Goal: Task Accomplishment & Management: Manage account settings

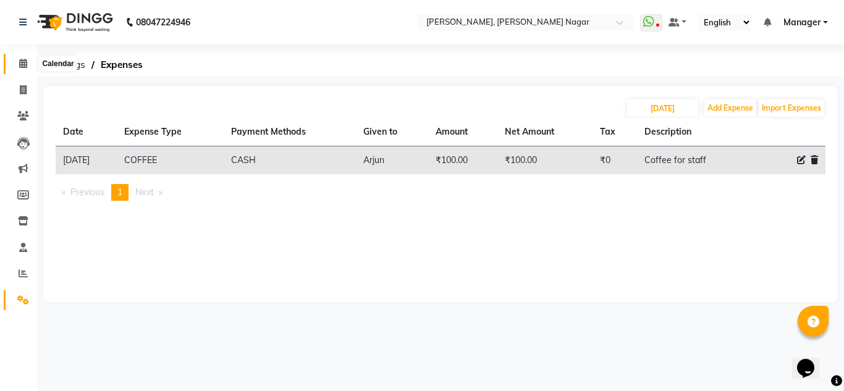
click at [22, 62] on icon at bounding box center [23, 63] width 8 height 9
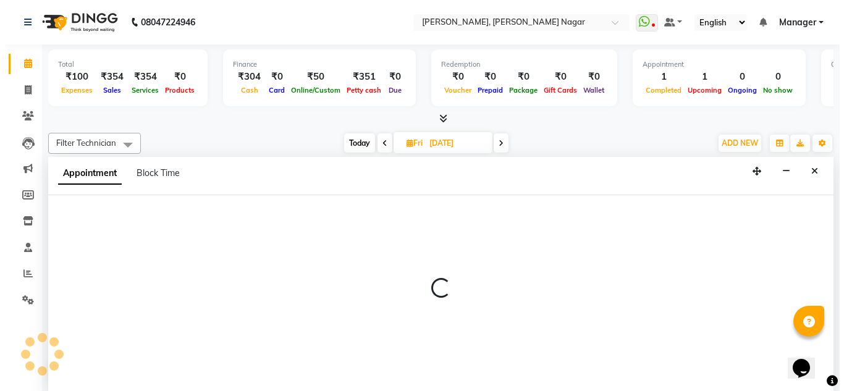
scroll to position [1, 0]
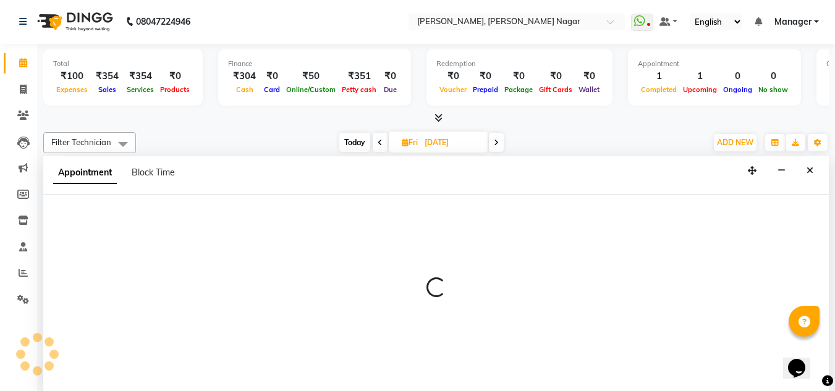
select select "68294"
select select "735"
select select "tentative"
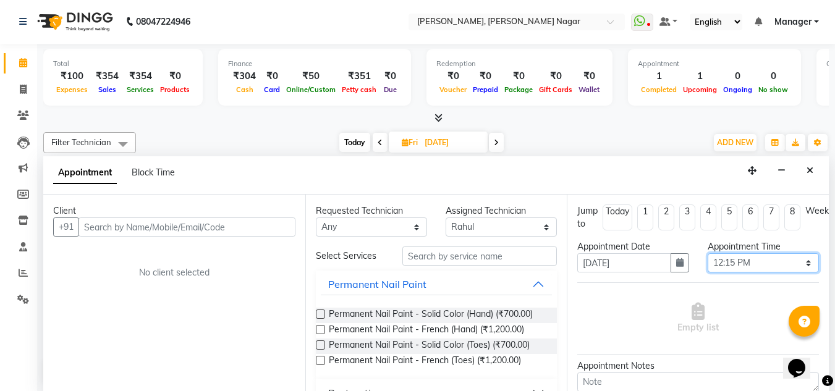
click at [748, 258] on select "Select 10:00 AM 10:15 AM 10:30 AM 10:45 AM 11:00 AM 11:15 AM 11:30 AM 11:45 AM …" at bounding box center [763, 262] width 111 height 19
select select "750"
click at [708, 253] on select "Select 10:00 AM 10:15 AM 10:30 AM 10:45 AM 11:00 AM 11:15 AM 11:30 AM 11:45 AM …" at bounding box center [763, 262] width 111 height 19
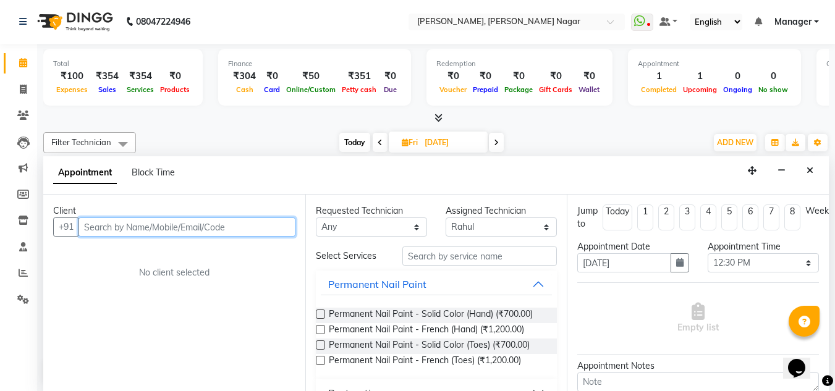
click at [190, 227] on input "text" at bounding box center [186, 227] width 217 height 19
type input "93607370000"
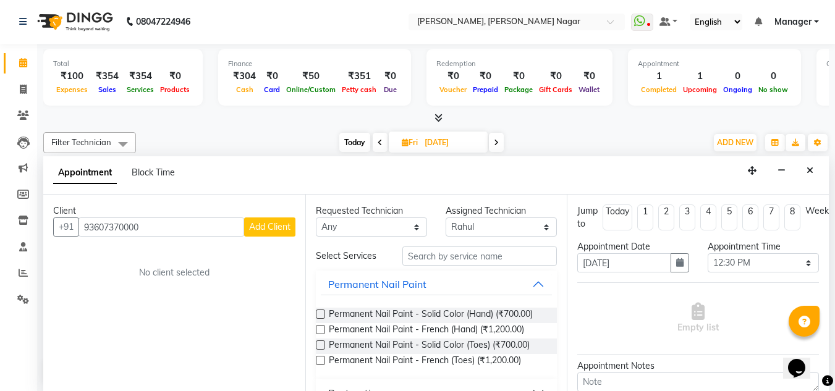
click at [249, 232] on span "Add Client" at bounding box center [269, 226] width 41 height 11
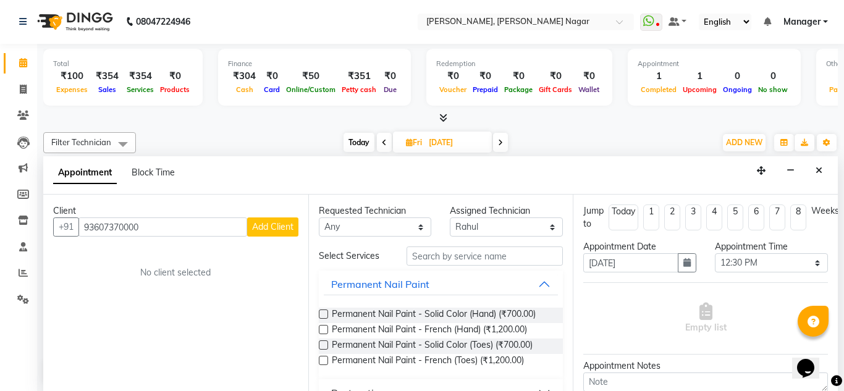
select select "21"
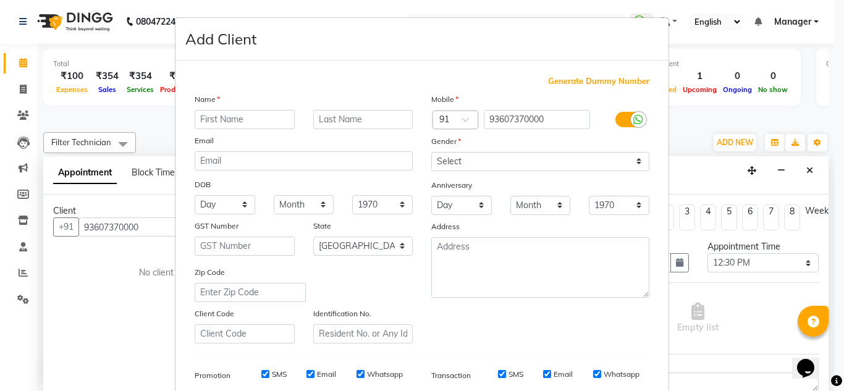
click at [230, 119] on input "text" at bounding box center [245, 119] width 100 height 19
type input "Client"
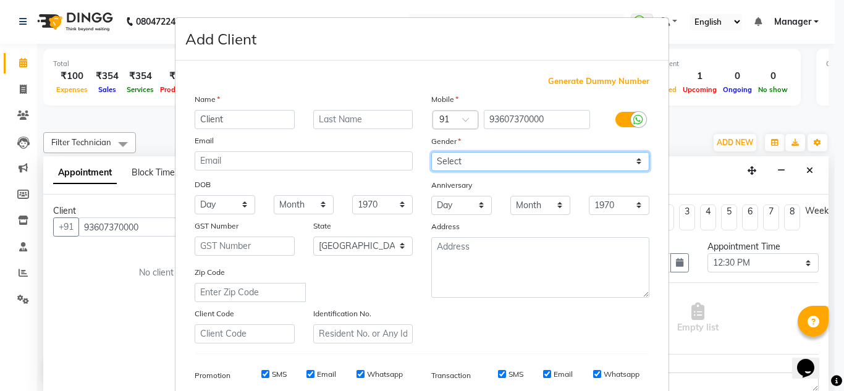
click at [475, 169] on select "Select [DEMOGRAPHIC_DATA] [DEMOGRAPHIC_DATA] Other Prefer Not To Say" at bounding box center [540, 161] width 218 height 19
select select "[DEMOGRAPHIC_DATA]"
click at [431, 152] on select "Select [DEMOGRAPHIC_DATA] [DEMOGRAPHIC_DATA] Other Prefer Not To Say" at bounding box center [540, 161] width 218 height 19
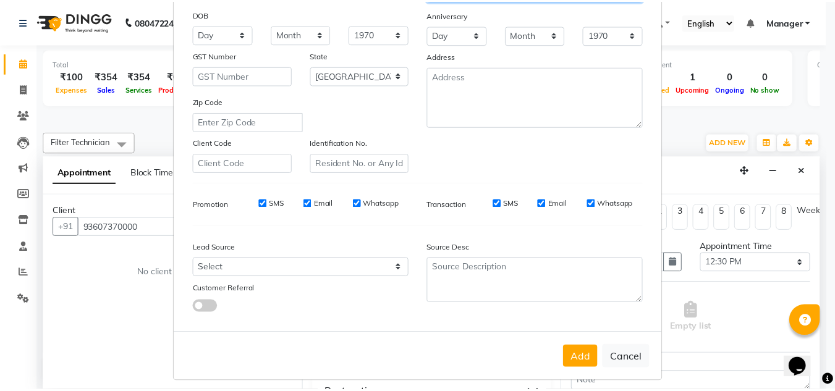
scroll to position [179, 0]
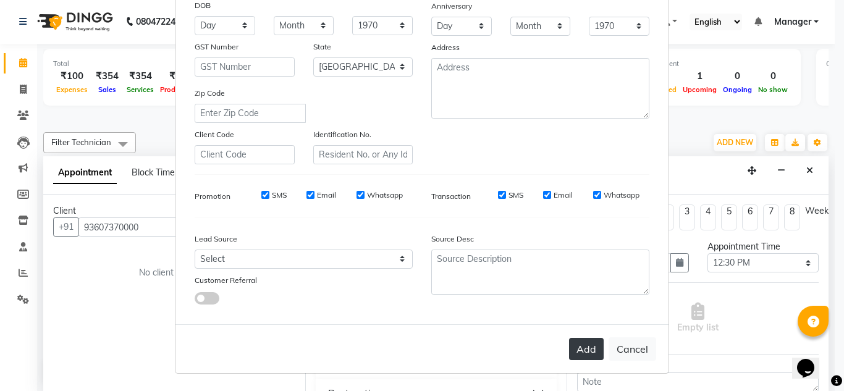
click at [587, 343] on button "Add" at bounding box center [586, 349] width 35 height 22
type input "93*******00"
select select
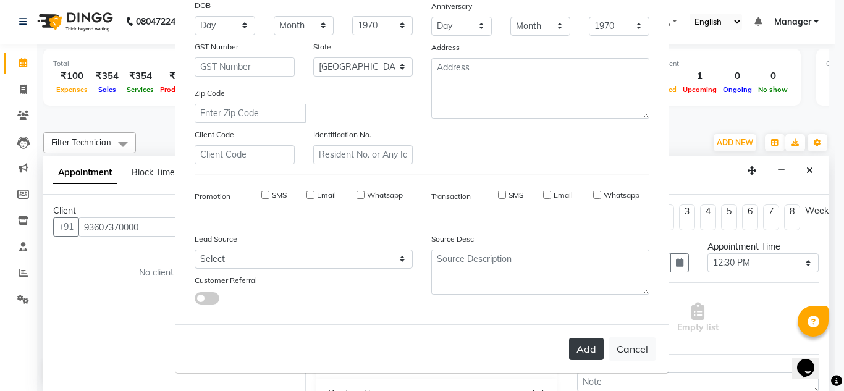
select select "null"
select select
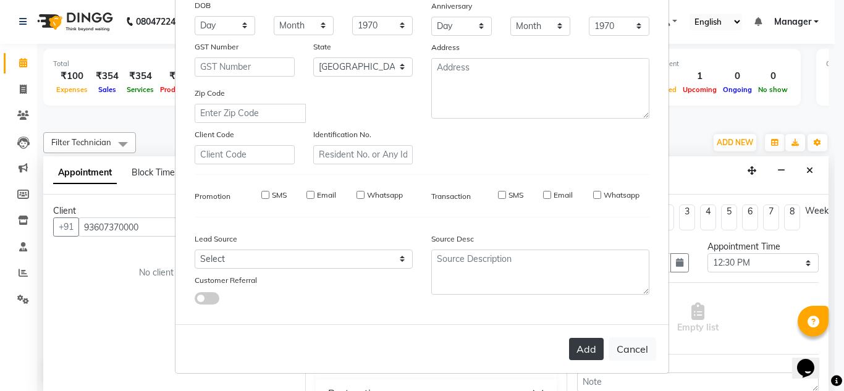
checkbox input "false"
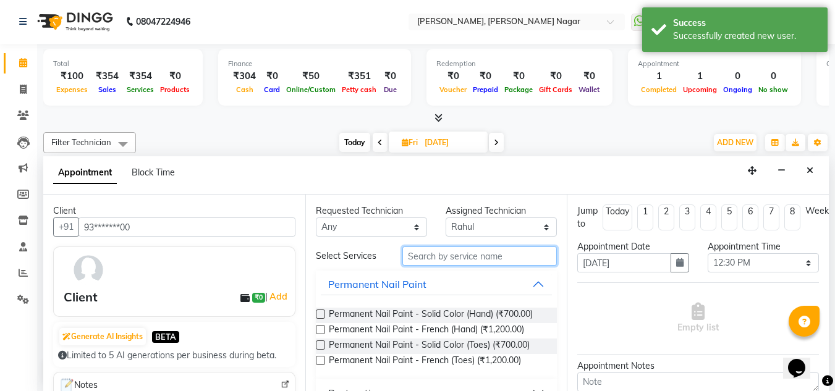
click at [452, 263] on input "text" at bounding box center [479, 256] width 155 height 19
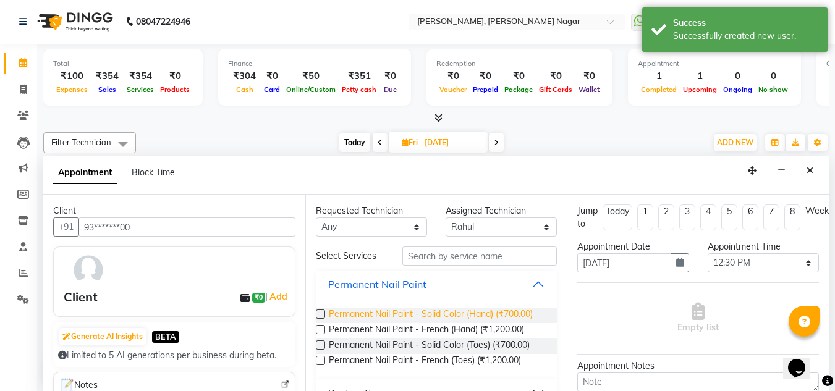
click at [440, 310] on span "Permanent Nail Paint - Solid Color (Hand) (₹700.00)" at bounding box center [431, 315] width 204 height 15
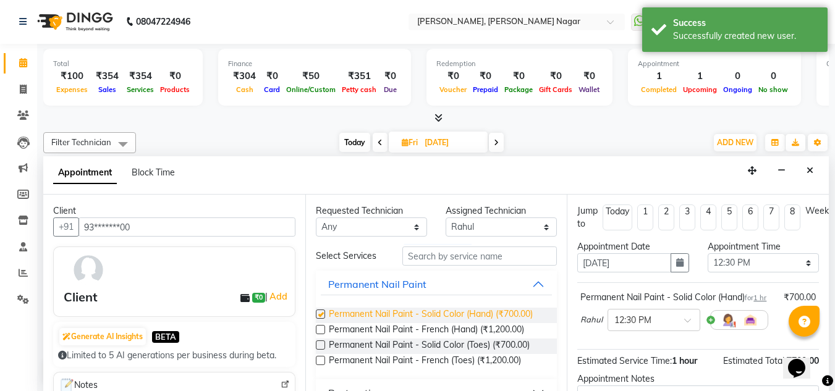
checkbox input "false"
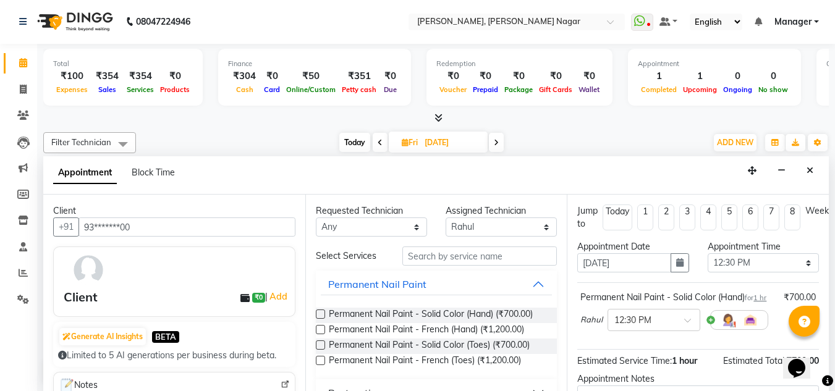
scroll to position [151, 16]
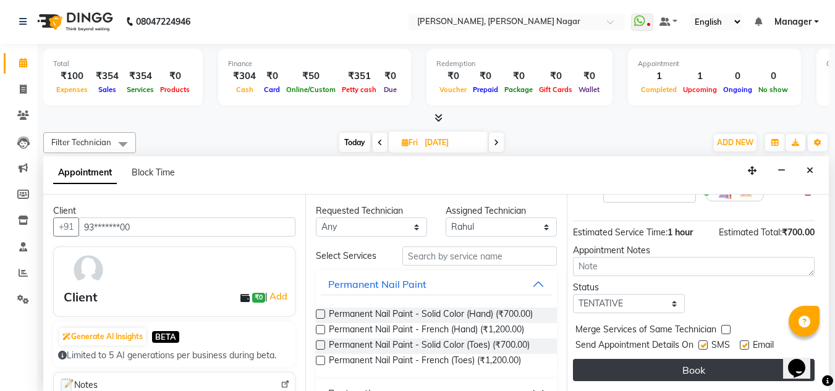
click at [710, 359] on button "Book" at bounding box center [694, 370] width 242 height 22
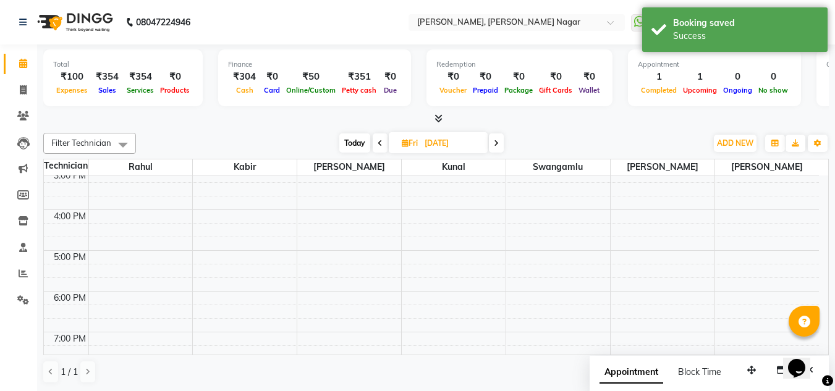
scroll to position [0, 0]
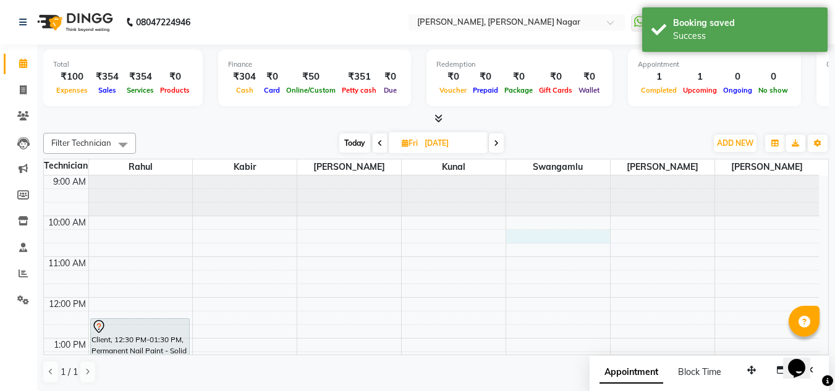
select select "81677"
select select "tentative"
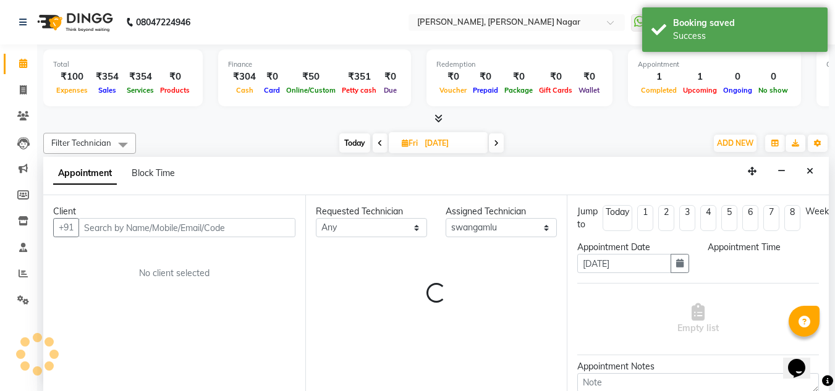
scroll to position [1, 0]
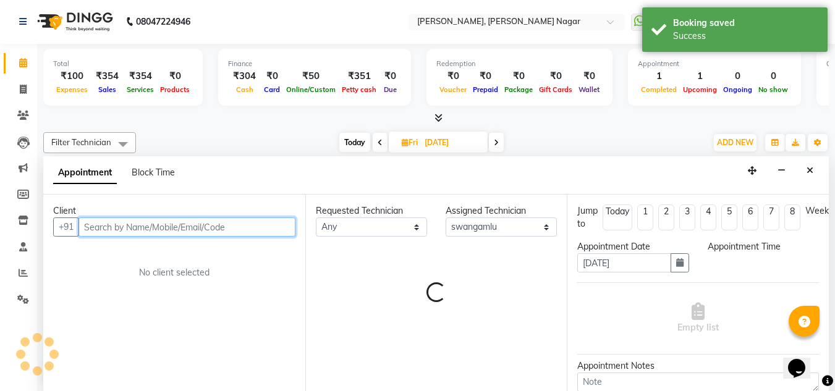
select select "615"
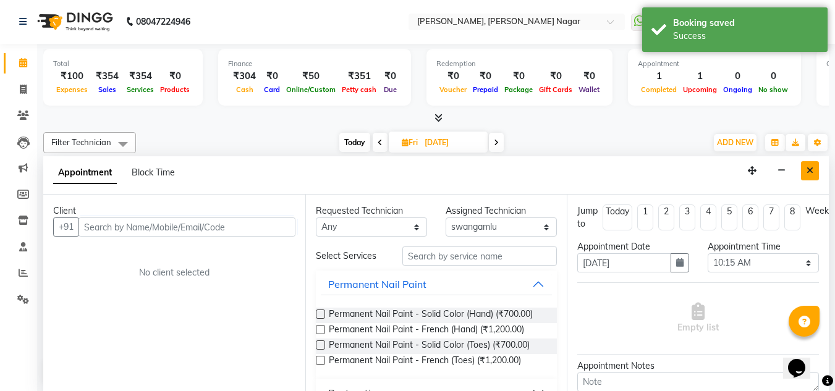
click at [811, 169] on icon "Close" at bounding box center [810, 170] width 7 height 9
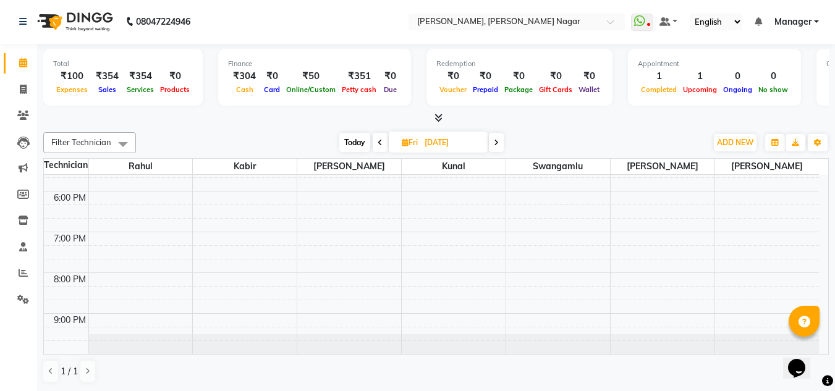
scroll to position [0, 0]
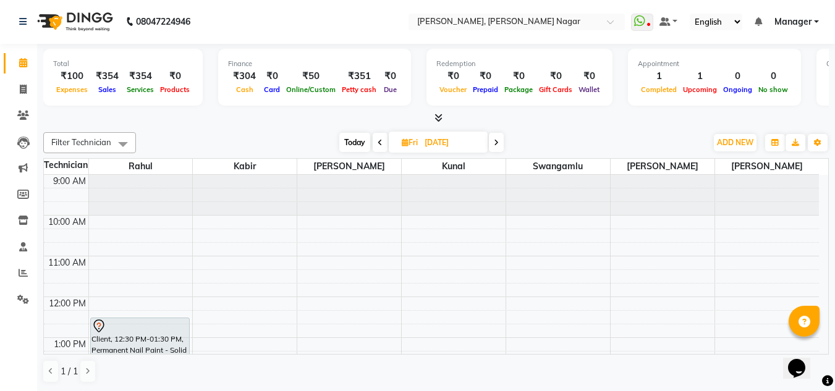
click at [380, 143] on icon at bounding box center [380, 142] width 5 height 7
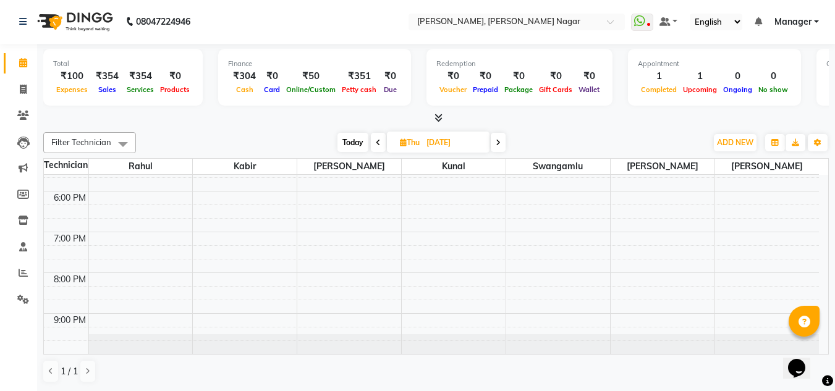
click at [380, 143] on span at bounding box center [378, 142] width 15 height 19
type input "[DATE]"
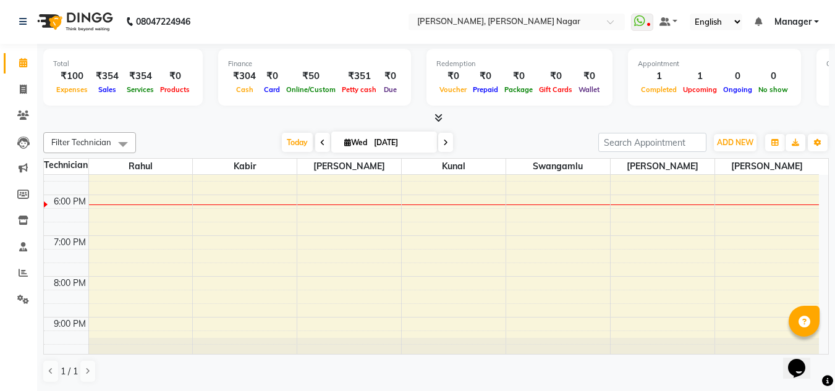
scroll to position [348, 0]
click at [21, 90] on icon at bounding box center [23, 89] width 7 height 9
select select "7686"
select select "service"
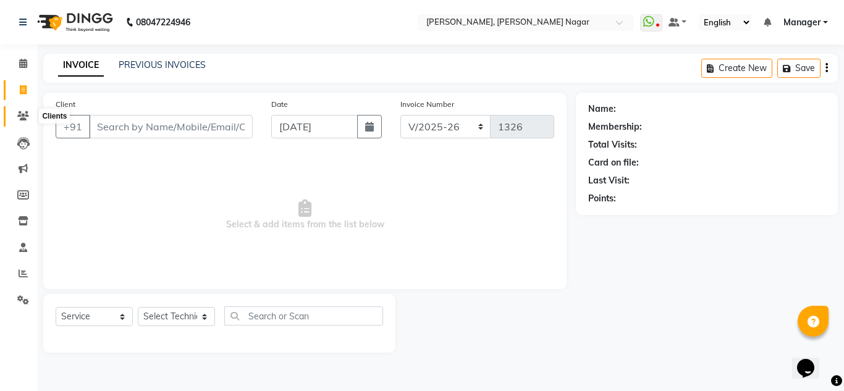
click at [19, 112] on icon at bounding box center [23, 115] width 12 height 9
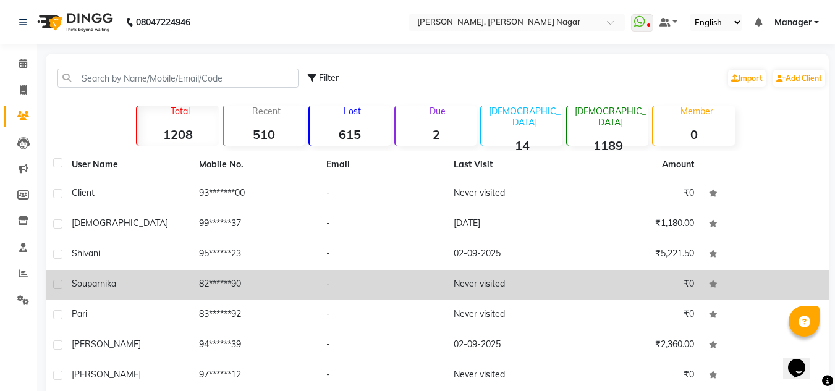
click at [267, 278] on td "82******90" at bounding box center [255, 285] width 127 height 30
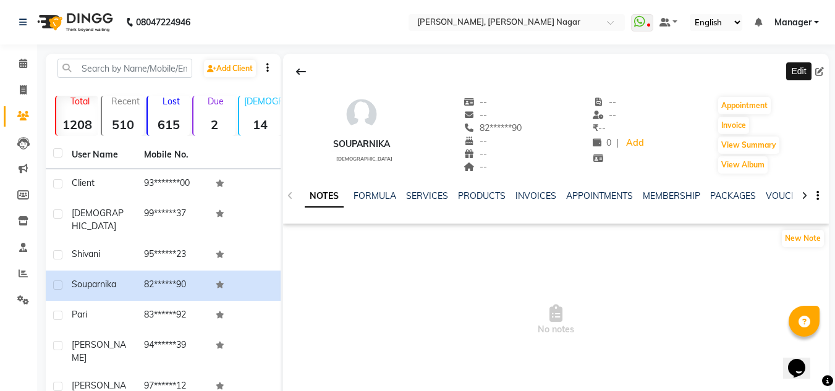
click at [818, 69] on icon at bounding box center [819, 71] width 9 height 9
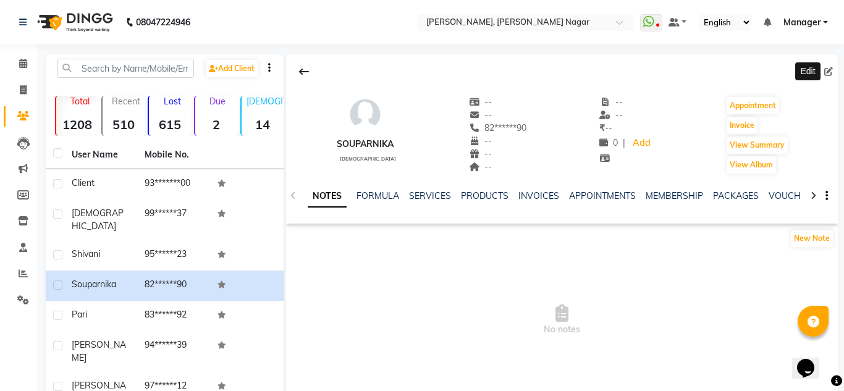
select select "21"
select select "[DEMOGRAPHIC_DATA]"
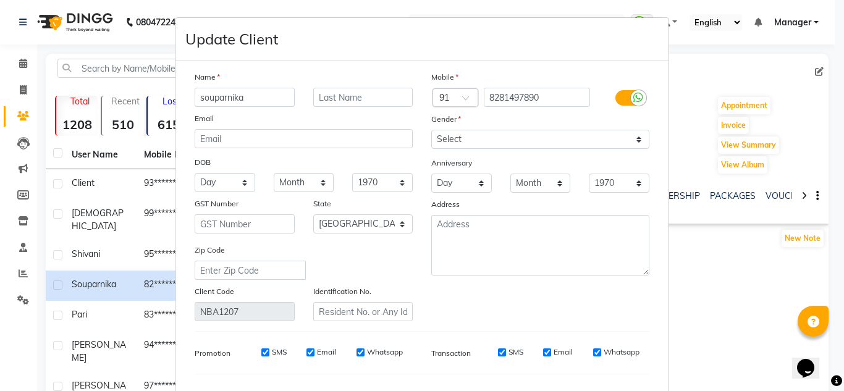
click at [760, 295] on ngb-modal-window "Update Client Name souparnika Email DOB Day 01 02 03 04 05 06 07 08 09 10 11 12…" at bounding box center [422, 195] width 844 height 391
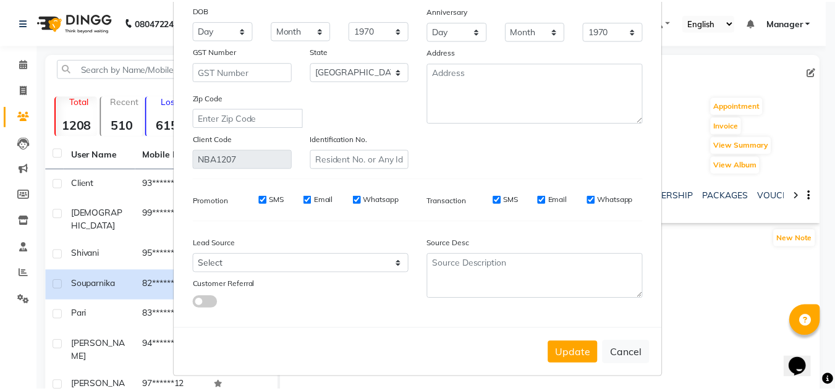
scroll to position [157, 0]
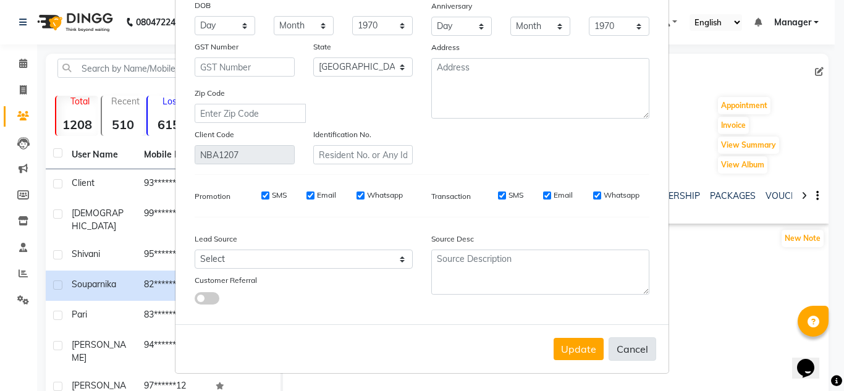
click at [624, 347] on button "Cancel" at bounding box center [633, 348] width 48 height 23
select select
select select "null"
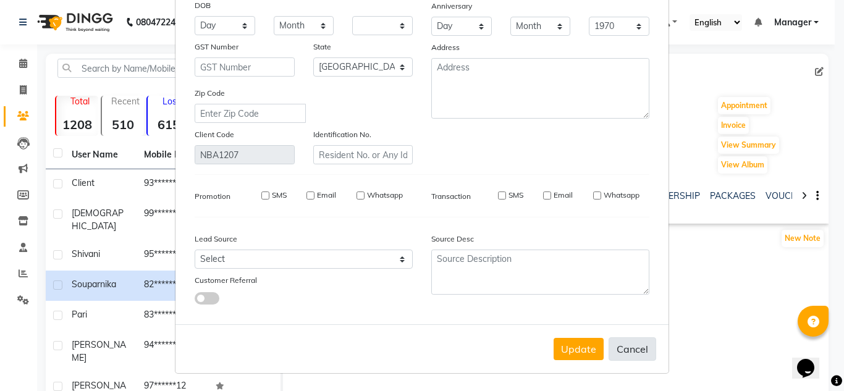
select select
checkbox input "false"
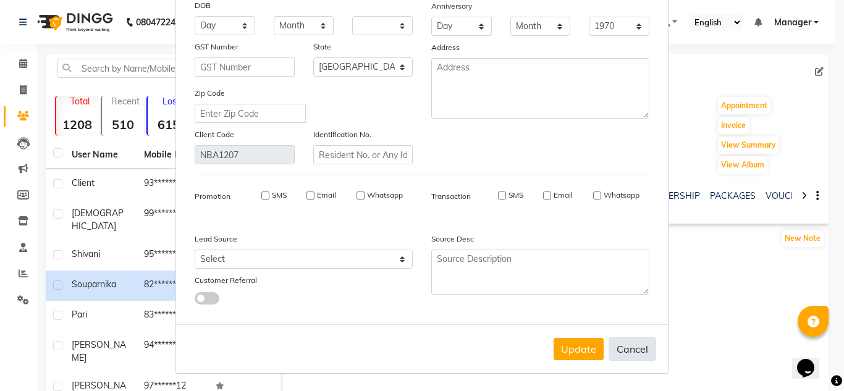
checkbox input "false"
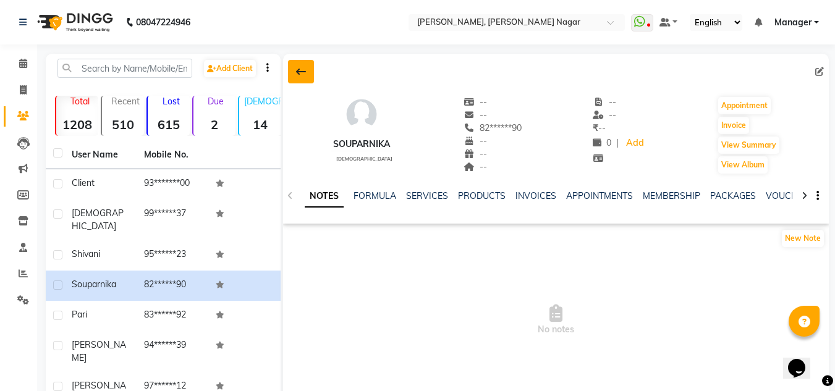
click at [305, 69] on icon at bounding box center [301, 72] width 10 height 10
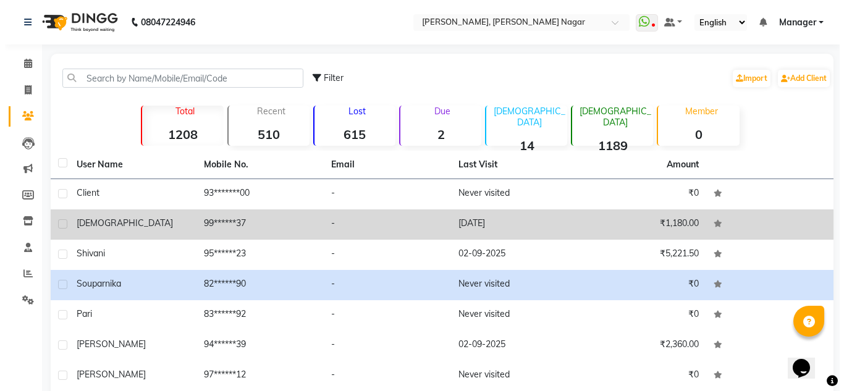
scroll to position [64, 0]
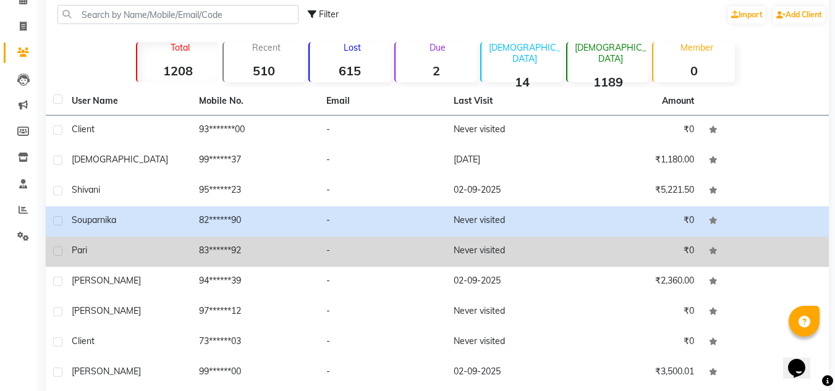
click at [388, 251] on td "-" at bounding box center [382, 252] width 127 height 30
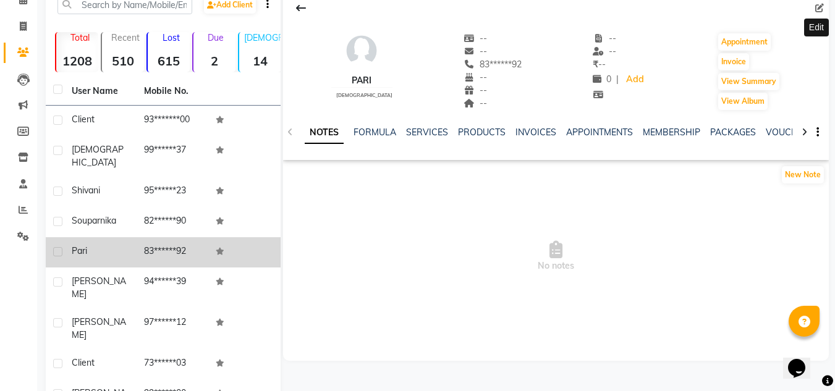
click at [822, 4] on icon at bounding box center [819, 8] width 9 height 9
select select
select select "[DEMOGRAPHIC_DATA]"
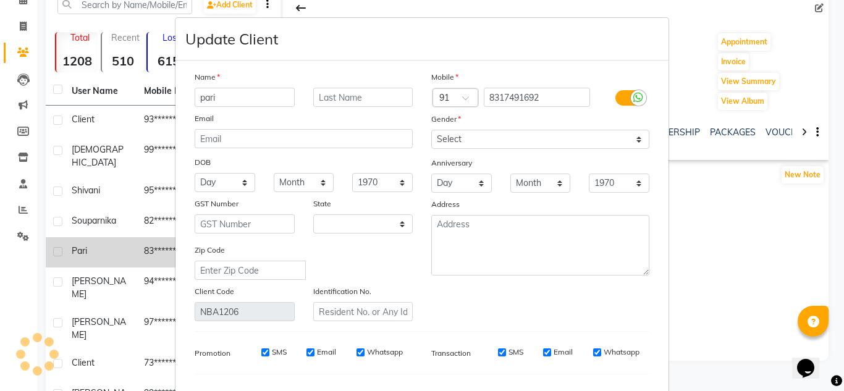
select select "21"
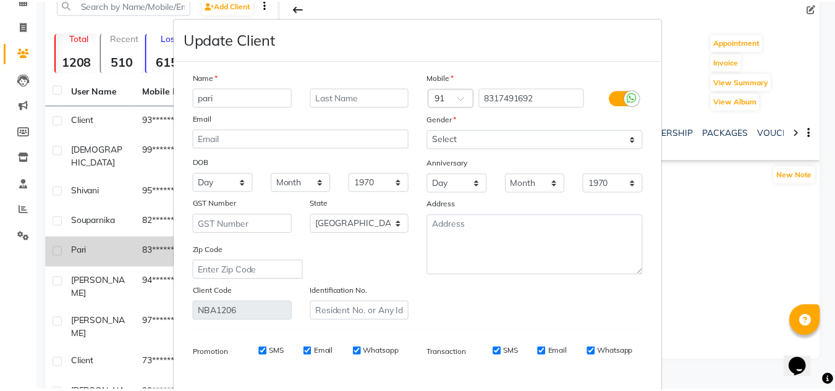
scroll to position [157, 0]
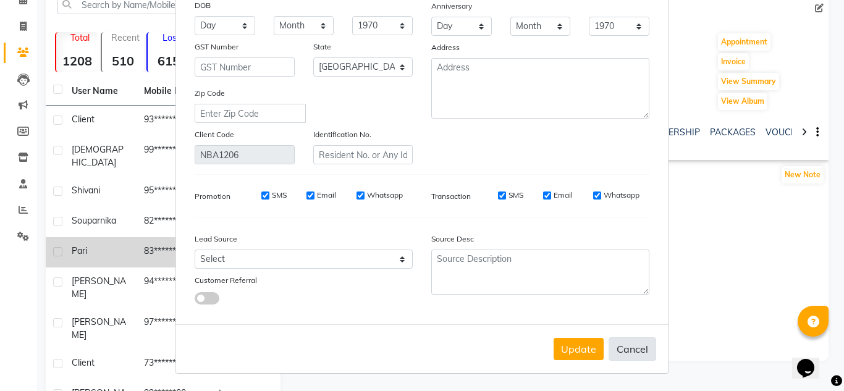
click at [630, 352] on button "Cancel" at bounding box center [633, 348] width 48 height 23
select select
select select "null"
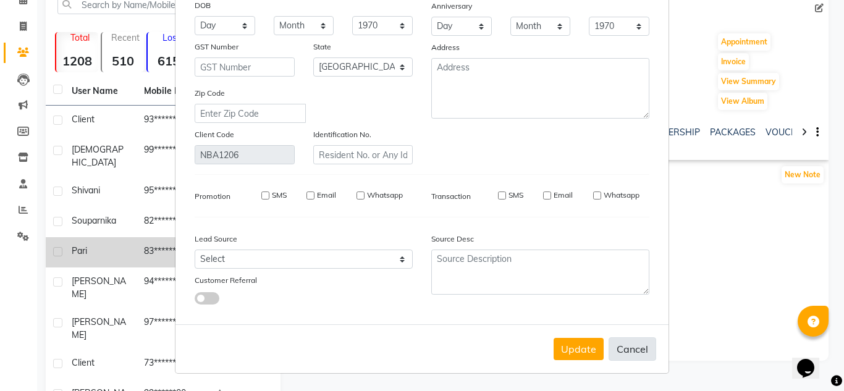
select select
checkbox input "false"
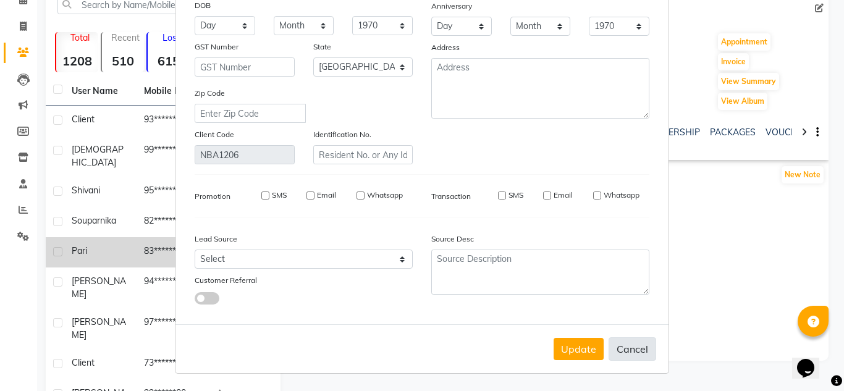
checkbox input "false"
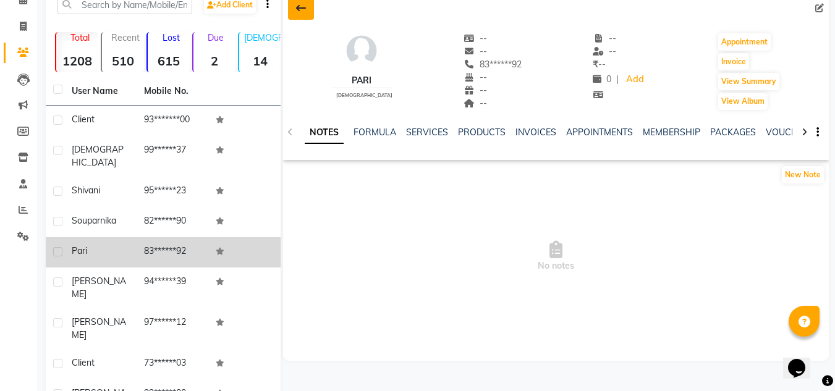
click at [300, 7] on icon at bounding box center [301, 8] width 10 height 10
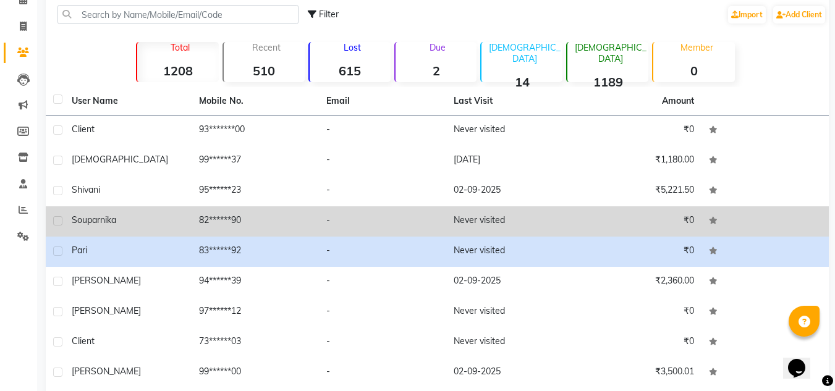
scroll to position [144, 0]
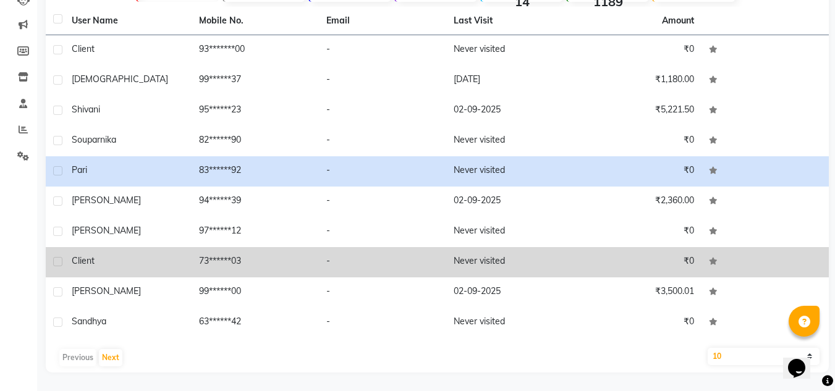
click at [381, 260] on td "-" at bounding box center [382, 262] width 127 height 30
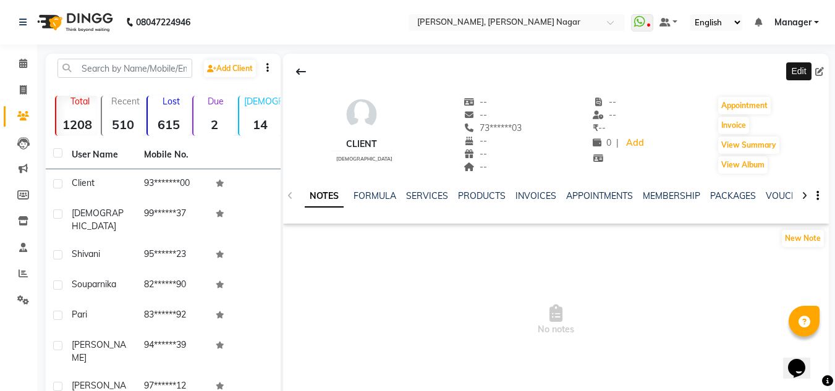
click at [819, 74] on icon at bounding box center [819, 71] width 9 height 9
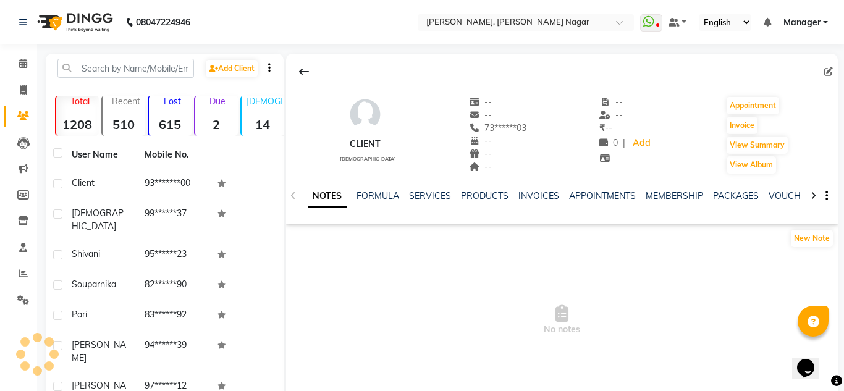
select select "21"
select select "[DEMOGRAPHIC_DATA]"
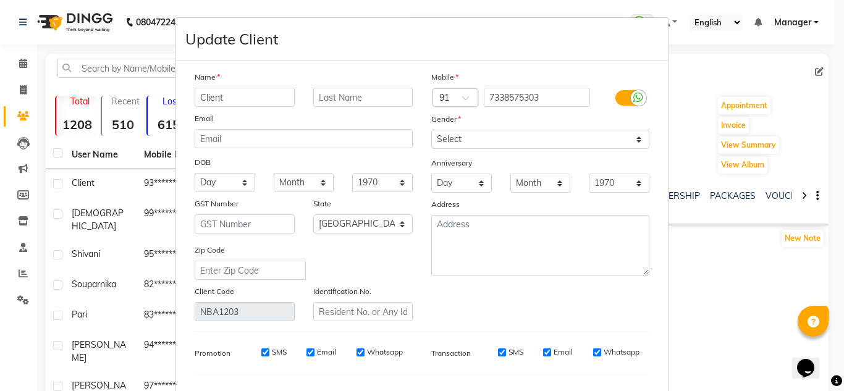
click at [743, 286] on ngb-modal-window "Update Client Name Client Email DOB Day 01 02 03 04 05 06 07 08 09 10 11 12 13 …" at bounding box center [422, 195] width 844 height 391
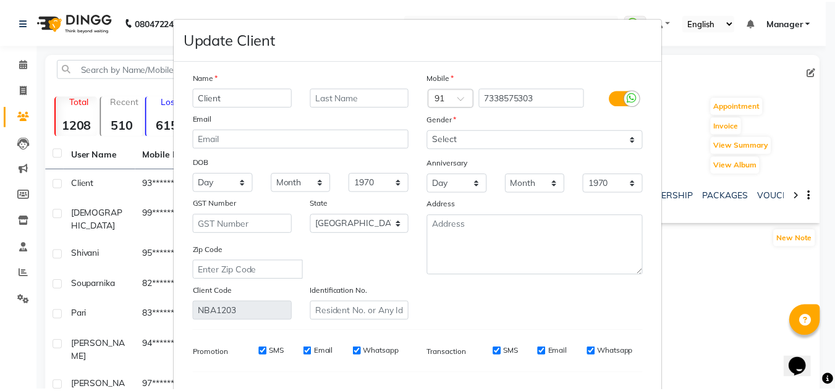
scroll to position [157, 0]
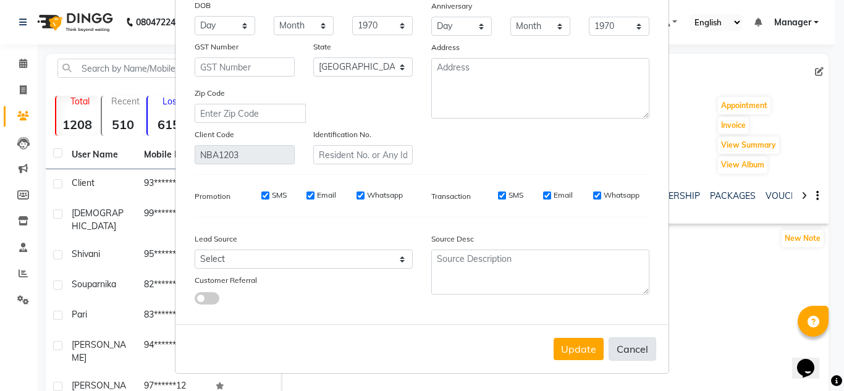
click at [637, 347] on button "Cancel" at bounding box center [633, 348] width 48 height 23
select select
select select "null"
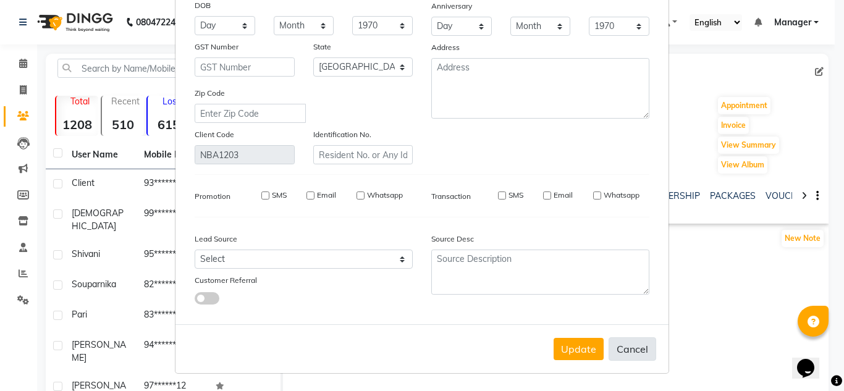
select select
checkbox input "false"
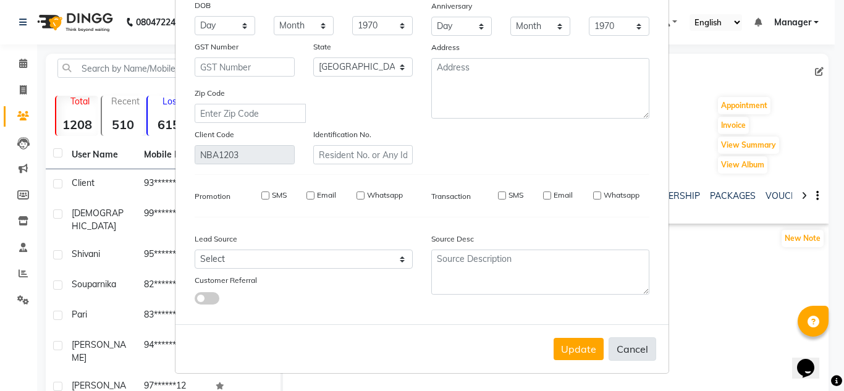
checkbox input "false"
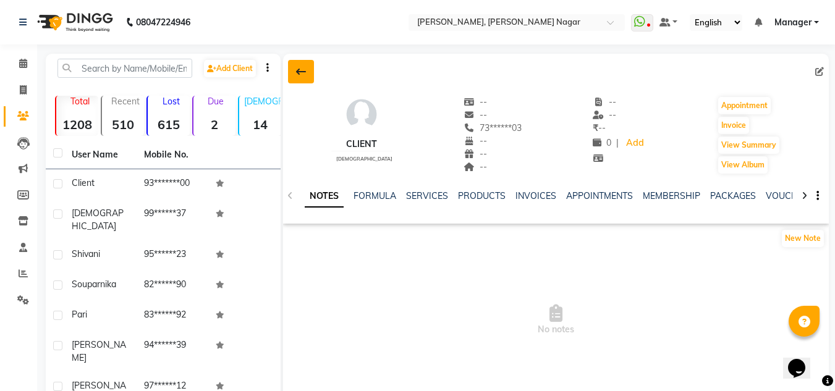
click at [302, 71] on icon at bounding box center [301, 72] width 10 height 10
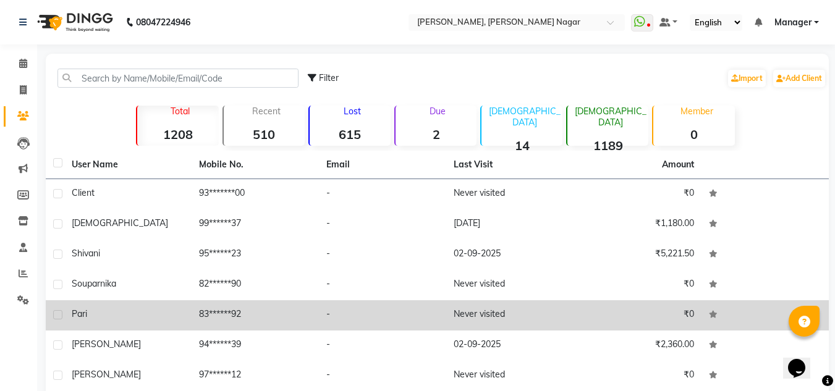
scroll to position [144, 0]
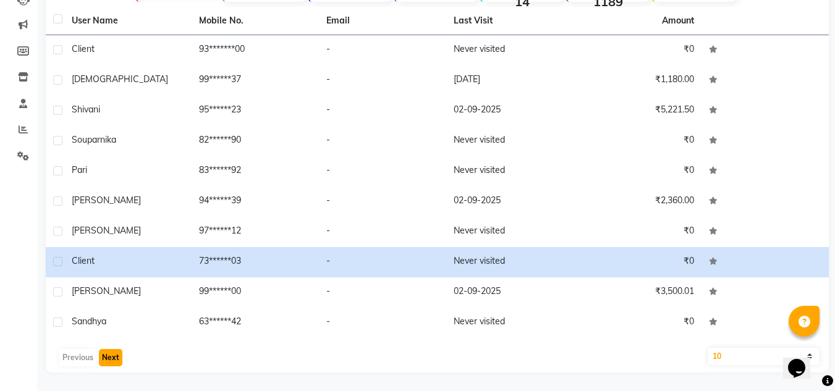
click at [104, 357] on button "Next" at bounding box center [110, 357] width 23 height 17
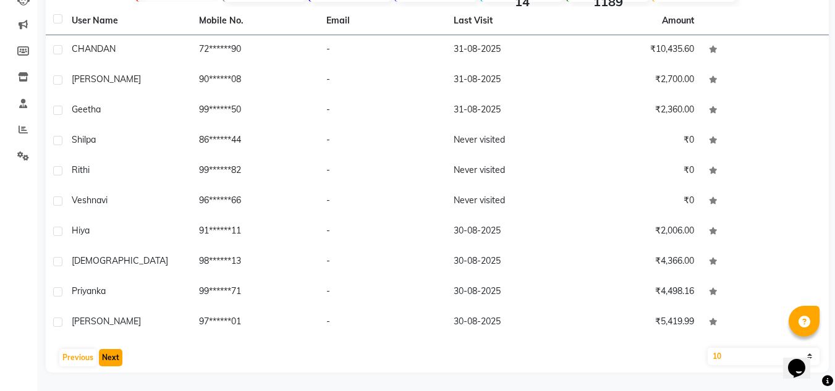
click at [104, 357] on button "Next" at bounding box center [110, 357] width 23 height 17
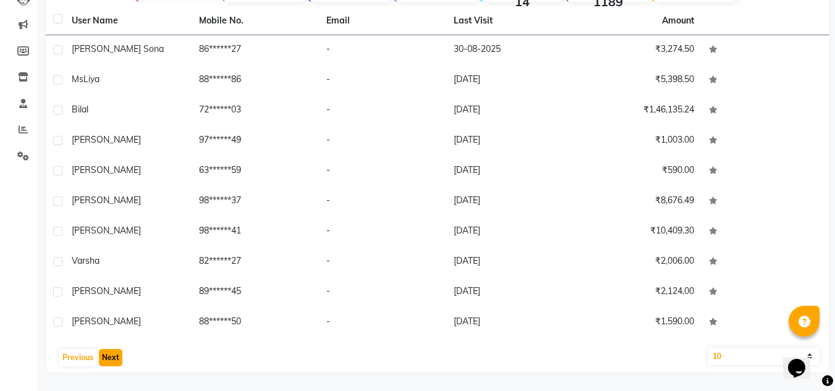
click at [104, 357] on button "Next" at bounding box center [110, 357] width 23 height 17
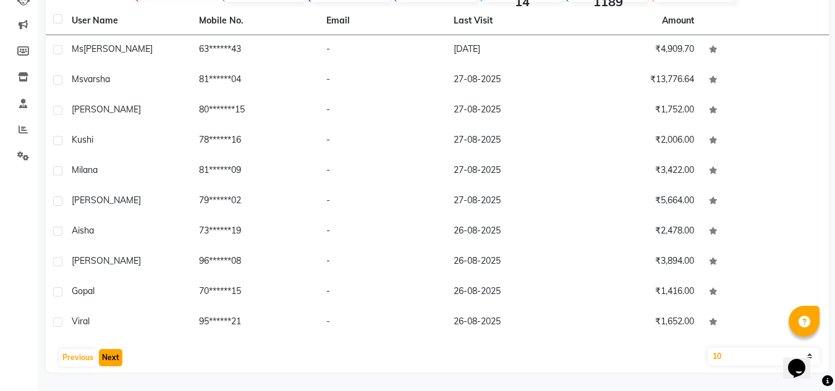
click at [104, 357] on button "Next" at bounding box center [110, 357] width 23 height 17
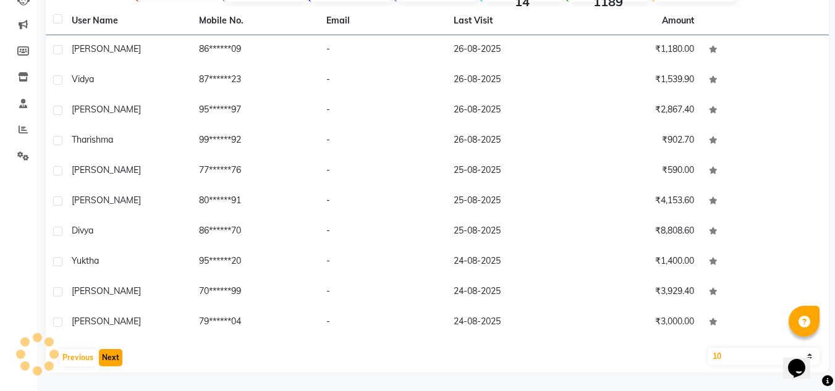
click at [104, 357] on button "Next" at bounding box center [110, 357] width 23 height 17
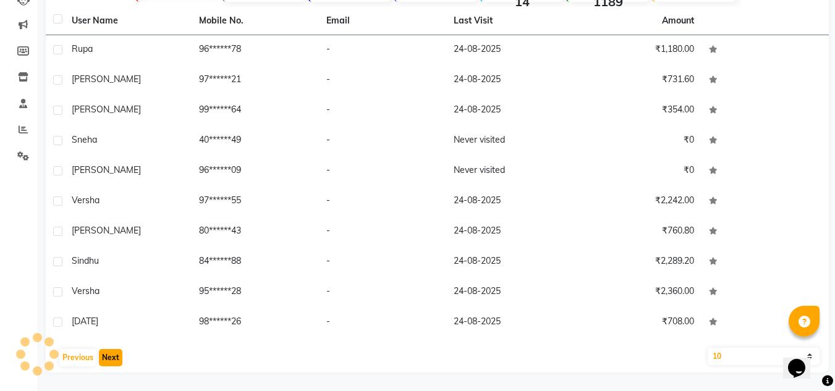
click at [104, 357] on button "Next" at bounding box center [110, 357] width 23 height 17
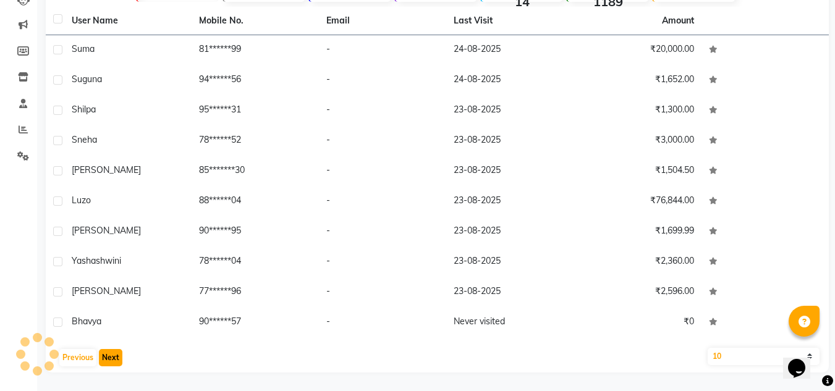
click at [104, 357] on button "Next" at bounding box center [110, 357] width 23 height 17
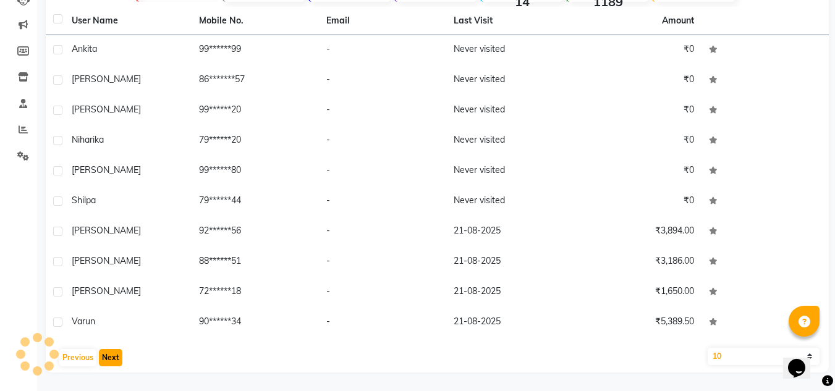
click at [104, 357] on button "Next" at bounding box center [110, 357] width 23 height 17
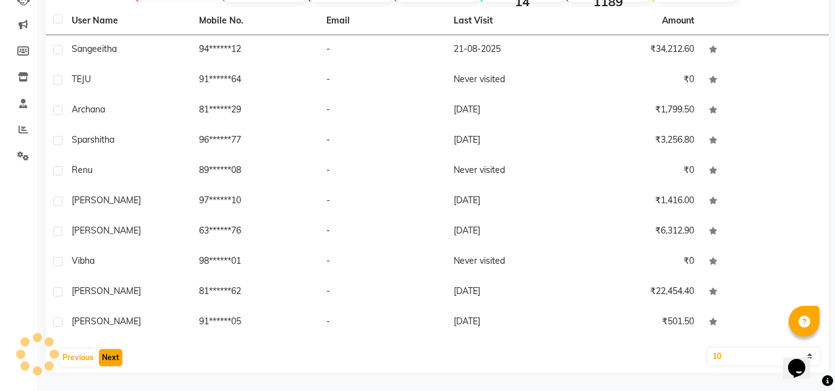
click at [104, 357] on button "Next" at bounding box center [110, 357] width 23 height 17
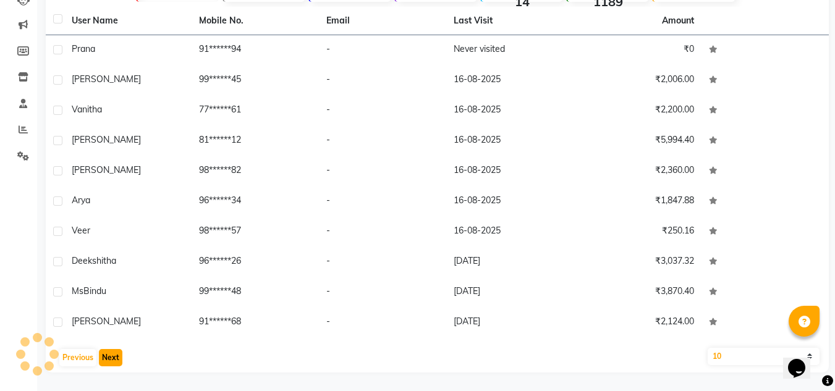
click at [104, 357] on button "Next" at bounding box center [110, 357] width 23 height 17
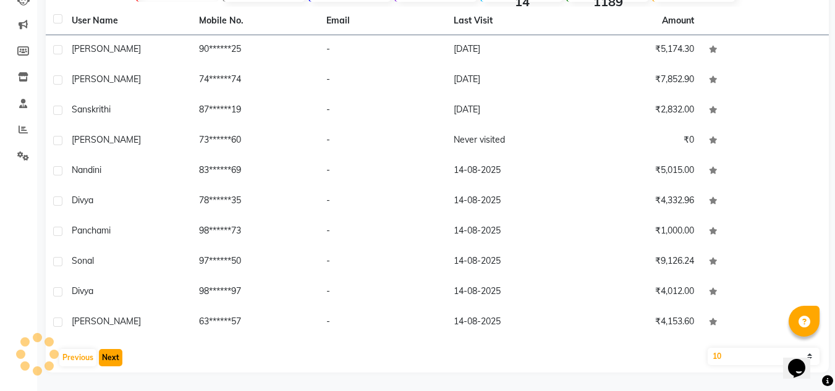
click at [104, 357] on button "Next" at bounding box center [110, 357] width 23 height 17
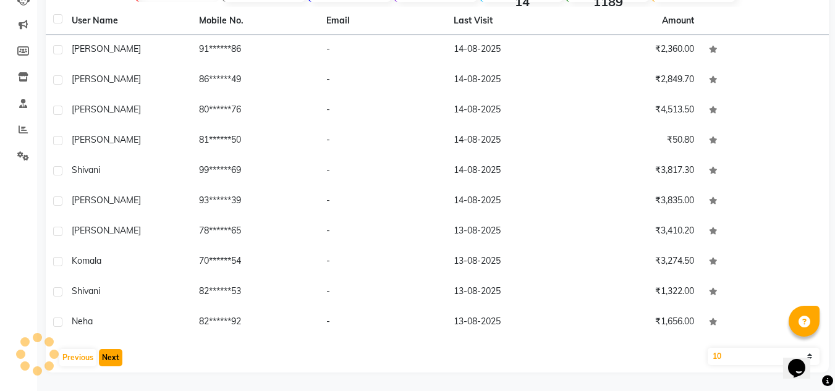
click at [104, 357] on button "Next" at bounding box center [110, 357] width 23 height 17
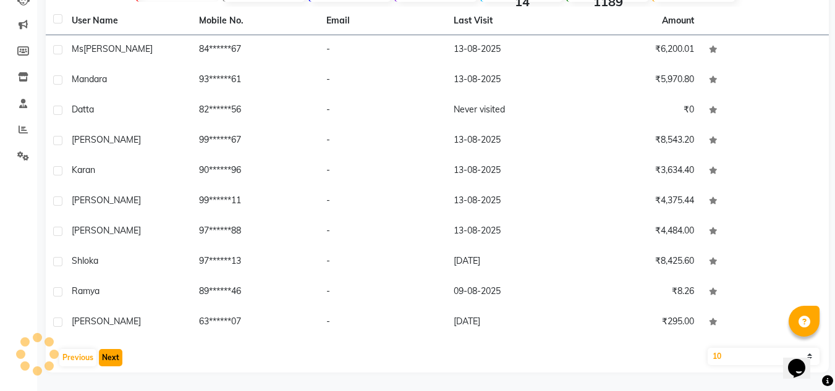
click at [104, 357] on button "Next" at bounding box center [110, 357] width 23 height 17
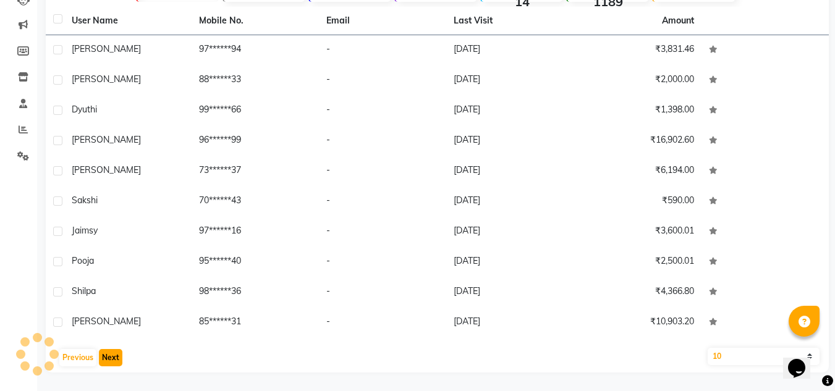
click at [104, 357] on button "Next" at bounding box center [110, 357] width 23 height 17
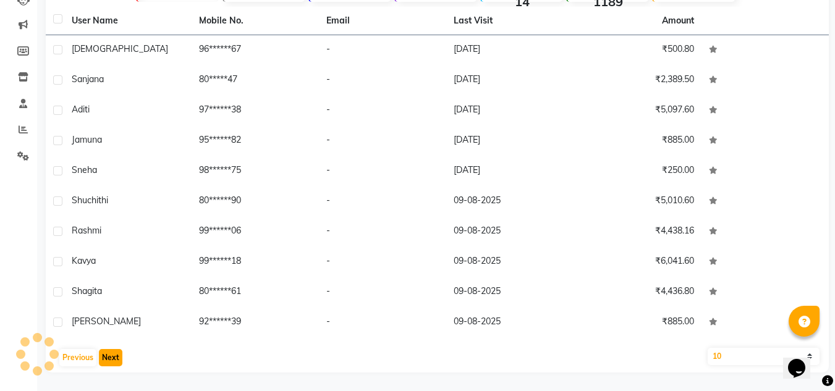
click at [104, 357] on button "Next" at bounding box center [110, 357] width 23 height 17
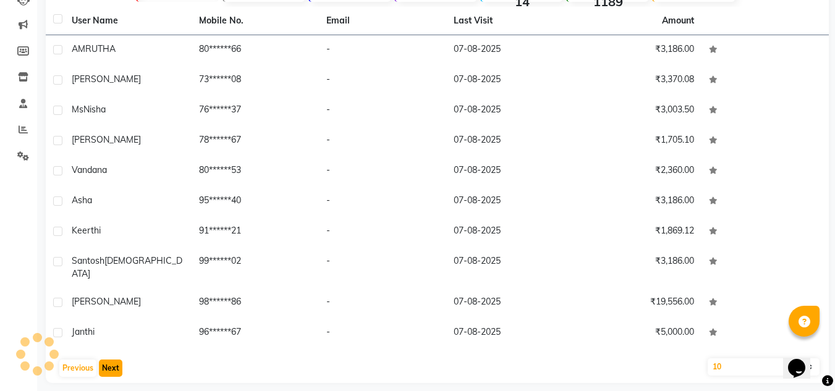
click at [104, 360] on button "Next" at bounding box center [110, 368] width 23 height 17
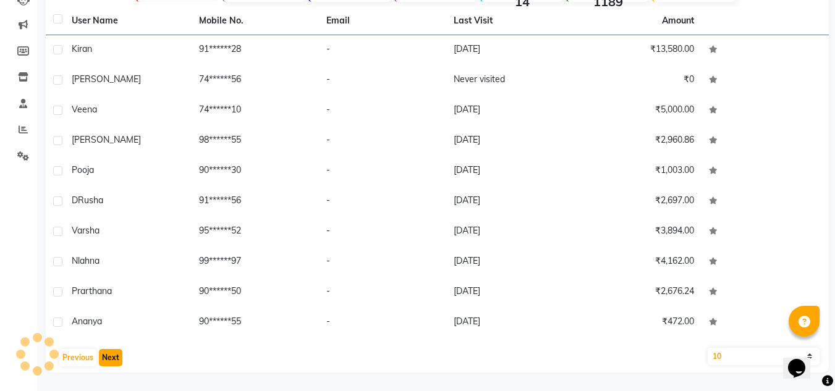
click at [104, 357] on button "Next" at bounding box center [110, 357] width 23 height 17
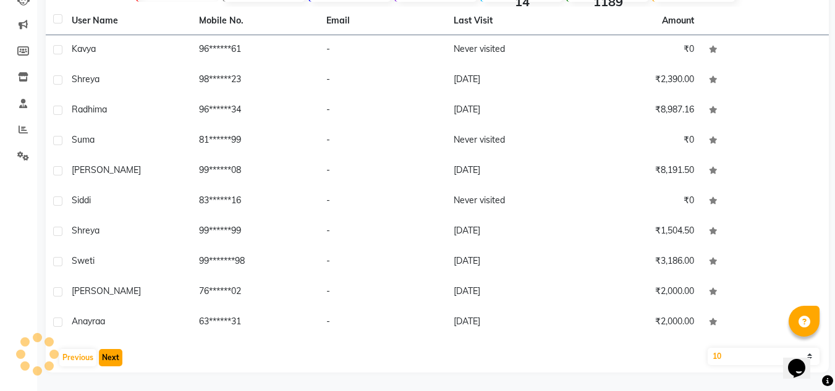
click at [104, 357] on button "Next" at bounding box center [110, 357] width 23 height 17
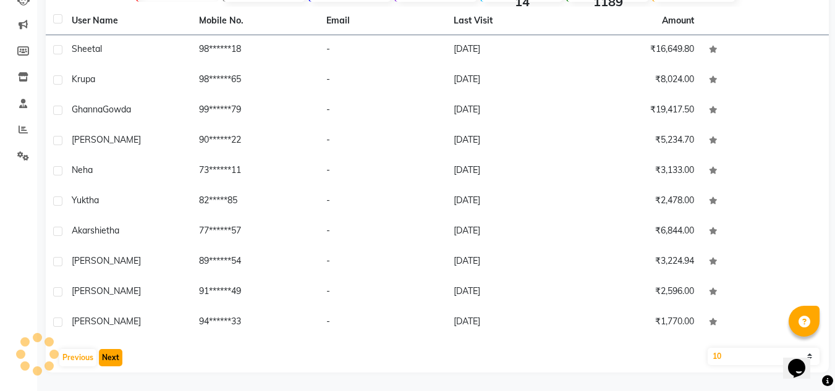
click at [104, 357] on button "Next" at bounding box center [110, 357] width 23 height 17
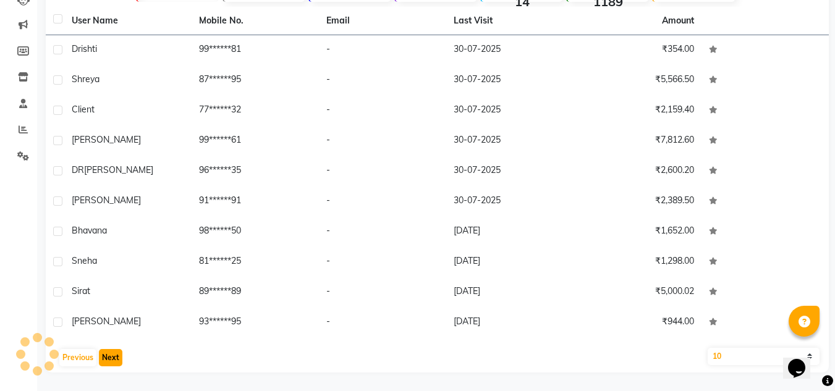
click at [104, 357] on button "Next" at bounding box center [110, 357] width 23 height 17
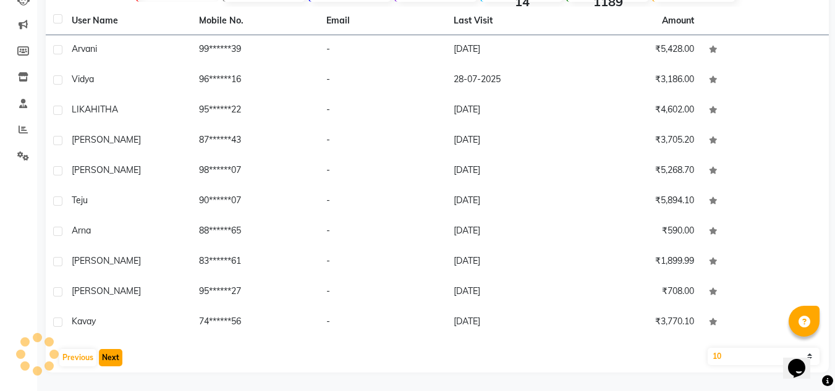
click at [104, 357] on button "Next" at bounding box center [110, 357] width 23 height 17
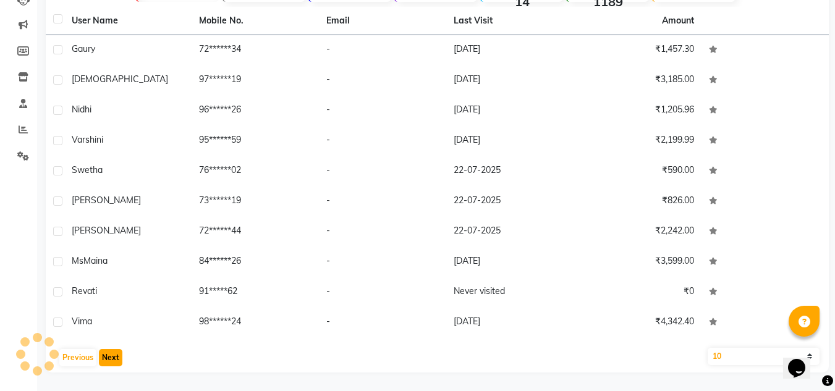
click at [104, 357] on button "Next" at bounding box center [110, 357] width 23 height 17
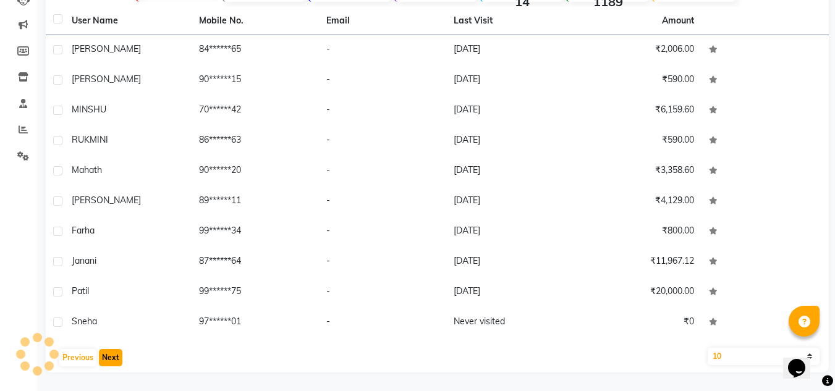
click at [104, 357] on button "Next" at bounding box center [110, 357] width 23 height 17
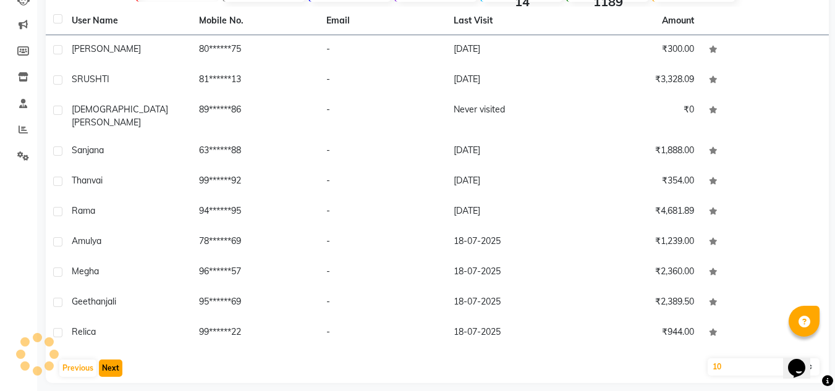
click at [104, 360] on button "Next" at bounding box center [110, 368] width 23 height 17
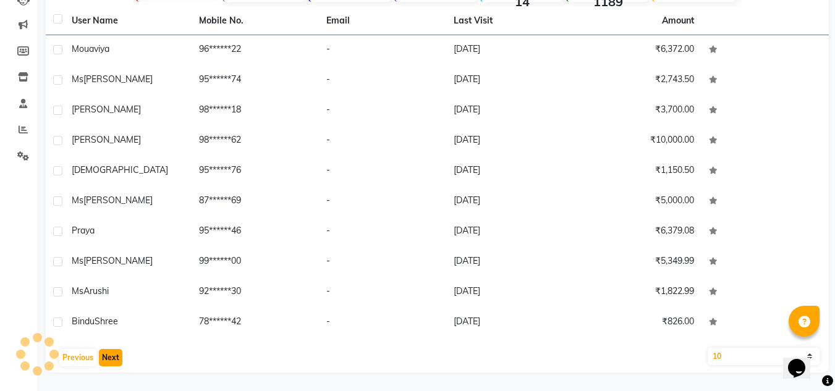
click at [104, 357] on button "Next" at bounding box center [110, 357] width 23 height 17
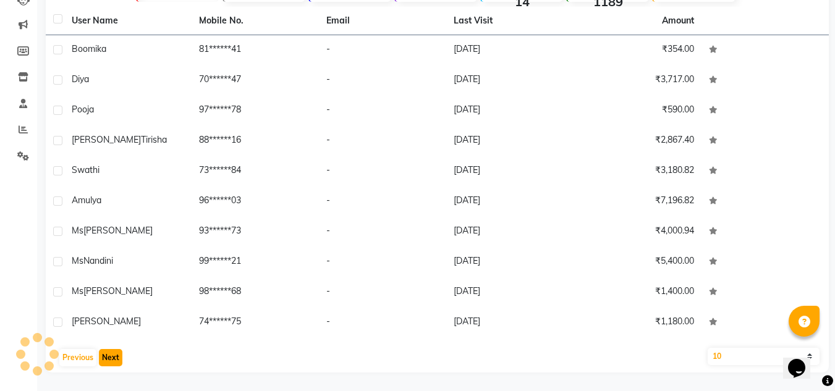
click at [104, 357] on button "Next" at bounding box center [110, 357] width 23 height 17
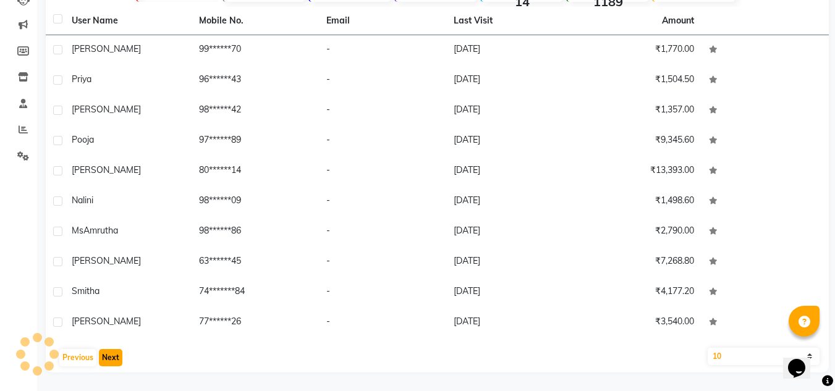
click at [104, 357] on button "Next" at bounding box center [110, 357] width 23 height 17
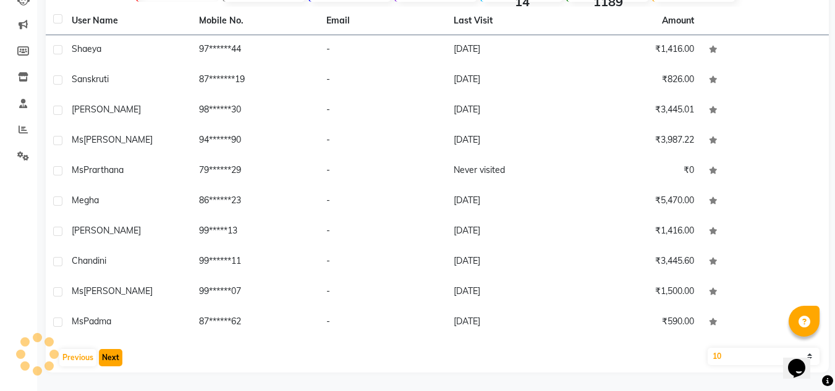
click at [104, 357] on button "Next" at bounding box center [110, 357] width 23 height 17
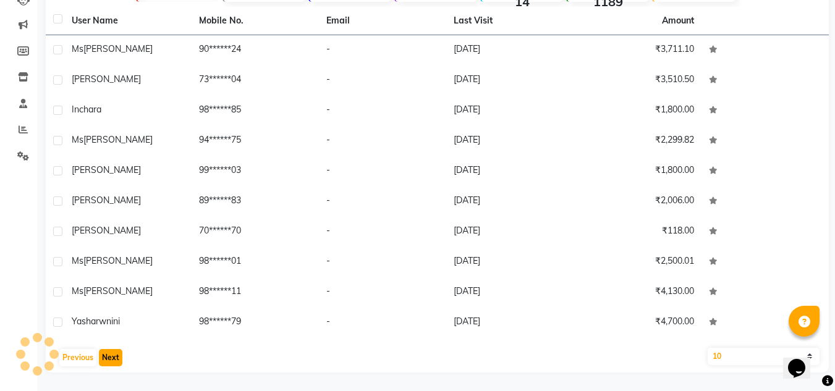
click at [104, 357] on button "Next" at bounding box center [110, 357] width 23 height 17
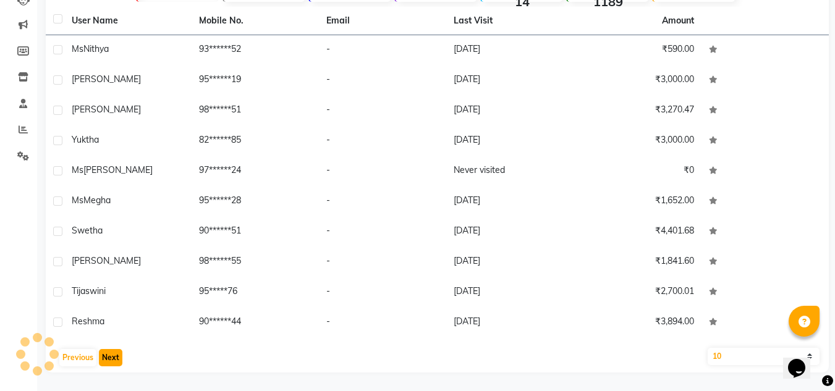
click at [104, 357] on button "Next" at bounding box center [110, 357] width 23 height 17
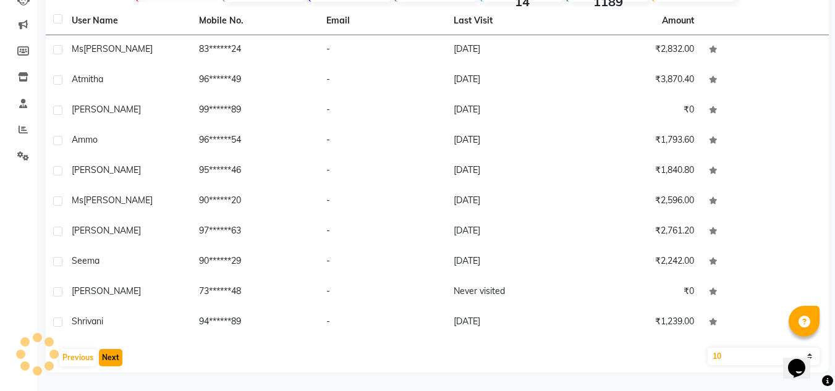
click at [104, 357] on button "Next" at bounding box center [110, 357] width 23 height 17
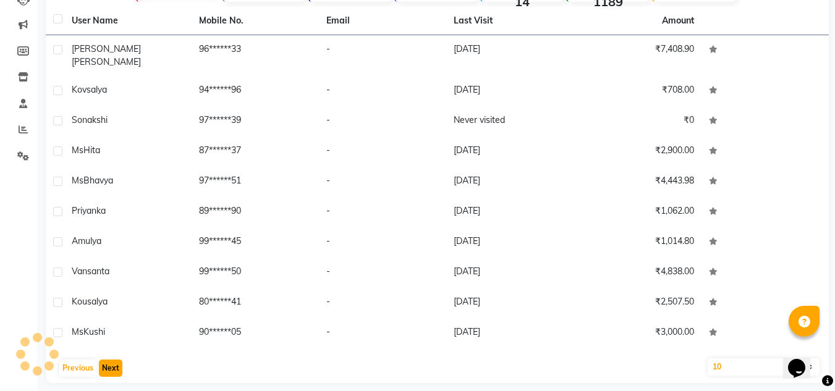
click at [104, 360] on button "Next" at bounding box center [110, 368] width 23 height 17
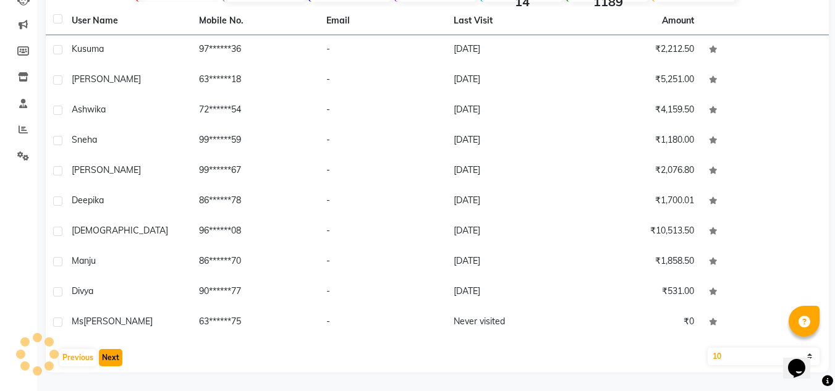
click at [104, 357] on button "Next" at bounding box center [110, 357] width 23 height 17
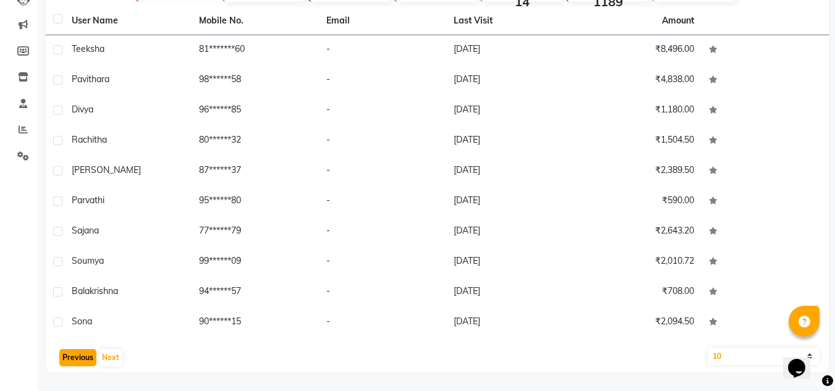
click at [86, 357] on button "Previous" at bounding box center [77, 357] width 37 height 17
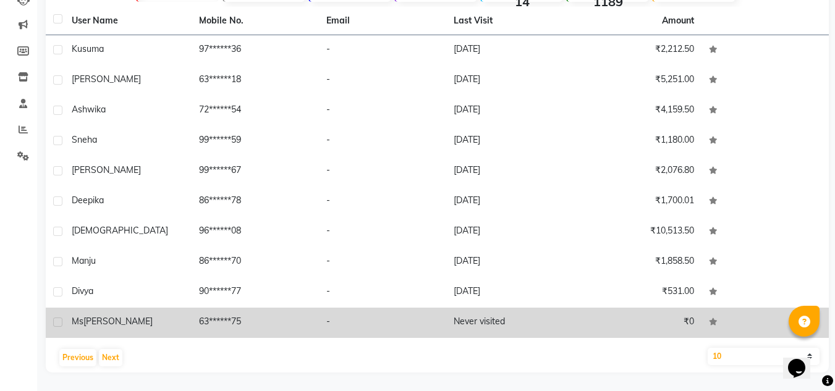
click at [439, 312] on td "-" at bounding box center [382, 323] width 127 height 30
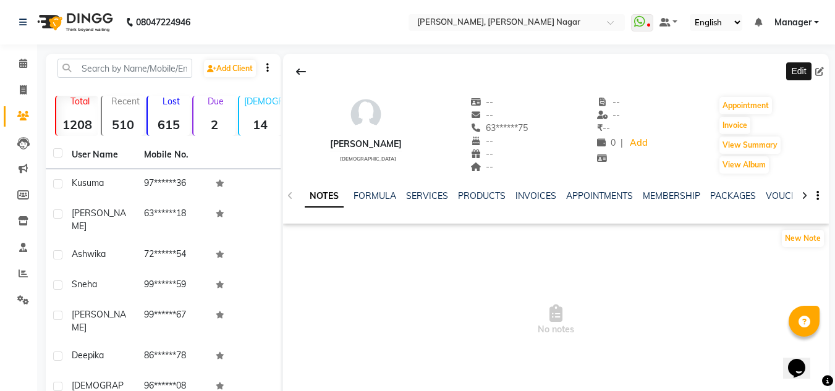
click at [821, 73] on icon at bounding box center [819, 71] width 9 height 9
select select "21"
select select "[DEMOGRAPHIC_DATA]"
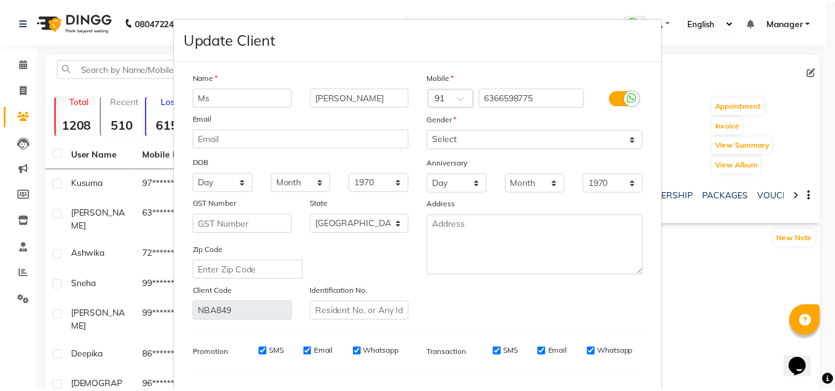
scroll to position [157, 0]
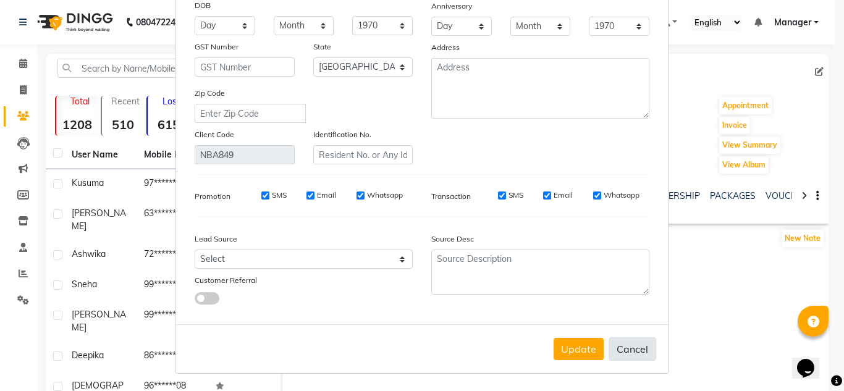
click at [629, 343] on button "Cancel" at bounding box center [633, 348] width 48 height 23
select select
select select "null"
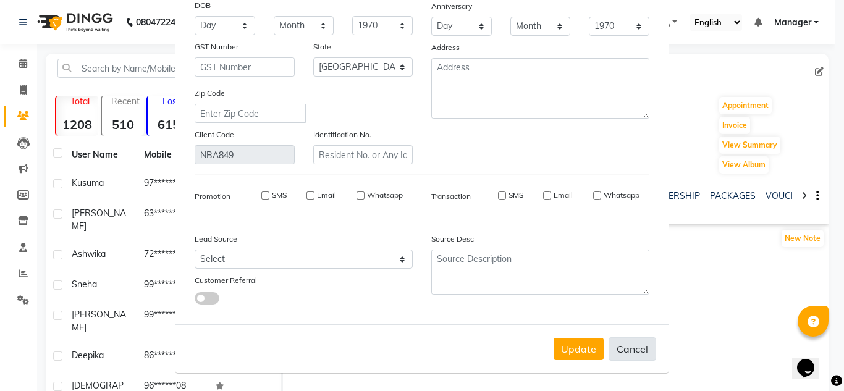
select select
checkbox input "false"
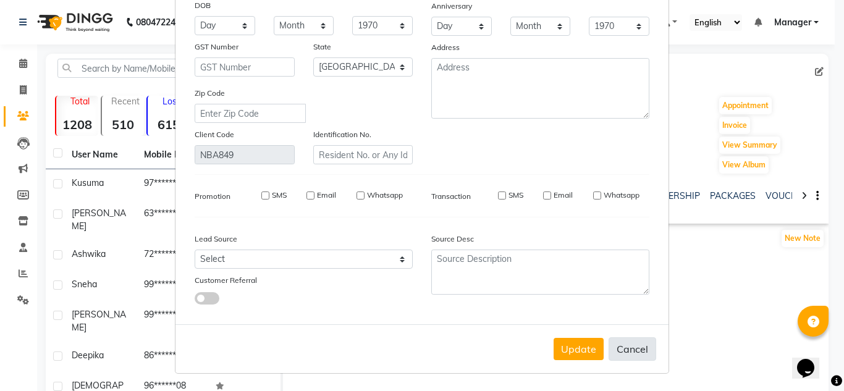
checkbox input "false"
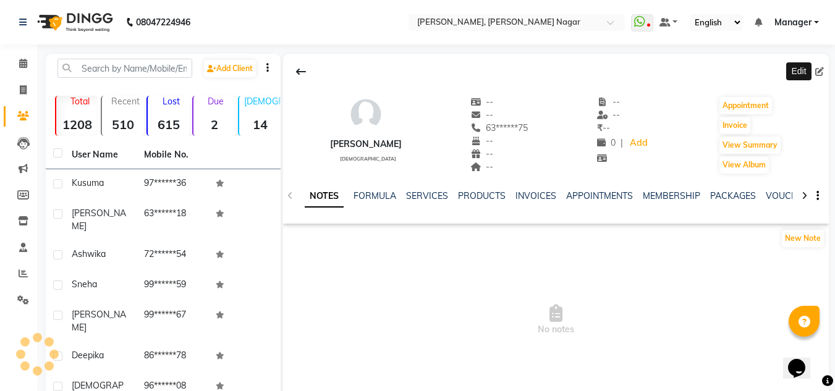
scroll to position [47, 0]
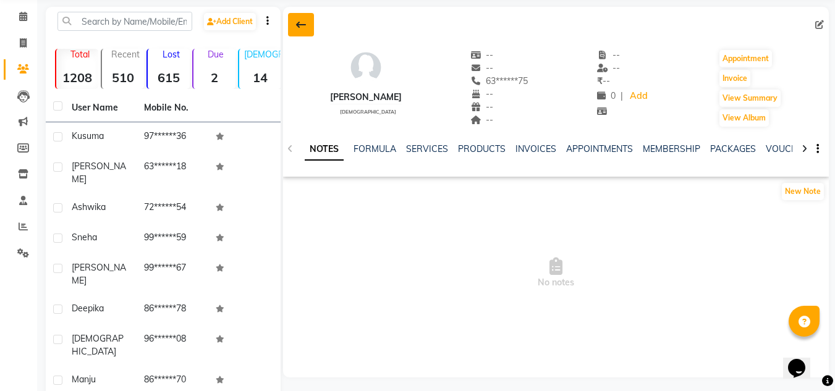
click at [304, 20] on icon at bounding box center [301, 25] width 10 height 10
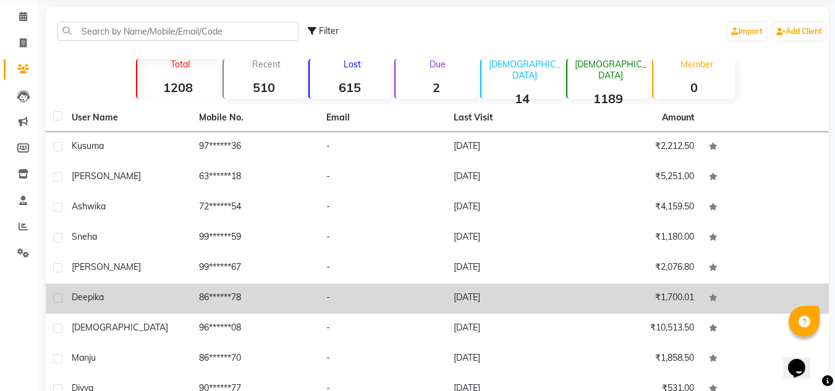
scroll to position [144, 0]
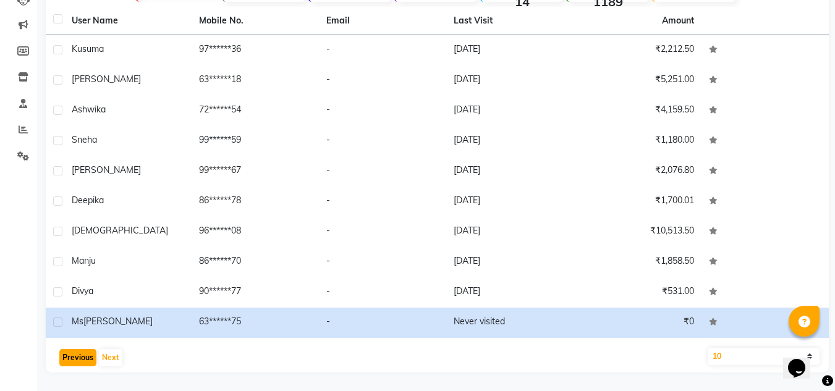
click at [75, 357] on button "Previous" at bounding box center [77, 357] width 37 height 17
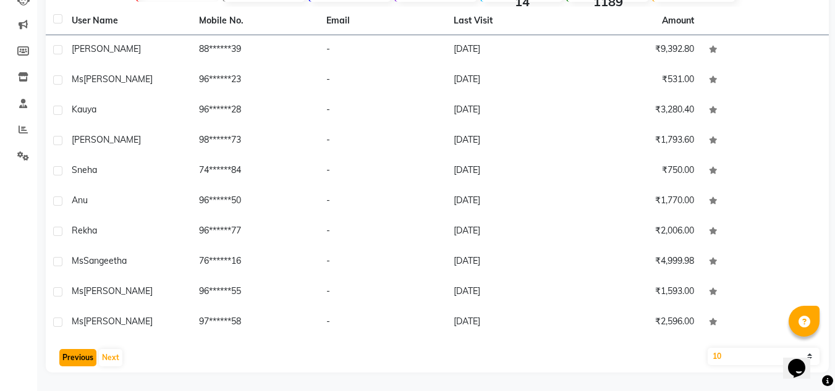
click at [80, 354] on button "Previous" at bounding box center [77, 357] width 37 height 17
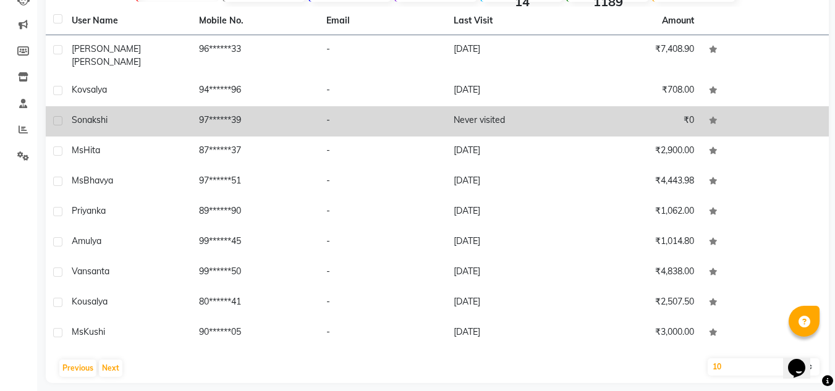
click at [401, 106] on td "-" at bounding box center [382, 121] width 127 height 30
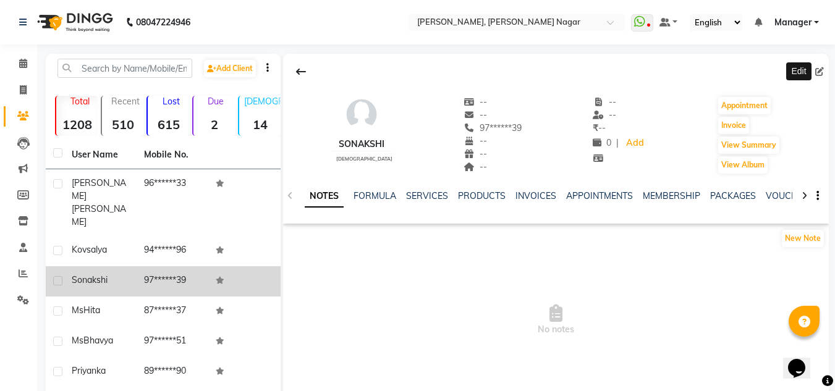
click at [820, 72] on icon at bounding box center [819, 71] width 9 height 9
select select "21"
select select "[DEMOGRAPHIC_DATA]"
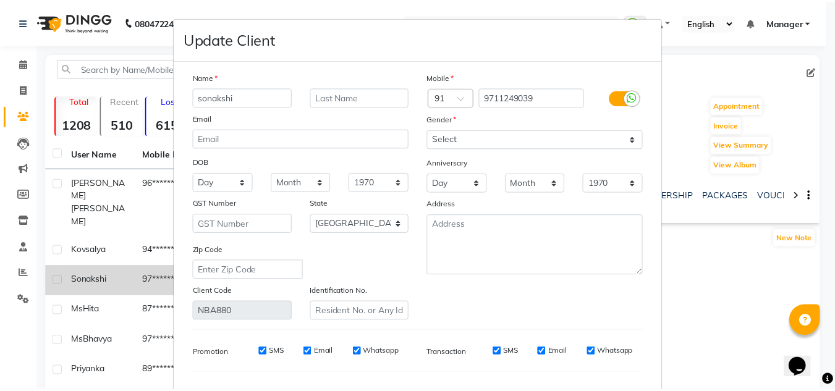
scroll to position [157, 0]
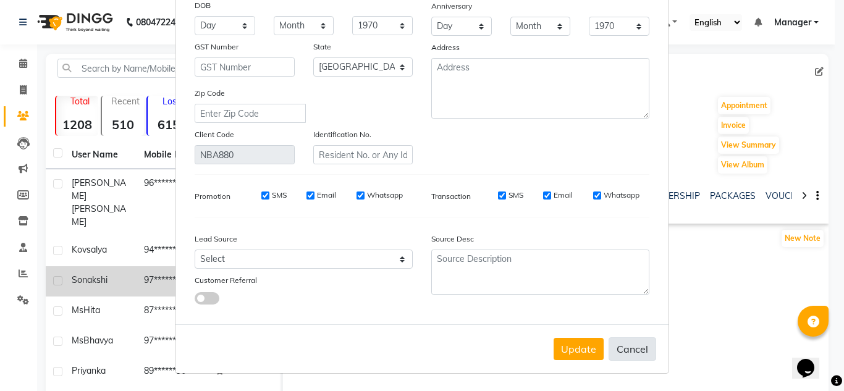
click at [629, 356] on button "Cancel" at bounding box center [633, 348] width 48 height 23
select select
select select "null"
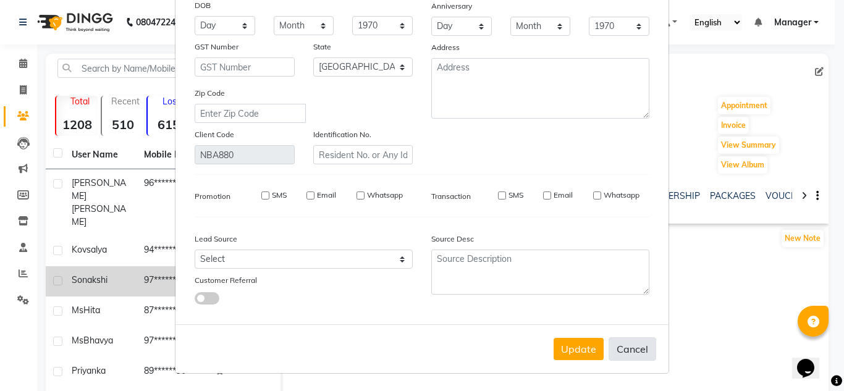
select select
checkbox input "false"
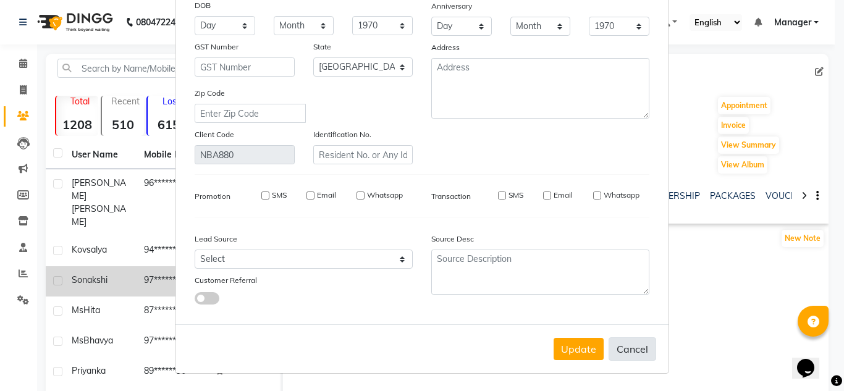
checkbox input "false"
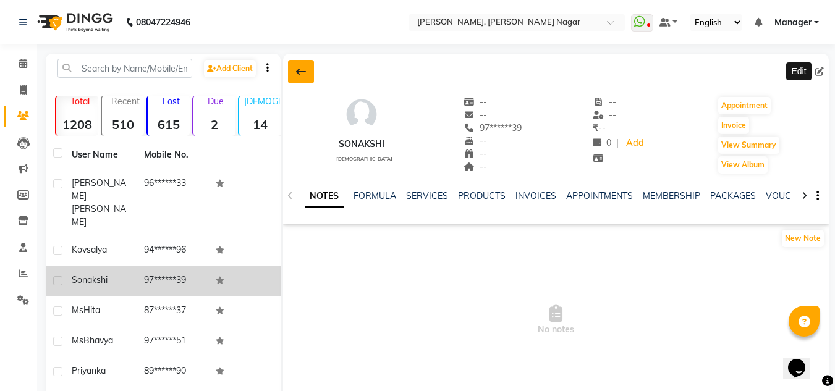
click at [296, 78] on button at bounding box center [301, 71] width 26 height 23
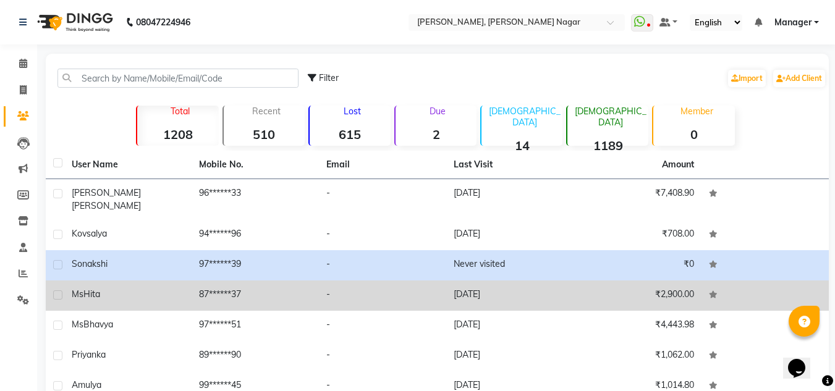
scroll to position [144, 0]
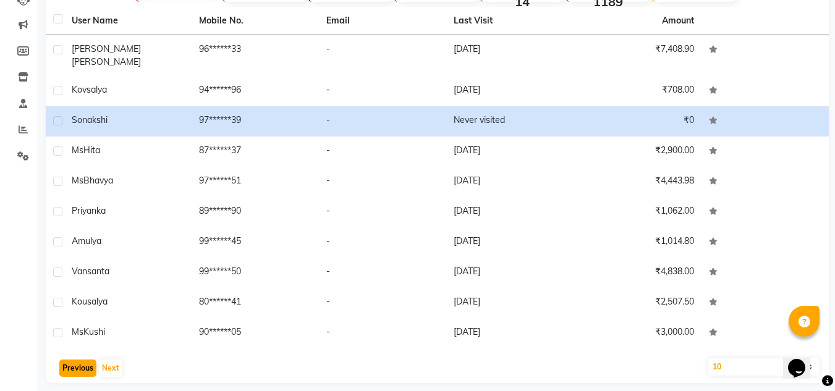
click at [75, 360] on button "Previous" at bounding box center [77, 368] width 37 height 17
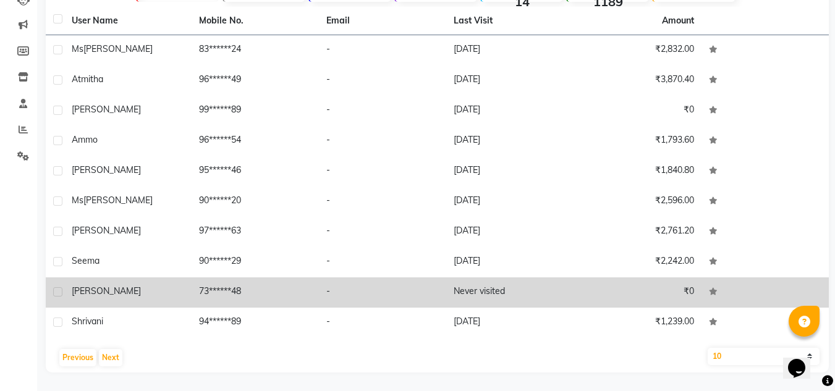
click at [419, 284] on td "-" at bounding box center [382, 292] width 127 height 30
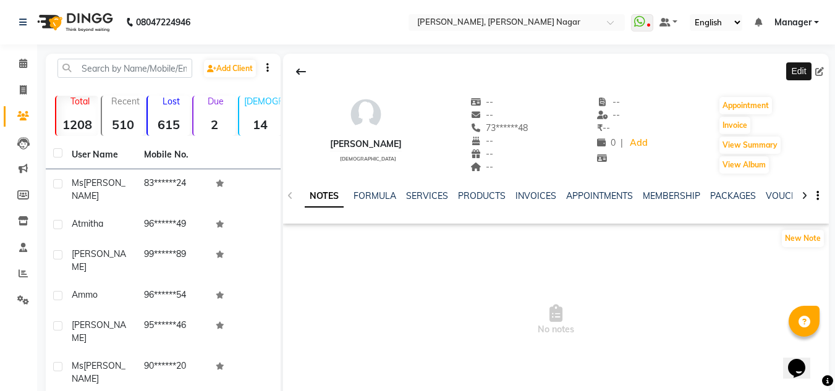
click at [824, 68] on span at bounding box center [822, 72] width 14 height 13
click at [816, 72] on icon at bounding box center [819, 71] width 9 height 9
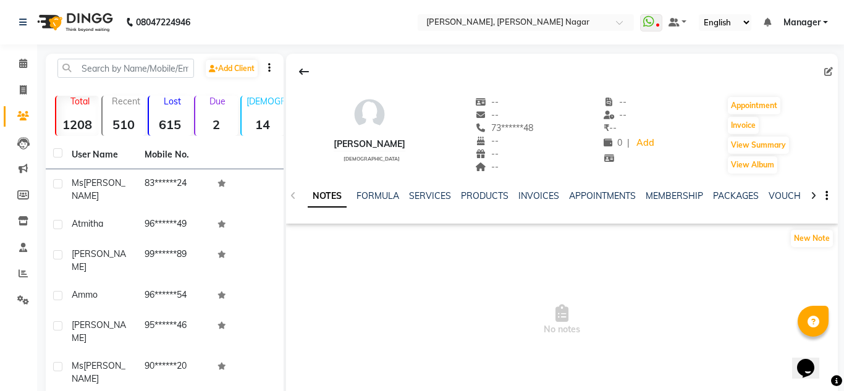
select select "21"
select select "[DEMOGRAPHIC_DATA]"
select select "51879"
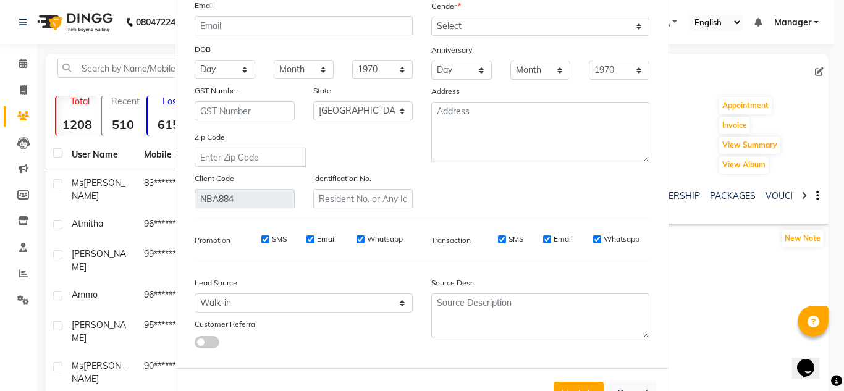
scroll to position [157, 0]
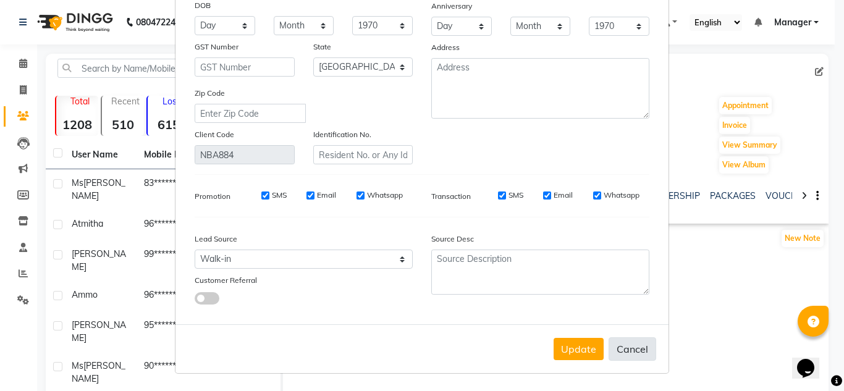
click at [624, 345] on button "Cancel" at bounding box center [633, 348] width 48 height 23
select select
select select "null"
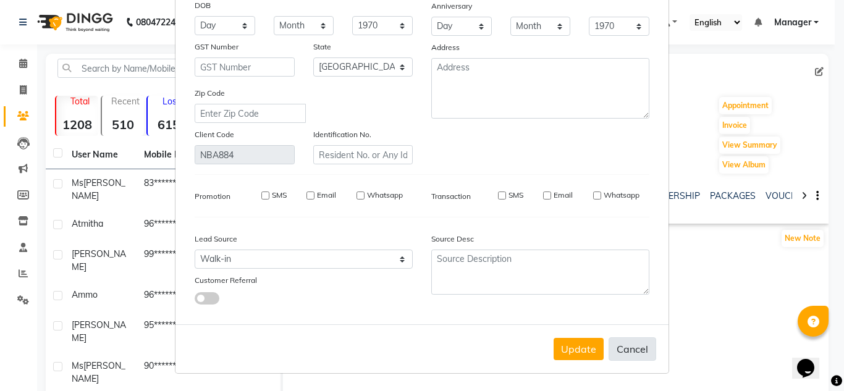
select select
checkbox input "false"
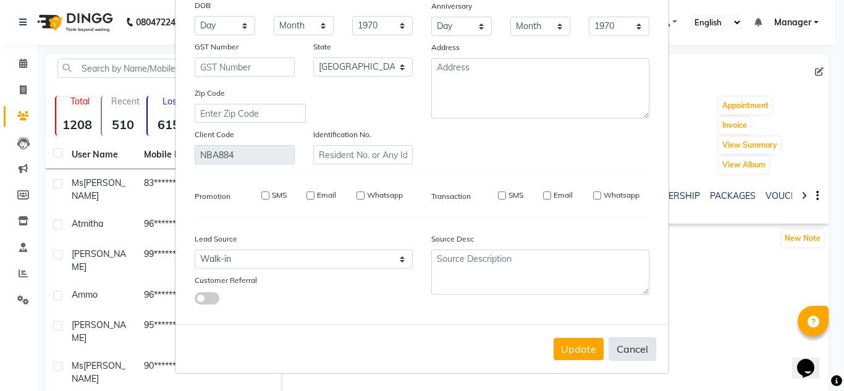
checkbox input "false"
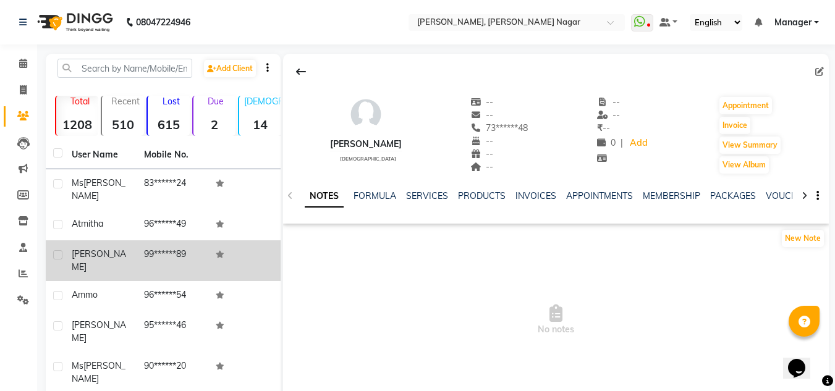
click at [180, 243] on td "99******89" at bounding box center [173, 260] width 72 height 41
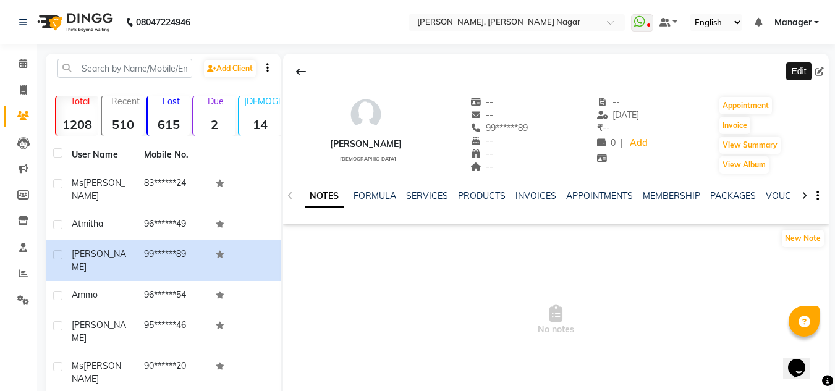
click at [815, 72] on icon at bounding box center [819, 71] width 9 height 9
select select "21"
select select "[DEMOGRAPHIC_DATA]"
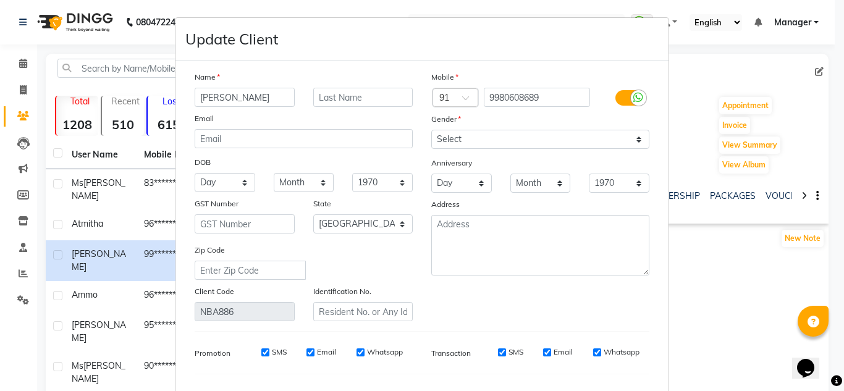
click at [815, 72] on ngb-modal-window "Update Client Name [PERSON_NAME] Email DOB Day 01 02 03 04 05 06 07 08 09 10 11…" at bounding box center [422, 195] width 844 height 391
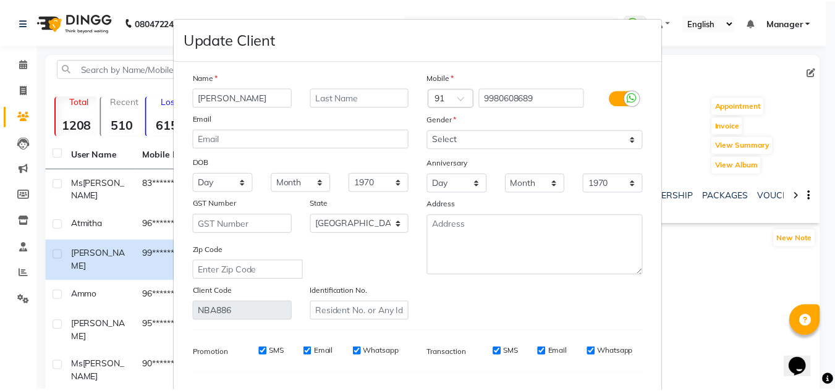
scroll to position [157, 0]
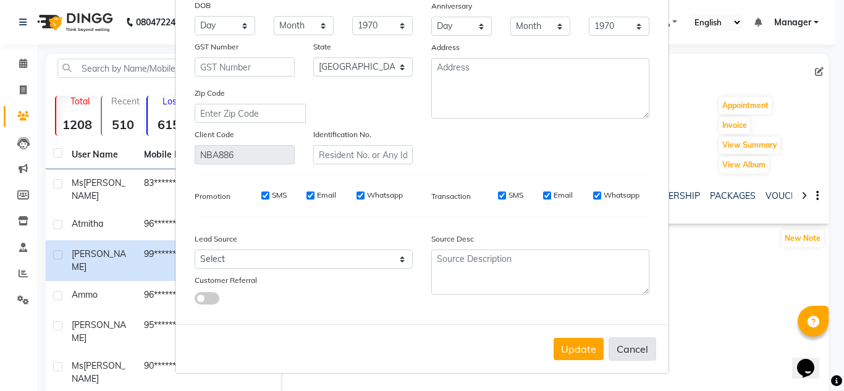
click at [635, 350] on button "Cancel" at bounding box center [633, 348] width 48 height 23
select select
select select "null"
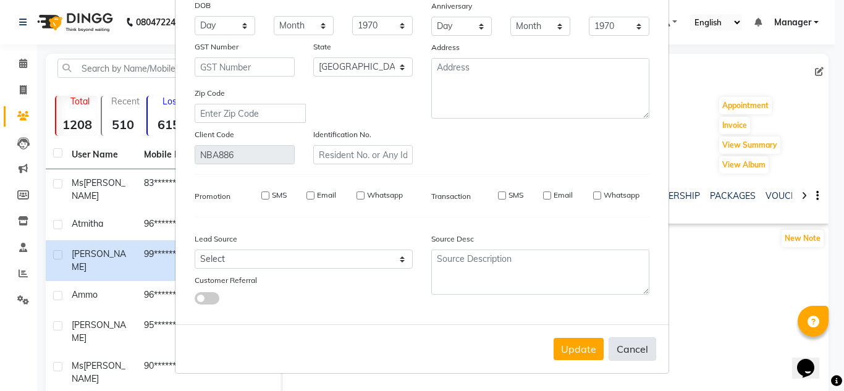
select select
checkbox input "false"
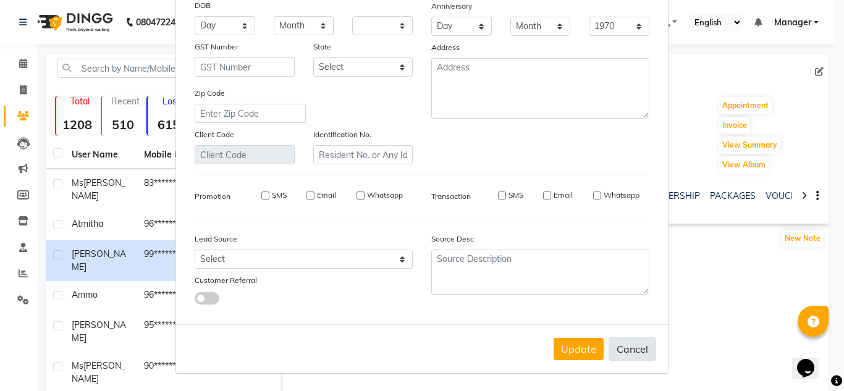
checkbox input "false"
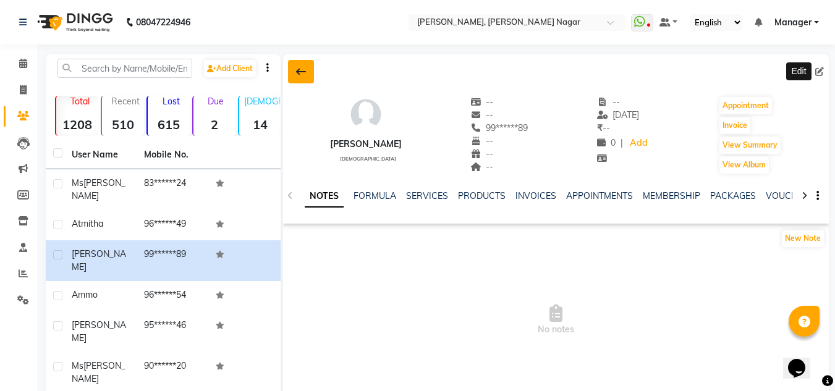
click at [296, 73] on icon at bounding box center [301, 72] width 10 height 10
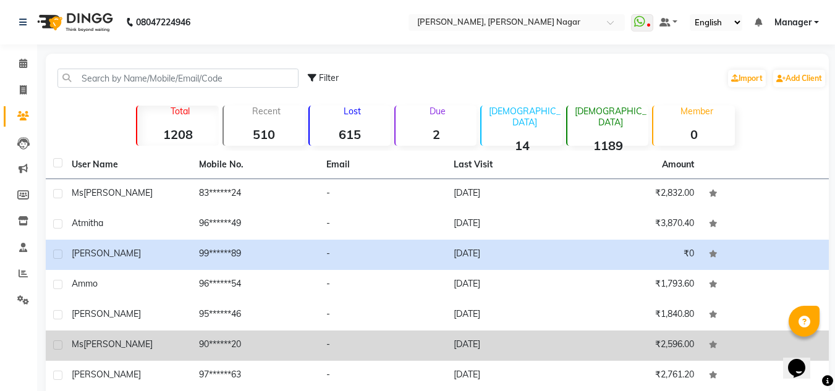
scroll to position [144, 0]
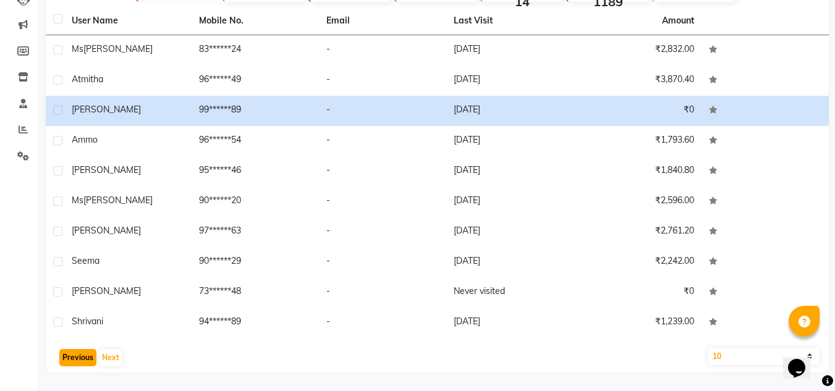
click at [84, 362] on button "Previous" at bounding box center [77, 357] width 37 height 17
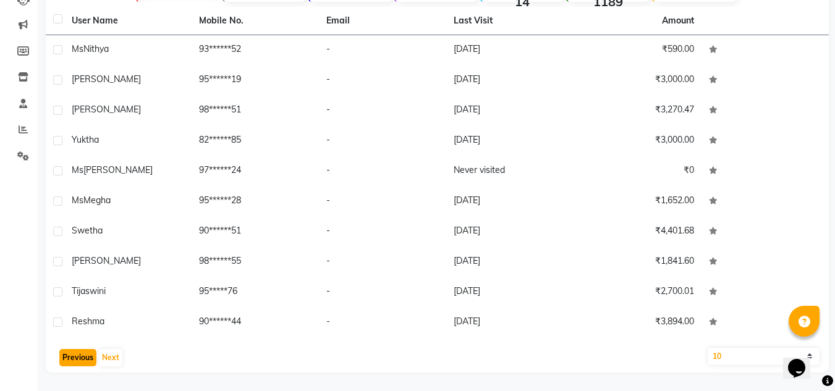
click at [84, 362] on button "Previous" at bounding box center [77, 357] width 37 height 17
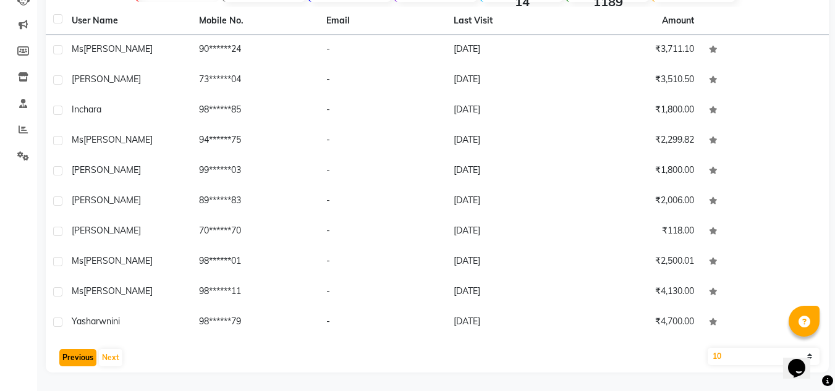
click at [84, 362] on button "Previous" at bounding box center [77, 357] width 37 height 17
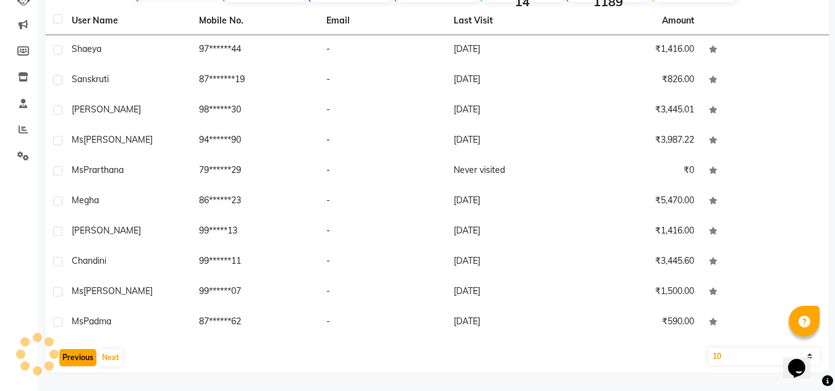
click at [84, 362] on button "Previous" at bounding box center [77, 357] width 37 height 17
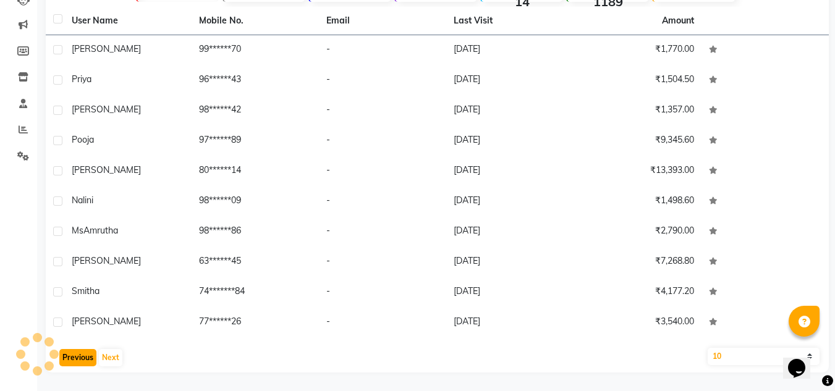
click at [84, 362] on button "Previous" at bounding box center [77, 357] width 37 height 17
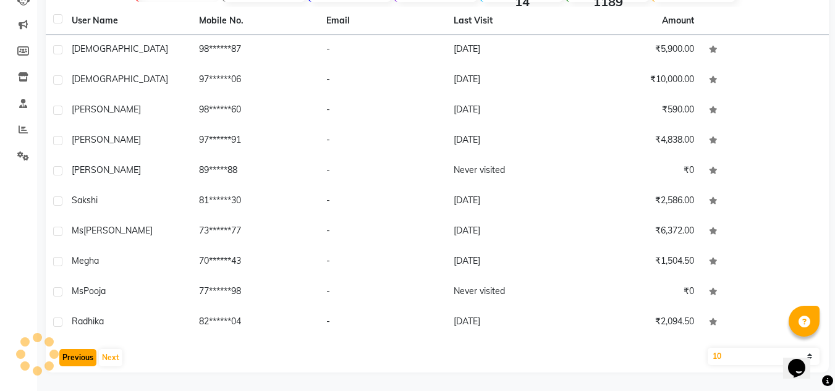
click at [84, 362] on button "Previous" at bounding box center [77, 357] width 37 height 17
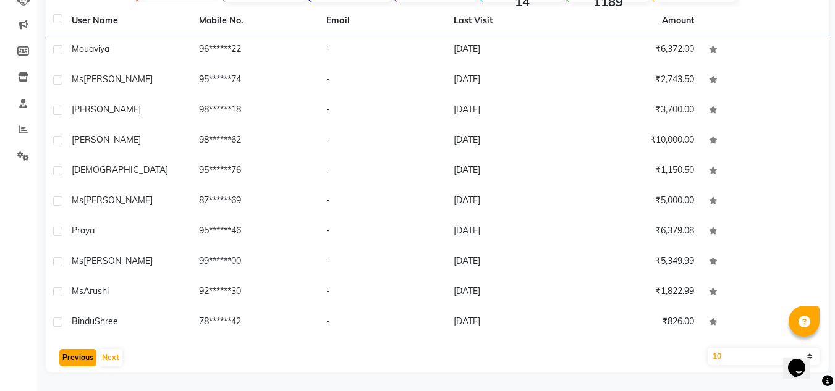
click at [84, 362] on button "Previous" at bounding box center [77, 357] width 37 height 17
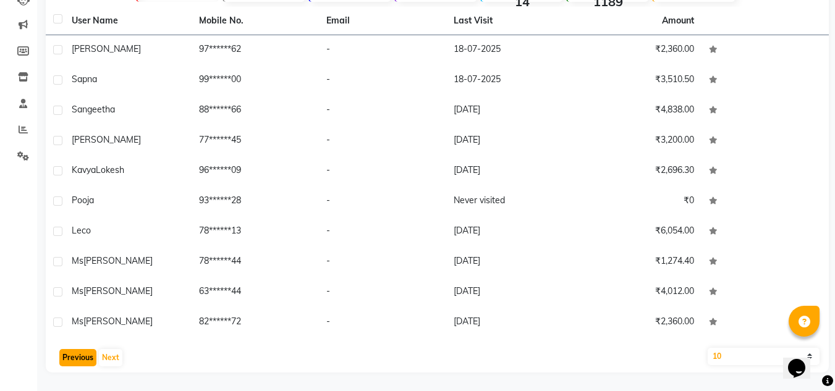
click at [84, 362] on button "Previous" at bounding box center [77, 357] width 37 height 17
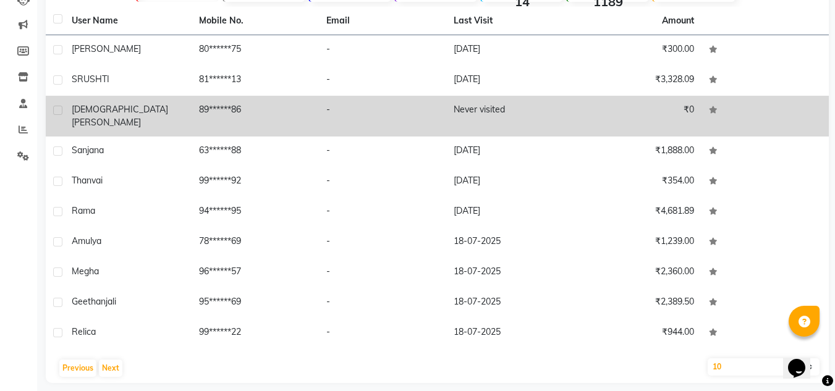
click at [254, 107] on td "89******86" at bounding box center [255, 116] width 127 height 41
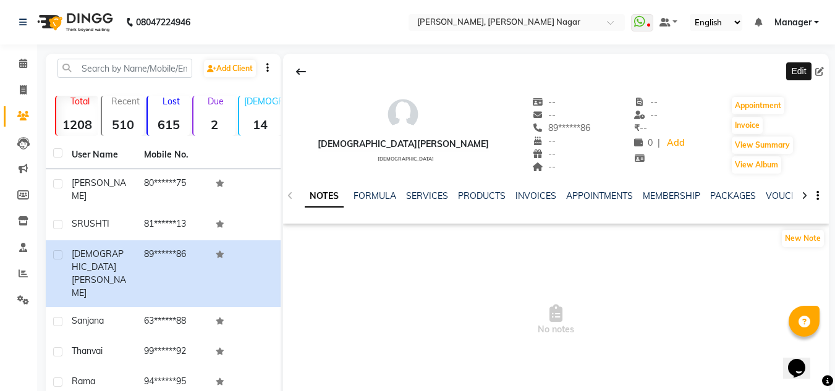
click at [824, 74] on span at bounding box center [822, 72] width 14 height 13
click at [819, 68] on icon at bounding box center [819, 71] width 9 height 9
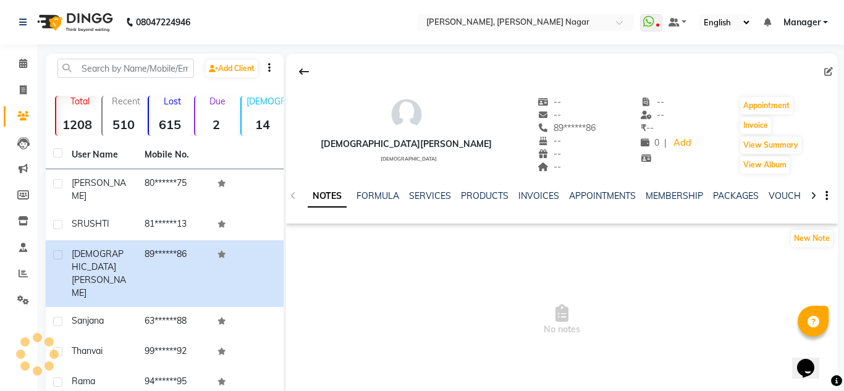
select select "21"
select select "[DEMOGRAPHIC_DATA]"
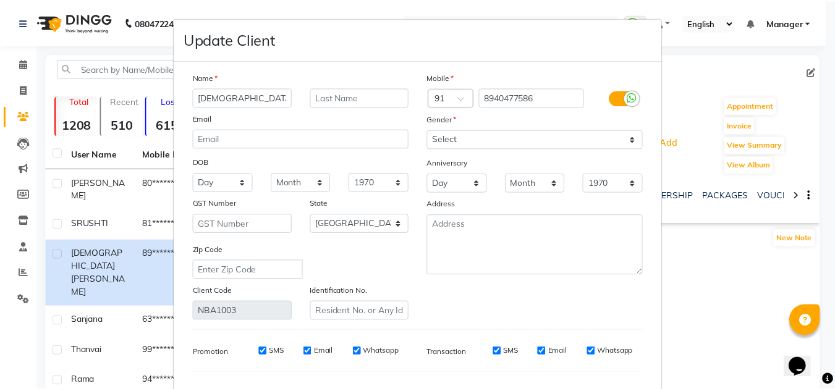
scroll to position [157, 0]
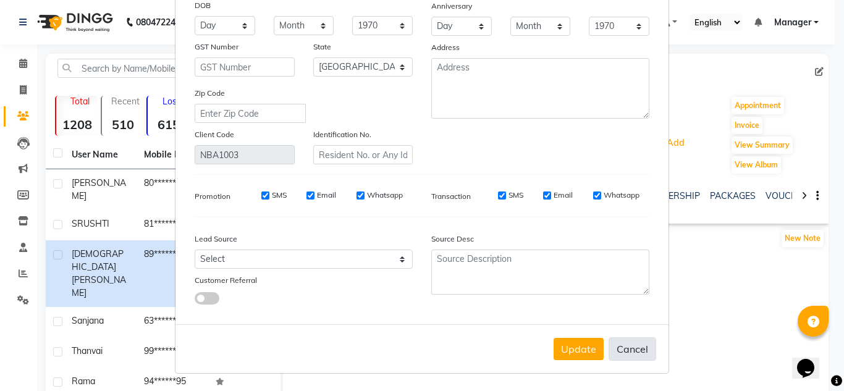
click at [640, 353] on button "Cancel" at bounding box center [633, 348] width 48 height 23
select select
select select "null"
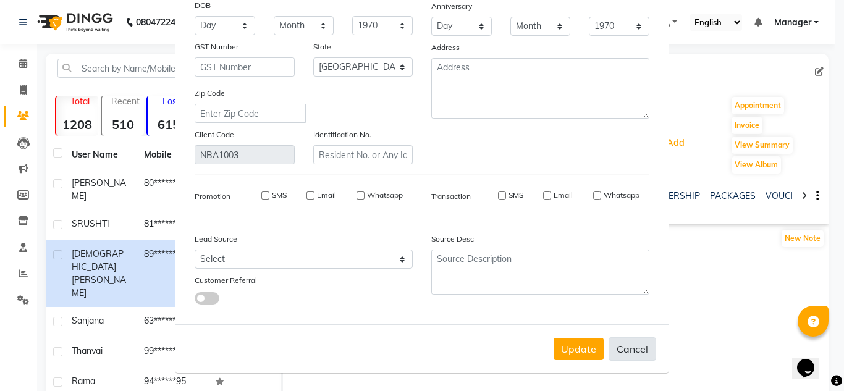
select select
checkbox input "false"
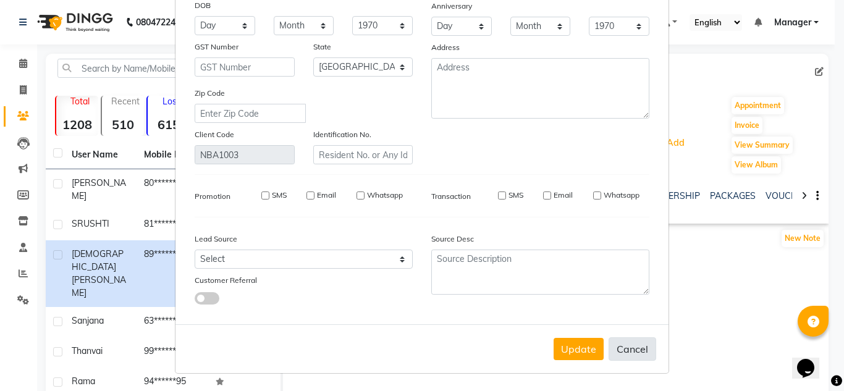
checkbox input "false"
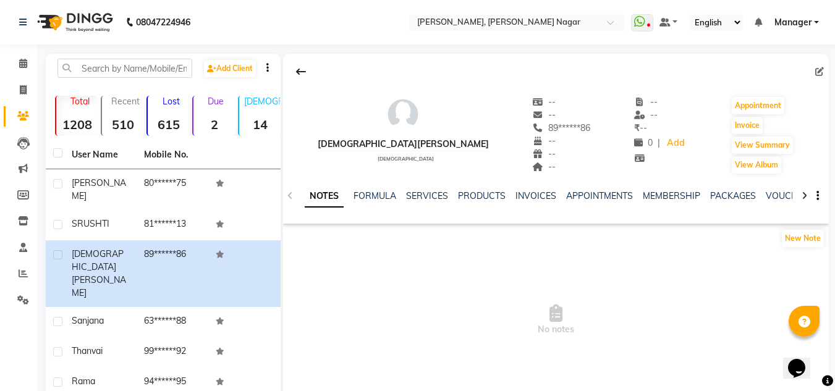
click at [289, 289] on span "No notes" at bounding box center [556, 320] width 546 height 124
click at [300, 64] on button at bounding box center [301, 71] width 26 height 23
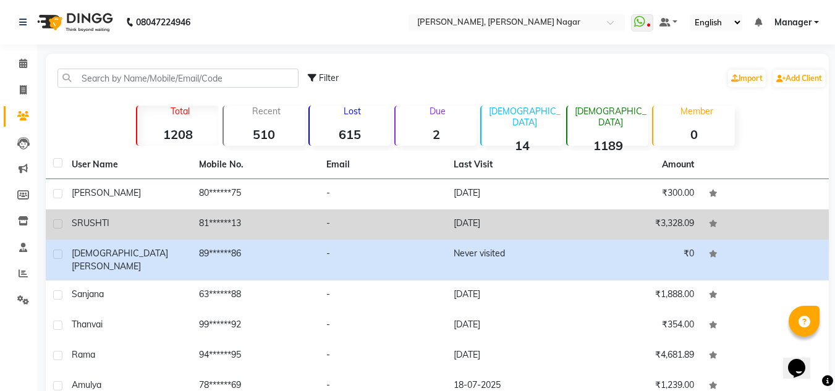
scroll to position [144, 0]
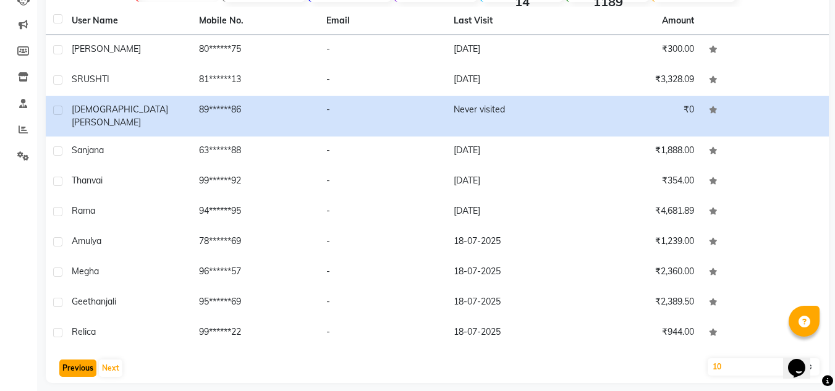
click at [72, 360] on button "Previous" at bounding box center [77, 368] width 37 height 17
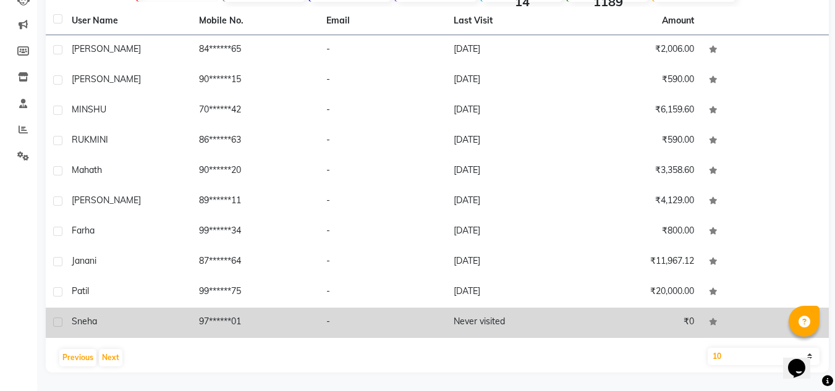
click at [353, 323] on td "-" at bounding box center [382, 323] width 127 height 30
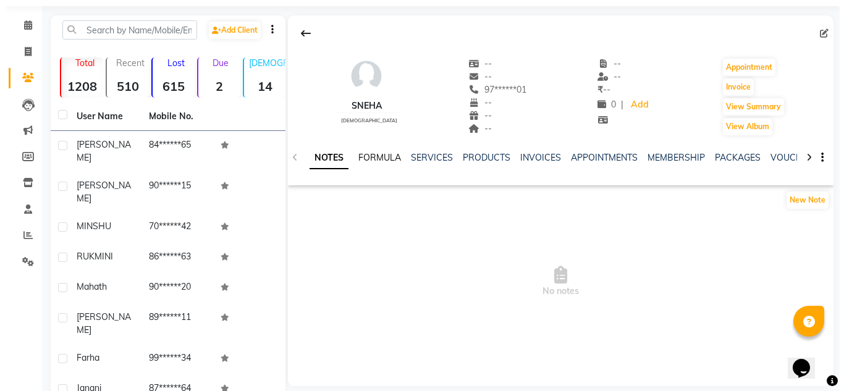
scroll to position [37, 0]
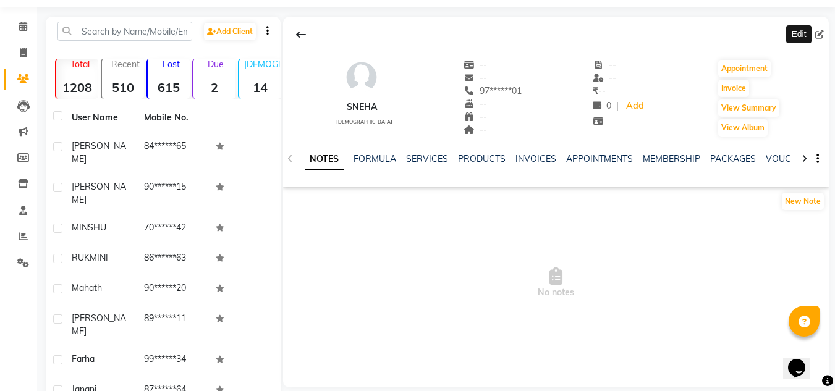
click at [824, 28] on span at bounding box center [822, 34] width 14 height 13
click at [819, 35] on icon at bounding box center [819, 34] width 9 height 9
select select
select select "[DEMOGRAPHIC_DATA]"
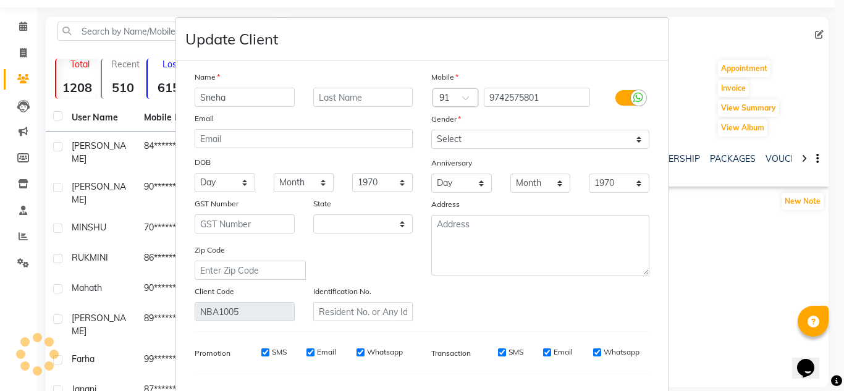
select select "21"
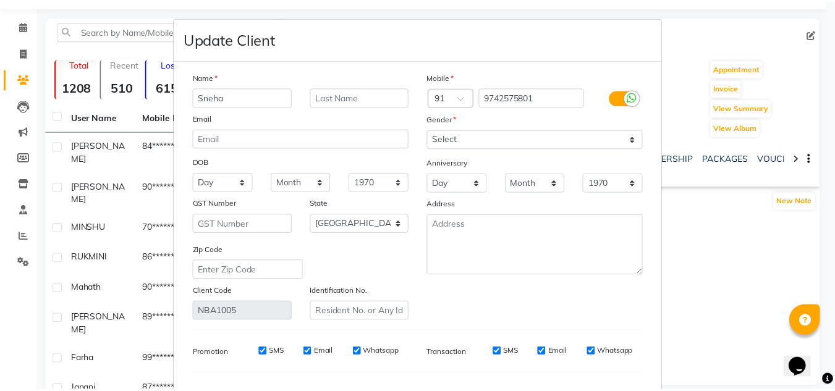
scroll to position [157, 0]
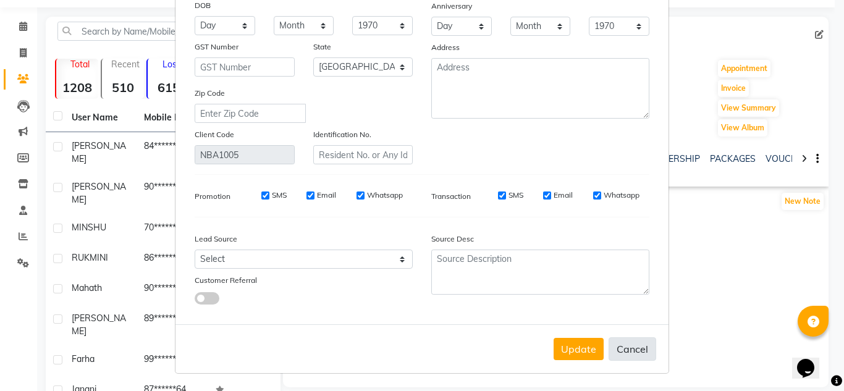
click at [643, 358] on button "Cancel" at bounding box center [633, 348] width 48 height 23
select select
select select "null"
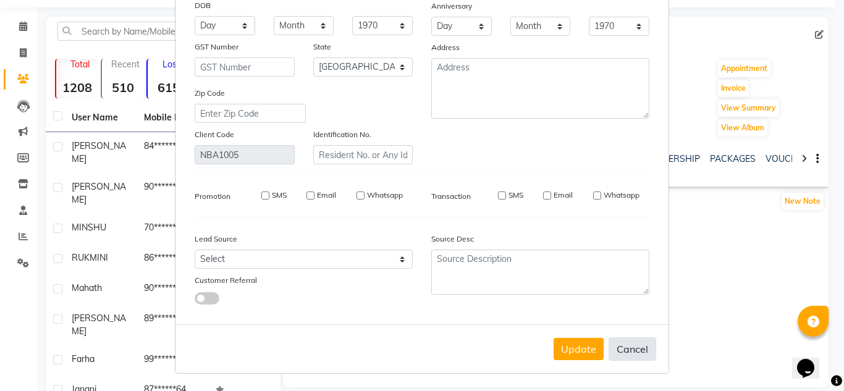
select select
checkbox input "false"
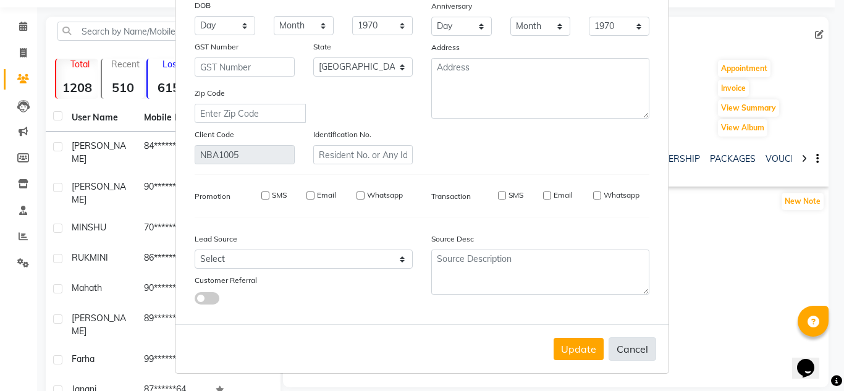
checkbox input "false"
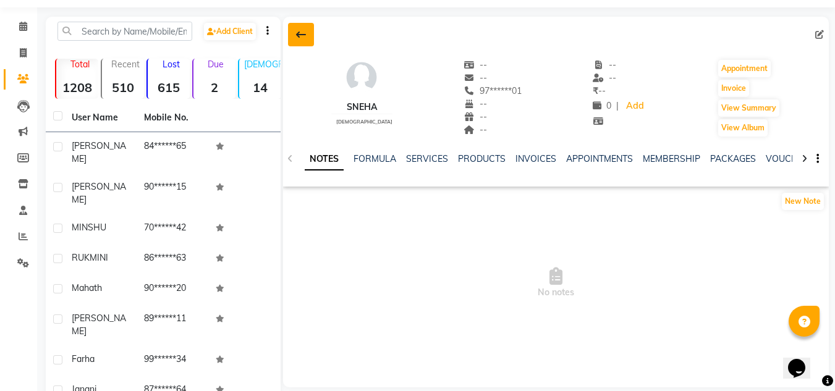
click at [310, 44] on button at bounding box center [301, 34] width 26 height 23
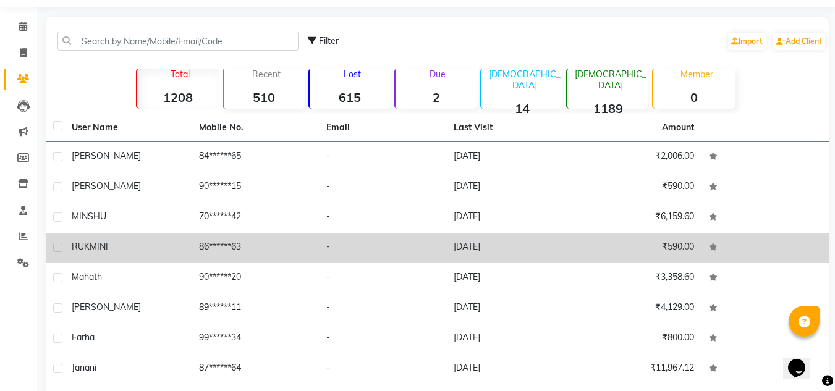
scroll to position [144, 0]
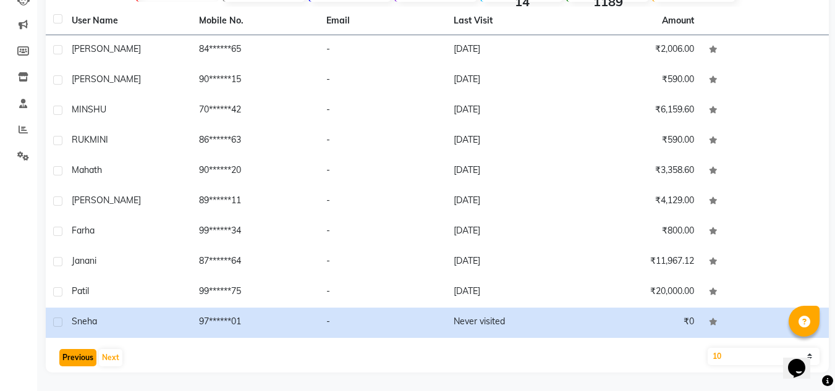
click at [80, 354] on button "Previous" at bounding box center [77, 357] width 37 height 17
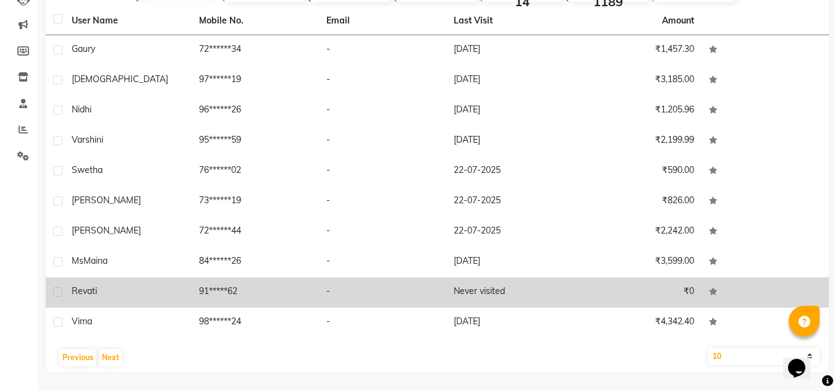
click at [415, 290] on td "-" at bounding box center [382, 292] width 127 height 30
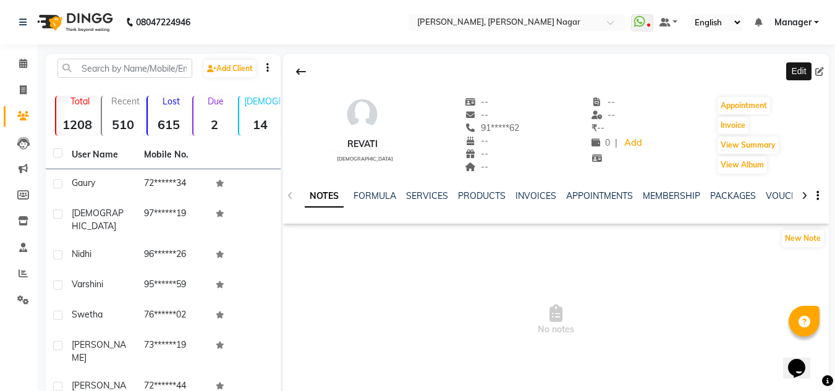
click at [822, 74] on icon at bounding box center [819, 71] width 9 height 9
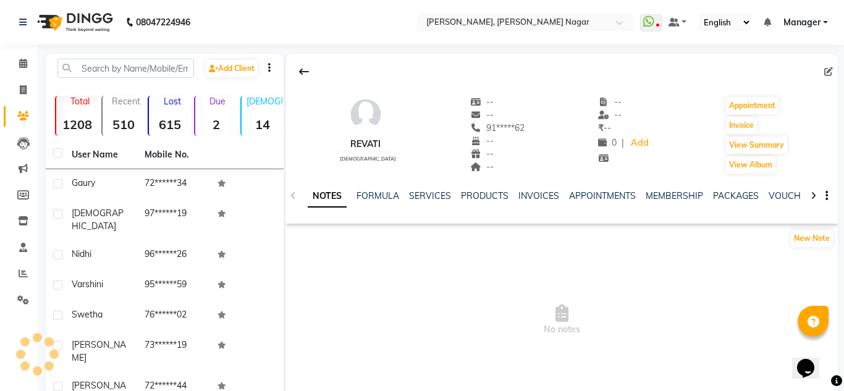
select select "21"
select select "[DEMOGRAPHIC_DATA]"
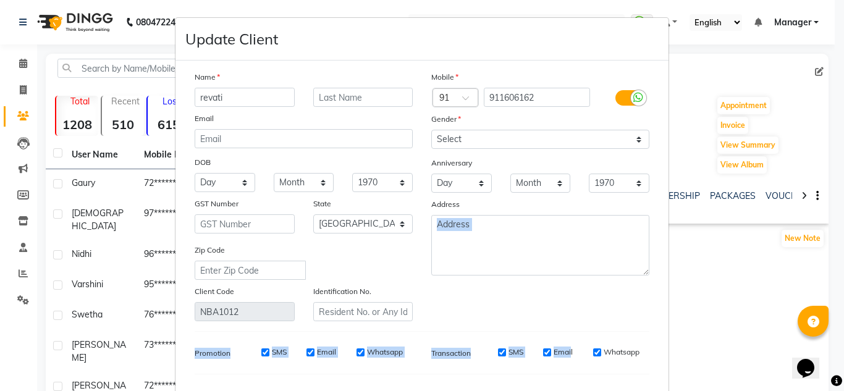
drag, startPoint x: 566, startPoint y: 358, endPoint x: 562, endPoint y: 315, distance: 43.5
click at [562, 315] on div "Name revati Email DOB Day 01 02 03 04 05 06 07 08 09 10 11 12 13 14 15 16 17 18…" at bounding box center [421, 270] width 473 height 401
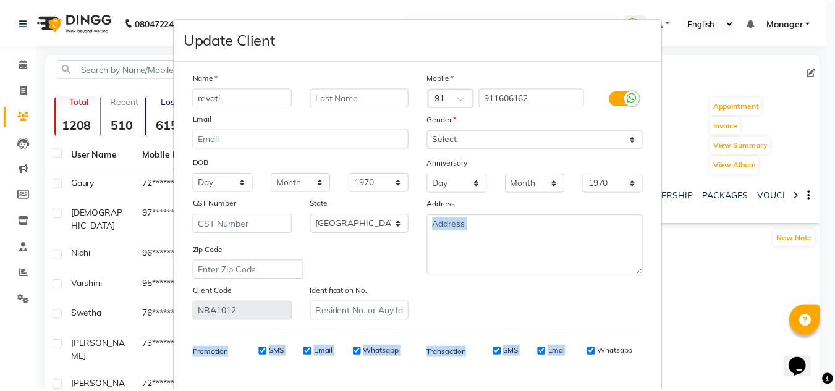
scroll to position [157, 0]
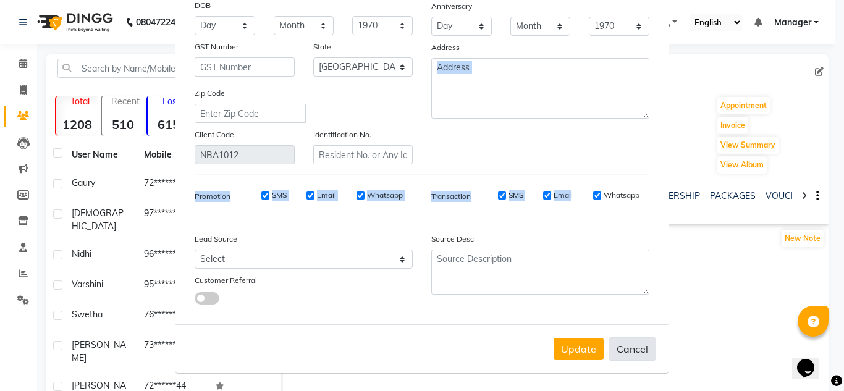
click at [639, 352] on button "Cancel" at bounding box center [633, 348] width 48 height 23
select select
select select "null"
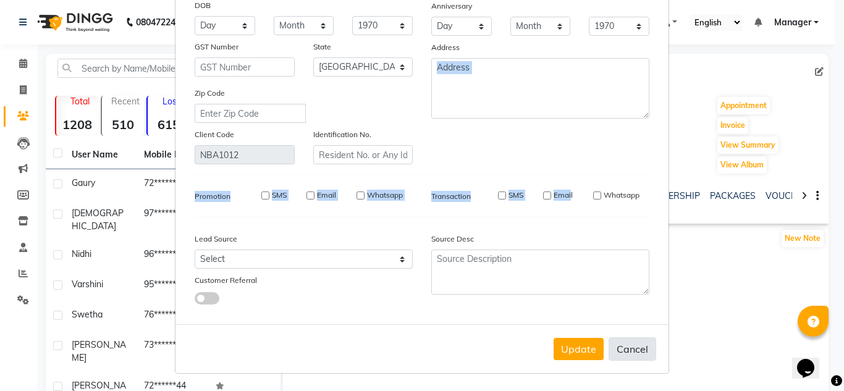
select select
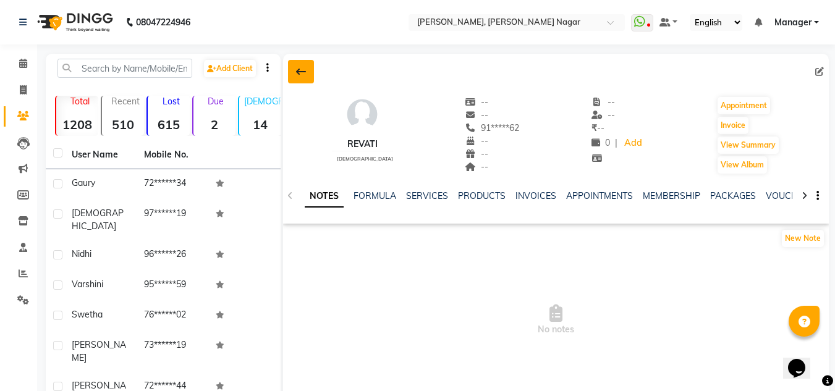
click at [297, 72] on icon at bounding box center [301, 72] width 10 height 10
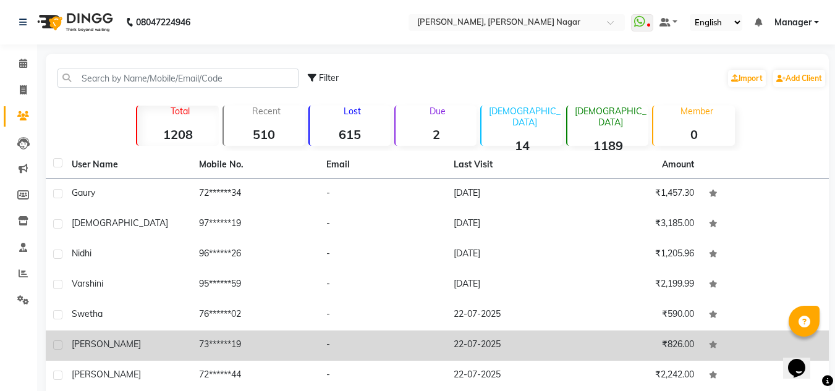
scroll to position [144, 0]
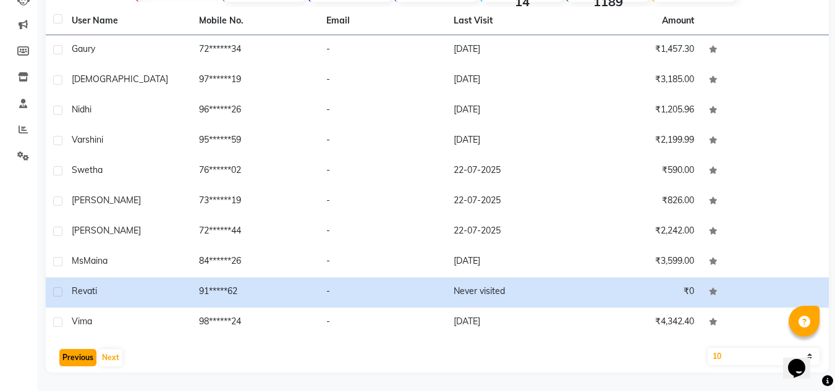
click at [84, 358] on button "Previous" at bounding box center [77, 357] width 37 height 17
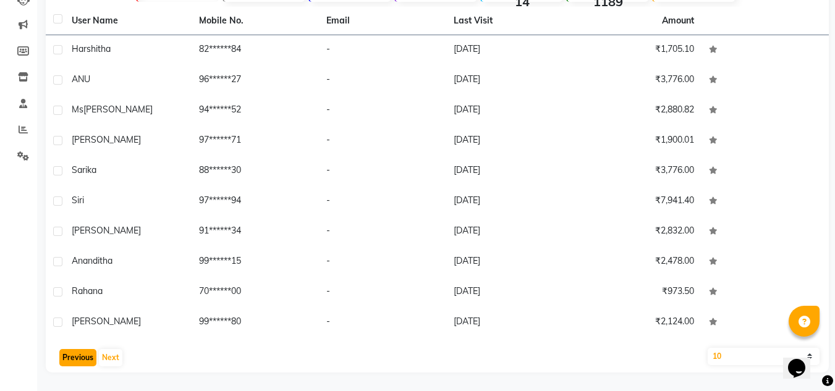
click at [72, 354] on button "Previous" at bounding box center [77, 357] width 37 height 17
click at [85, 359] on button "Previous" at bounding box center [77, 357] width 37 height 17
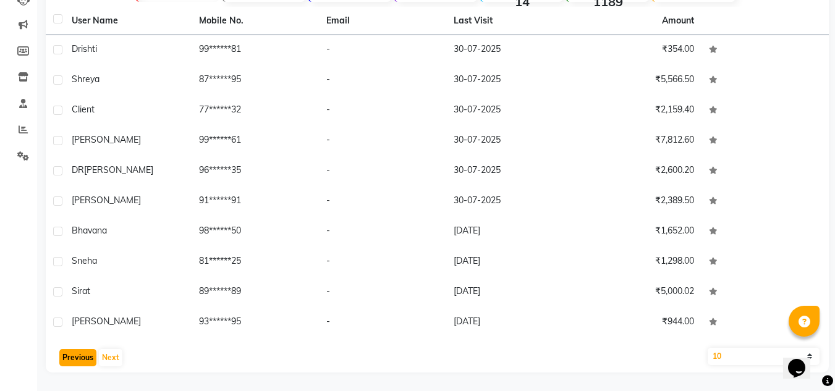
click at [85, 359] on button "Previous" at bounding box center [77, 357] width 37 height 17
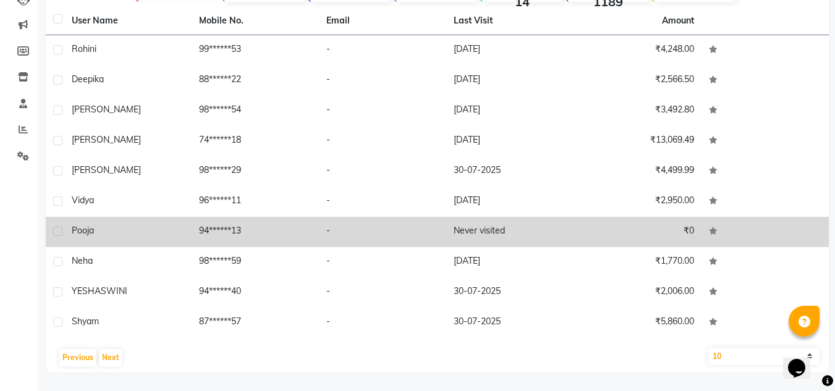
click at [200, 229] on td "94******13" at bounding box center [255, 232] width 127 height 30
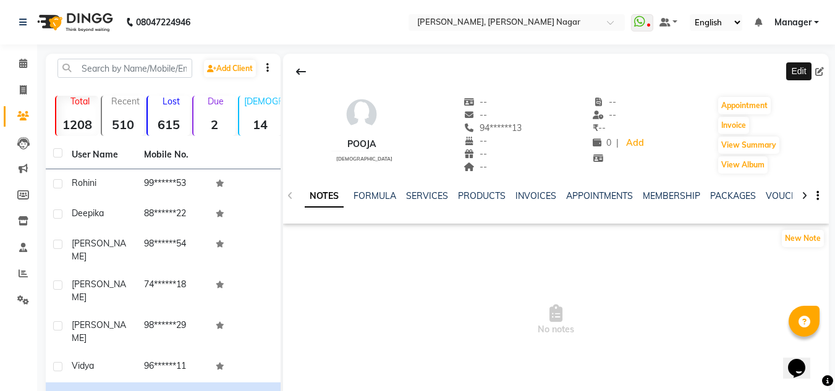
click at [816, 72] on icon at bounding box center [819, 71] width 9 height 9
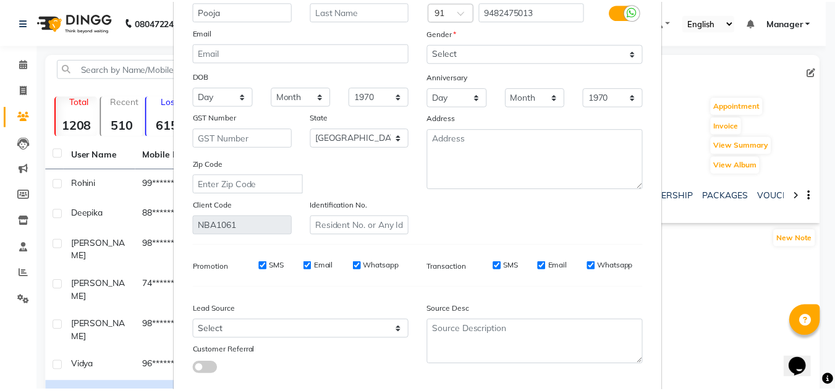
scroll to position [157, 0]
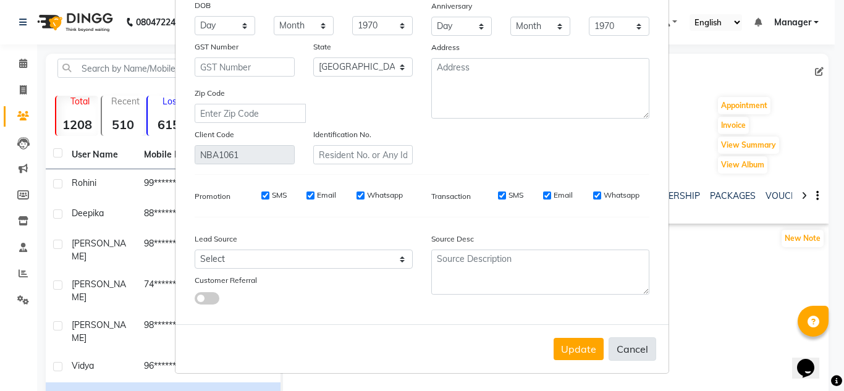
click at [633, 345] on button "Cancel" at bounding box center [633, 348] width 48 height 23
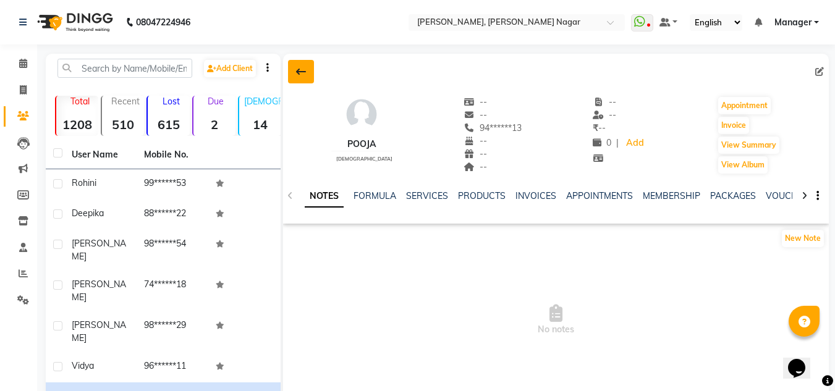
click at [309, 75] on button at bounding box center [301, 71] width 26 height 23
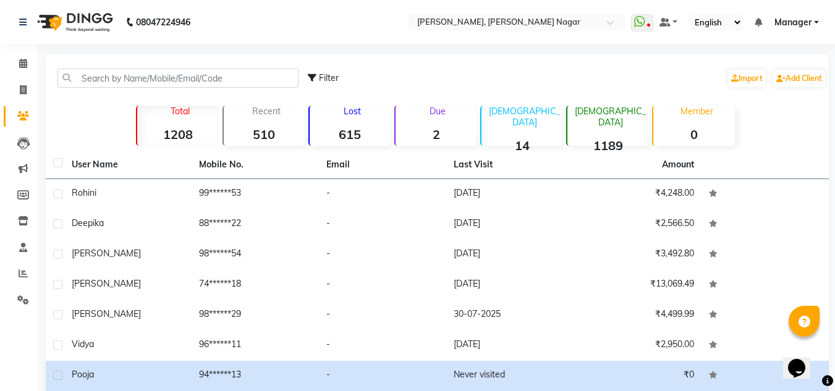
scroll to position [144, 0]
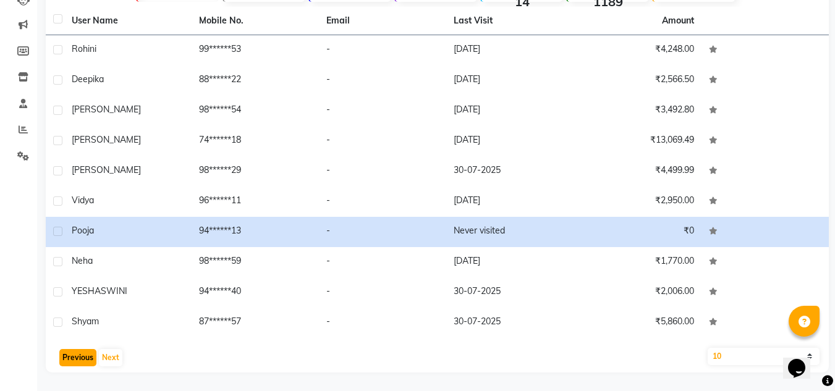
click at [75, 357] on button "Previous" at bounding box center [77, 357] width 37 height 17
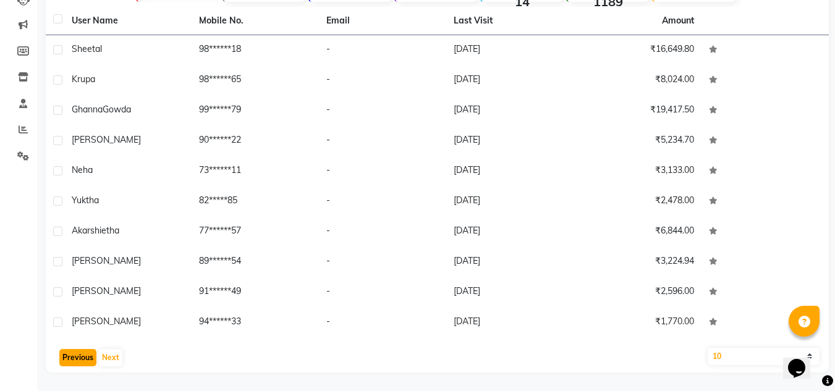
click at [88, 357] on button "Previous" at bounding box center [77, 357] width 37 height 17
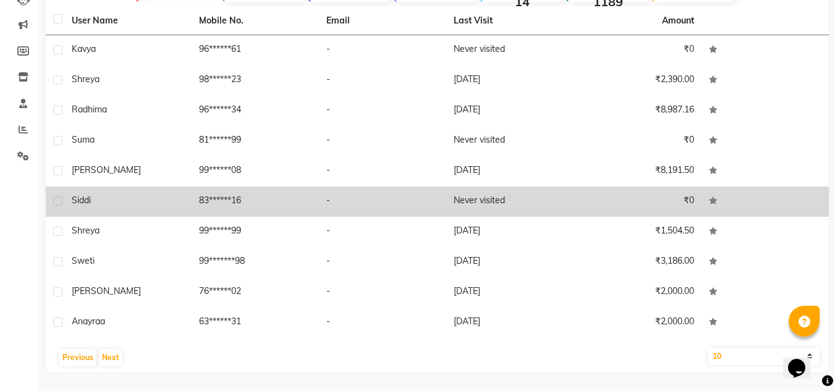
click at [182, 212] on td "Siddi" at bounding box center [127, 202] width 127 height 30
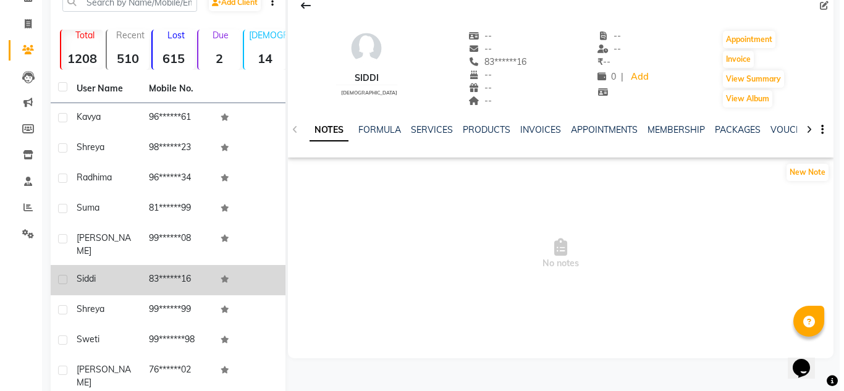
scroll to position [67, 0]
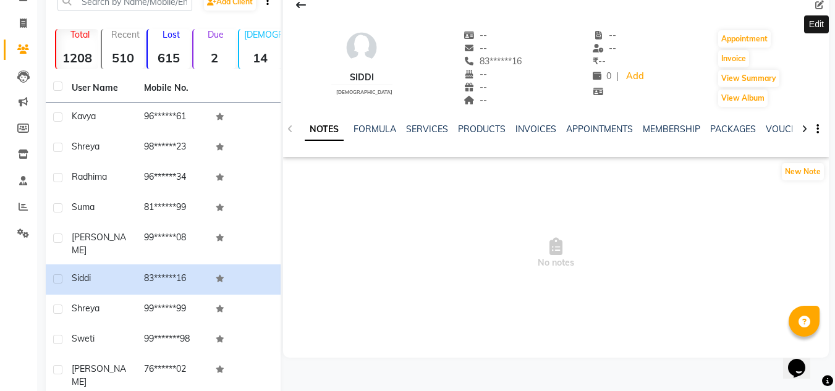
click at [819, 6] on icon at bounding box center [819, 5] width 9 height 9
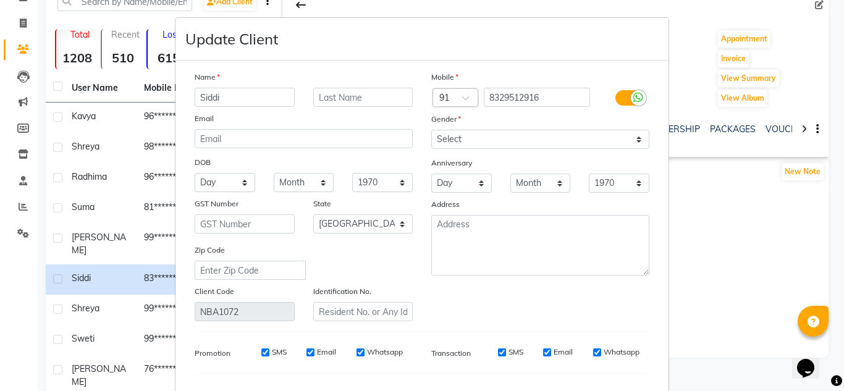
scroll to position [157, 0]
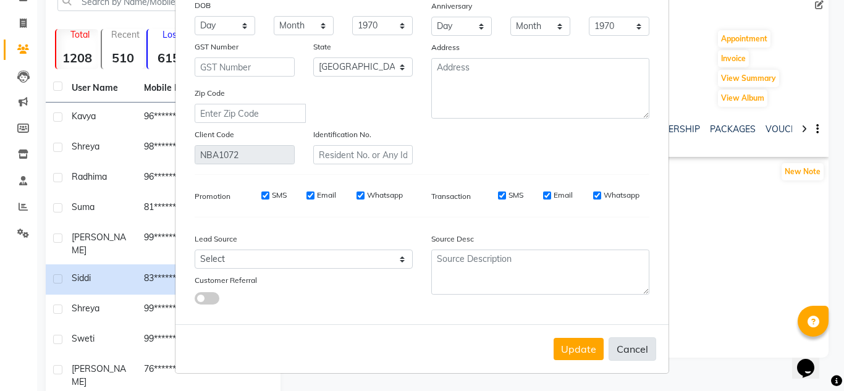
click at [631, 354] on button "Cancel" at bounding box center [633, 348] width 48 height 23
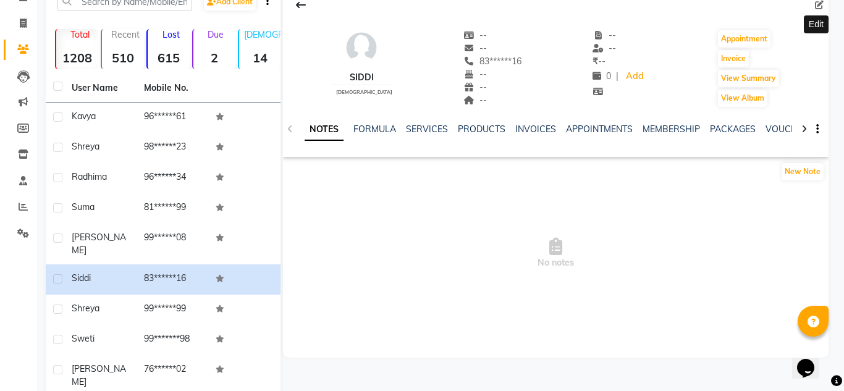
scroll to position [66, 0]
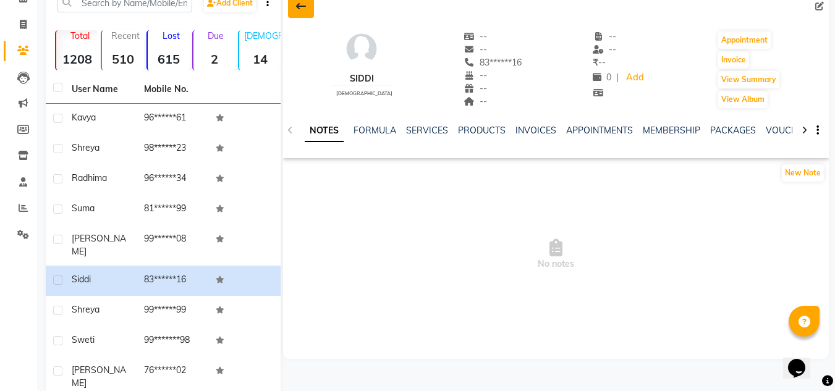
click at [300, 6] on icon at bounding box center [301, 6] width 10 height 10
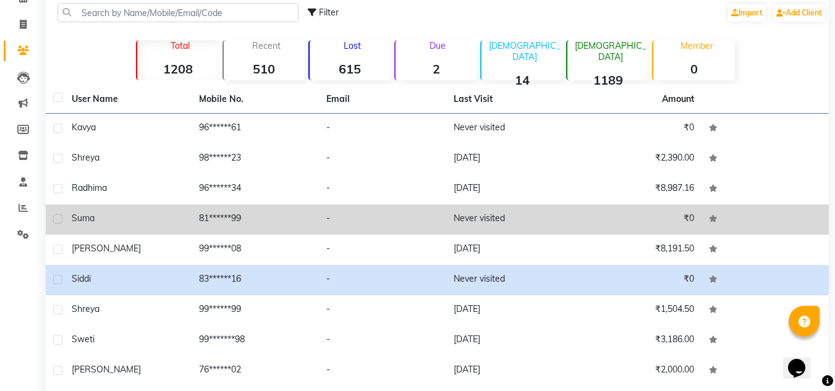
click at [473, 223] on td "Never visited" at bounding box center [509, 220] width 127 height 30
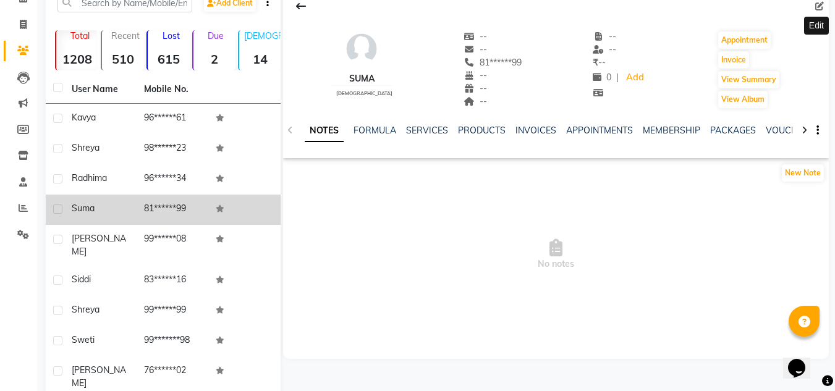
click at [818, 9] on icon at bounding box center [819, 6] width 9 height 9
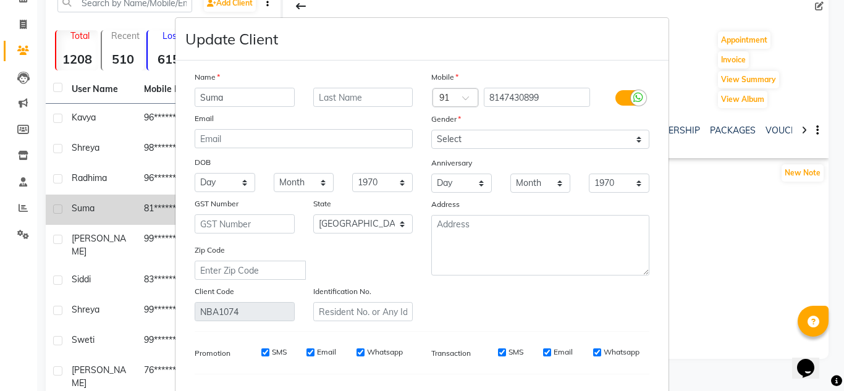
scroll to position [157, 0]
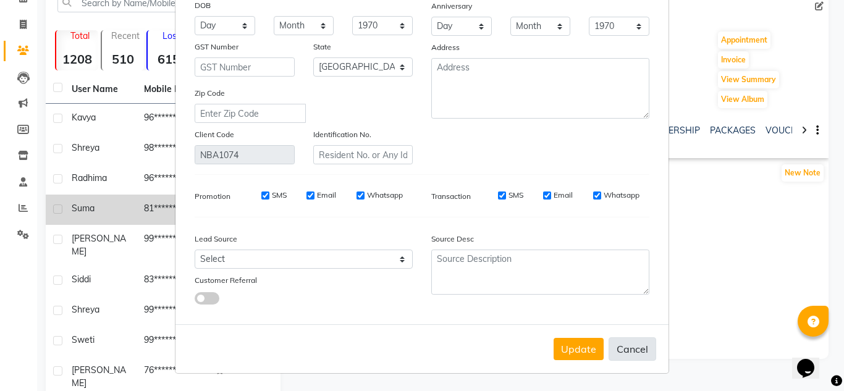
click at [639, 350] on button "Cancel" at bounding box center [633, 348] width 48 height 23
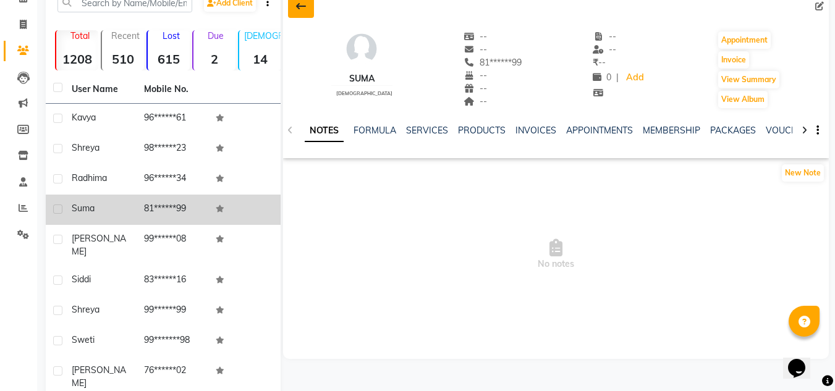
click at [305, 12] on button at bounding box center [301, 5] width 26 height 23
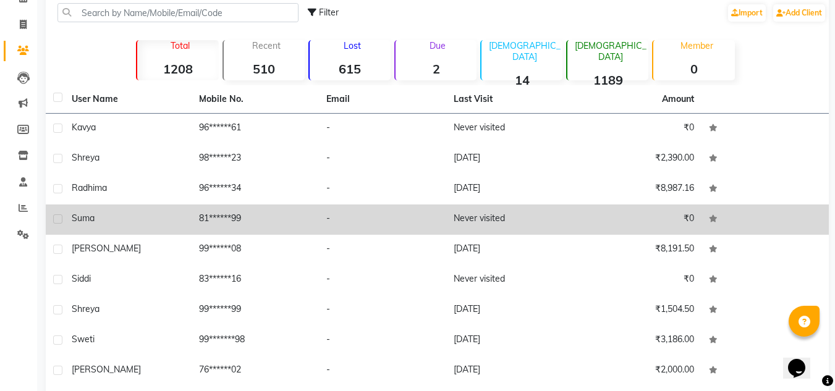
click at [355, 226] on td "-" at bounding box center [382, 220] width 127 height 30
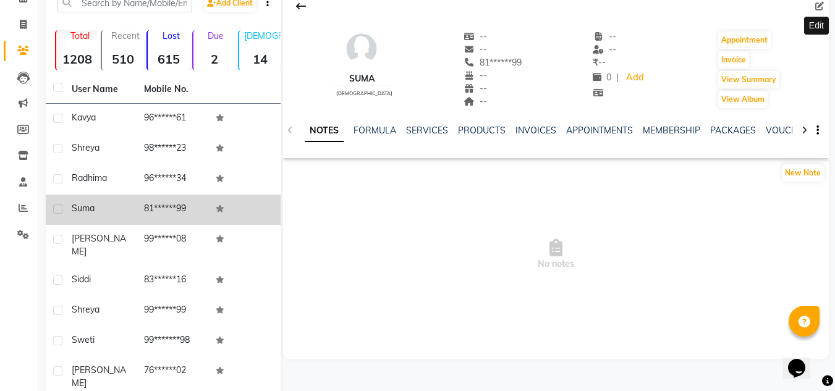
click at [817, 3] on icon at bounding box center [819, 6] width 9 height 9
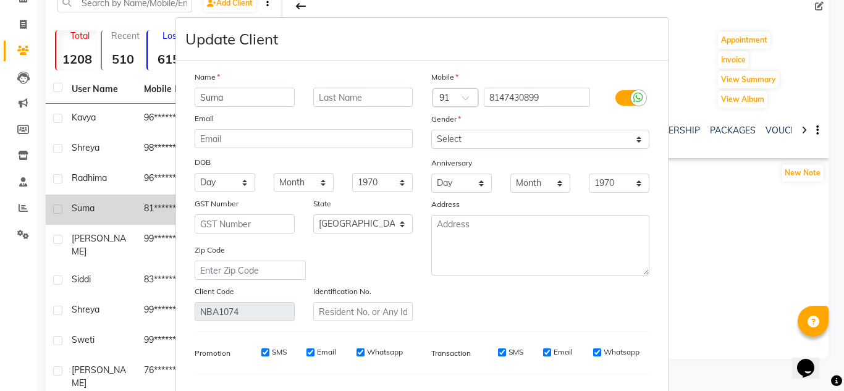
click at [535, 291] on div "Mobile Country Code × 91 8147430899 Gender Select [DEMOGRAPHIC_DATA] [DEMOGRAPH…" at bounding box center [540, 195] width 237 height 251
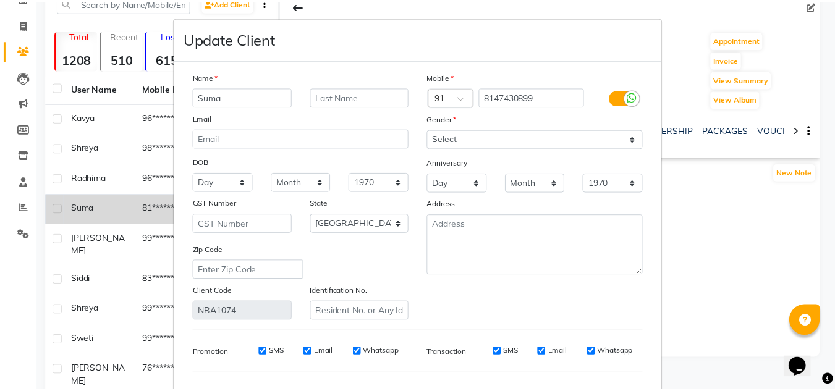
scroll to position [157, 0]
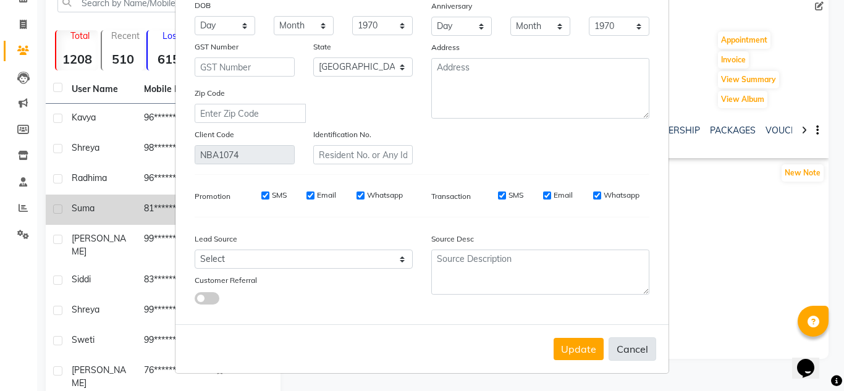
click at [614, 346] on button "Cancel" at bounding box center [633, 348] width 48 height 23
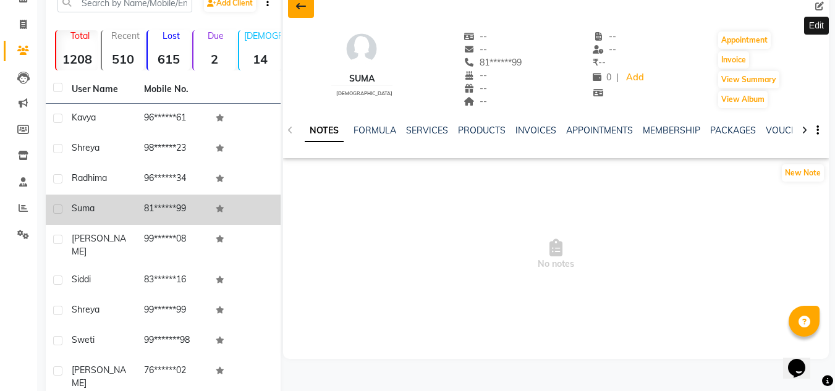
click at [308, 5] on button at bounding box center [301, 5] width 26 height 23
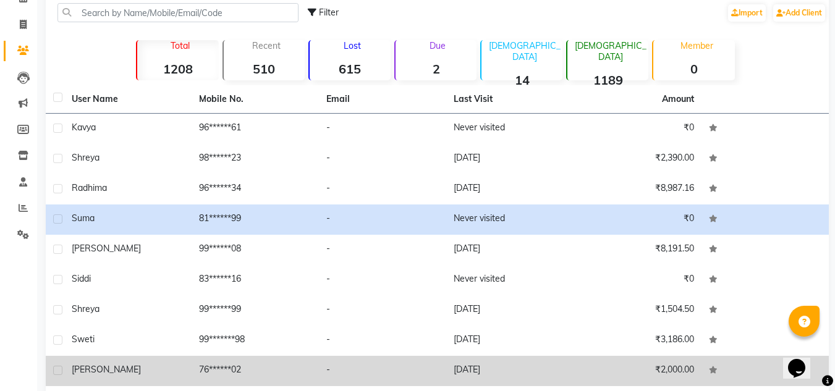
scroll to position [144, 0]
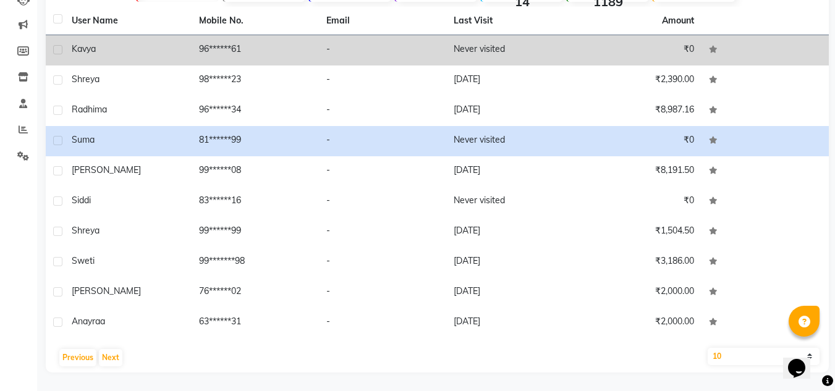
click at [265, 47] on td "96******61" at bounding box center [255, 50] width 127 height 30
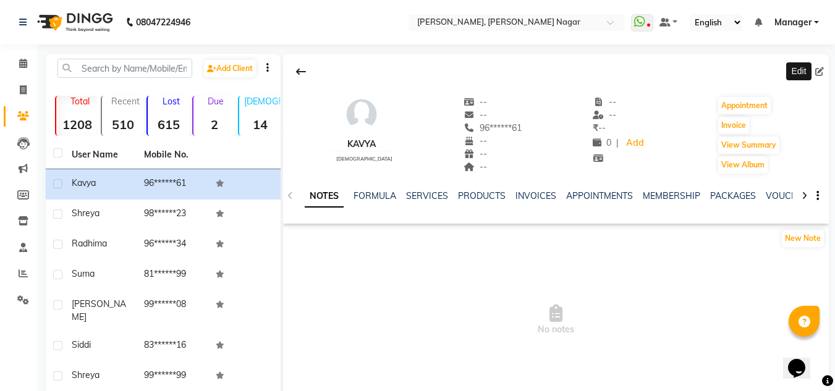
click at [824, 70] on span at bounding box center [822, 72] width 14 height 13
click at [823, 71] on span at bounding box center [822, 72] width 14 height 13
click at [823, 71] on icon at bounding box center [819, 71] width 9 height 9
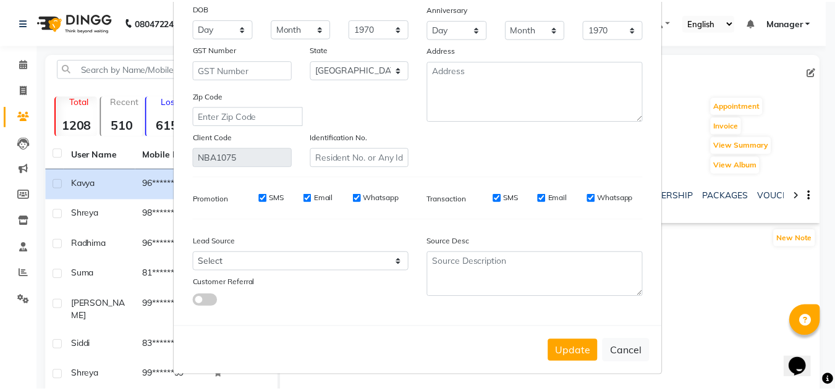
scroll to position [156, 0]
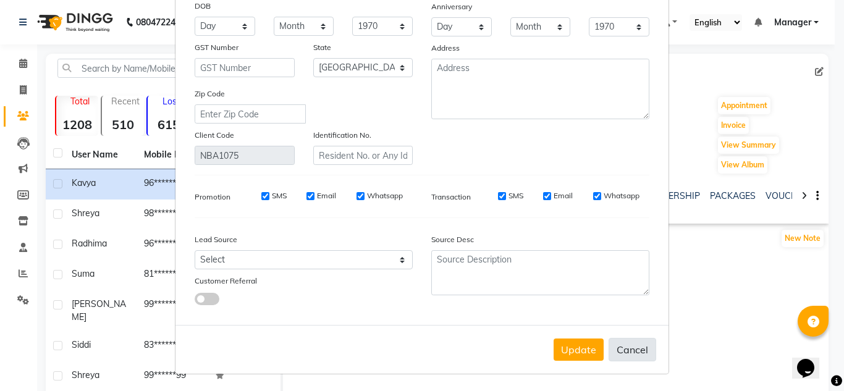
click at [640, 349] on button "Cancel" at bounding box center [633, 349] width 48 height 23
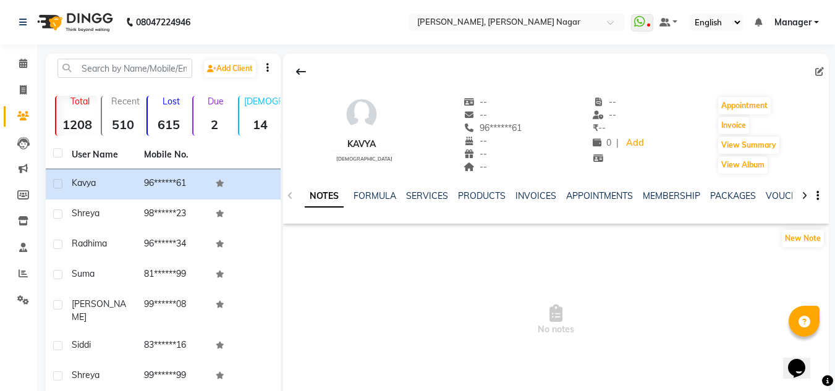
click at [642, 324] on span "No notes" at bounding box center [556, 320] width 546 height 124
click at [310, 76] on button at bounding box center [301, 71] width 26 height 23
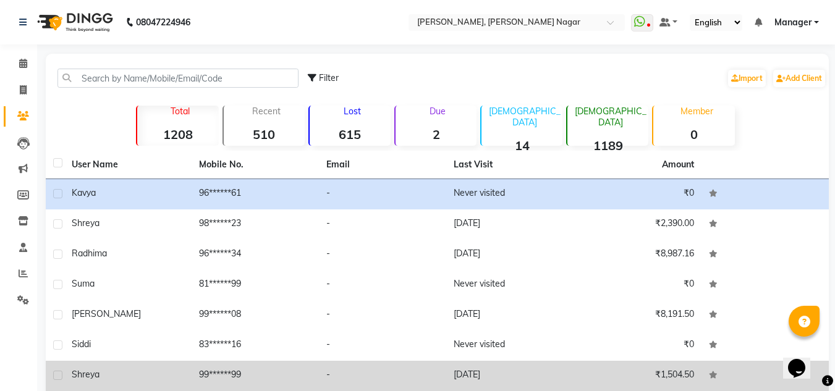
scroll to position [144, 0]
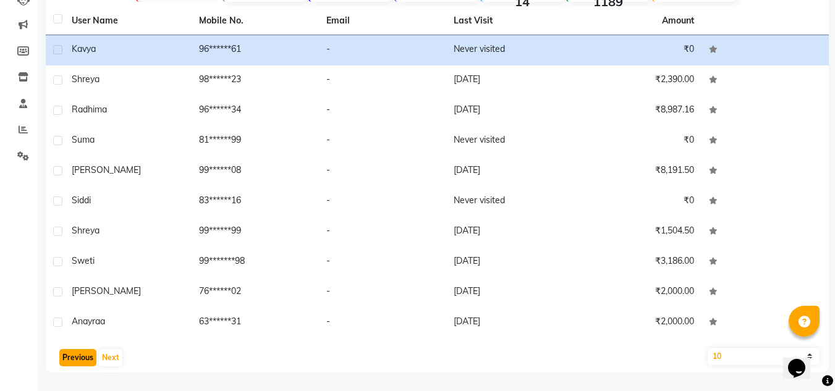
click at [70, 365] on button "Previous" at bounding box center [77, 357] width 37 height 17
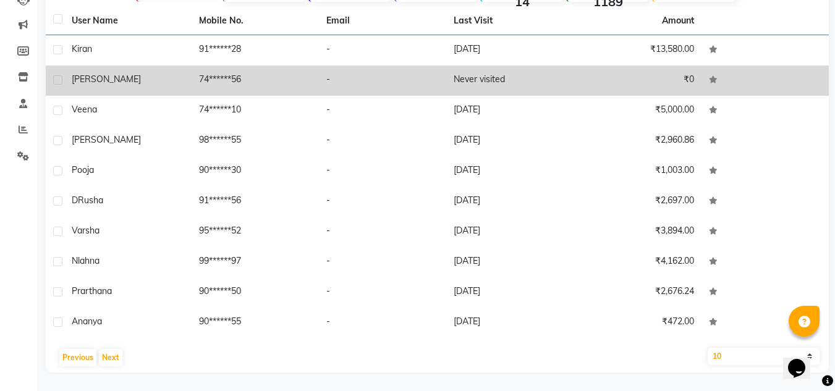
click at [390, 68] on td "-" at bounding box center [382, 81] width 127 height 30
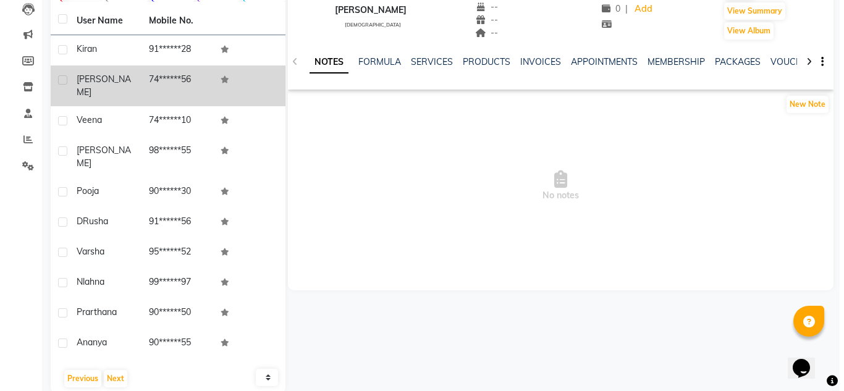
scroll to position [7, 0]
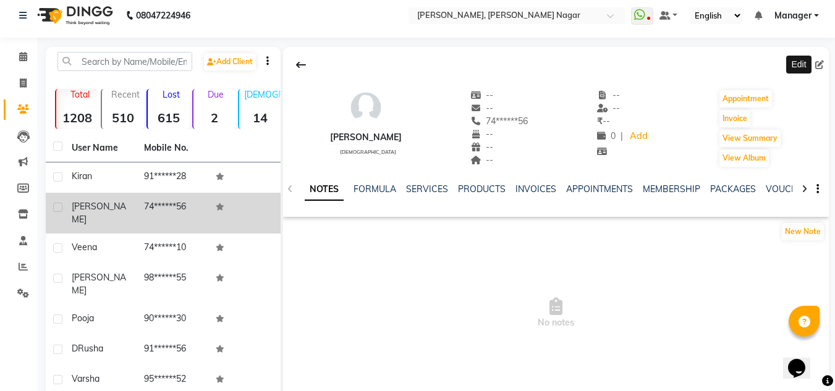
click at [820, 64] on icon at bounding box center [819, 65] width 9 height 9
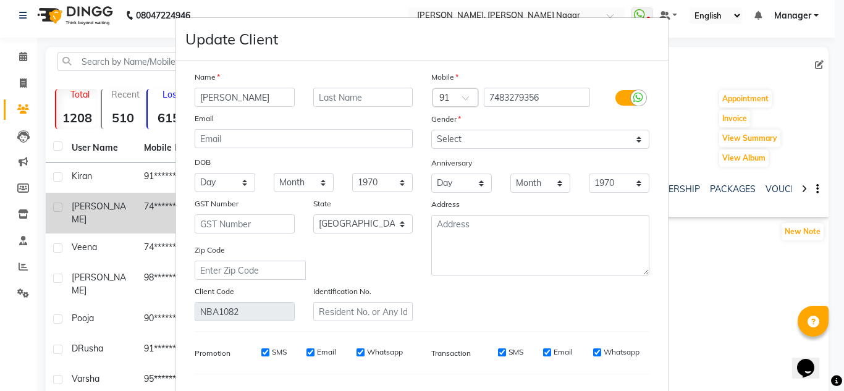
click at [785, 260] on ngb-modal-window "Update Client Name [PERSON_NAME] Email DOB Day 01 02 03 04 05 06 07 08 09 10 11…" at bounding box center [422, 195] width 844 height 391
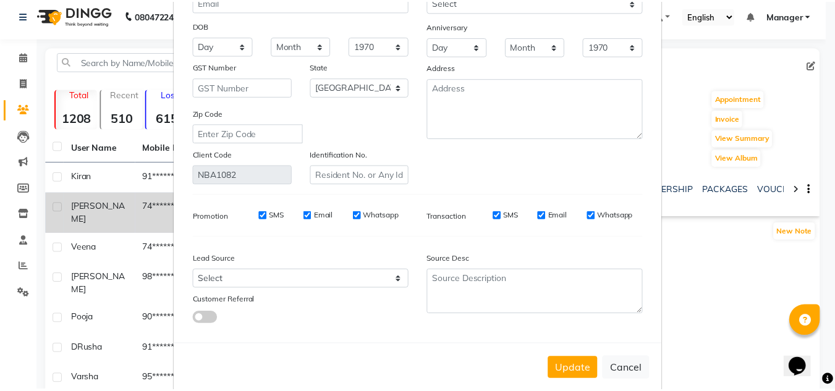
scroll to position [157, 0]
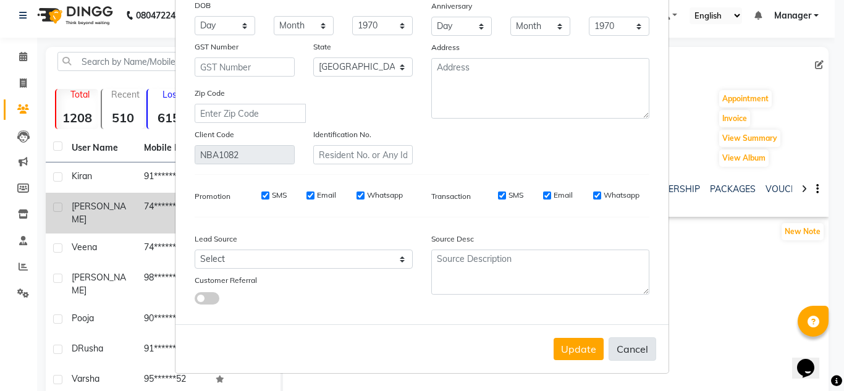
click at [632, 350] on button "Cancel" at bounding box center [633, 348] width 48 height 23
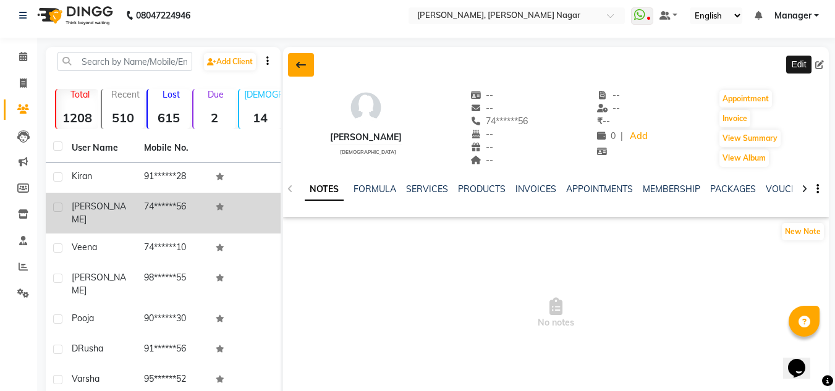
click at [300, 59] on button at bounding box center [301, 64] width 26 height 23
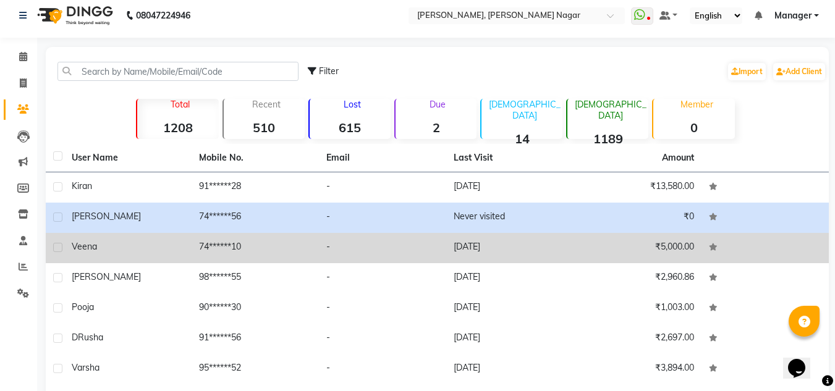
scroll to position [144, 0]
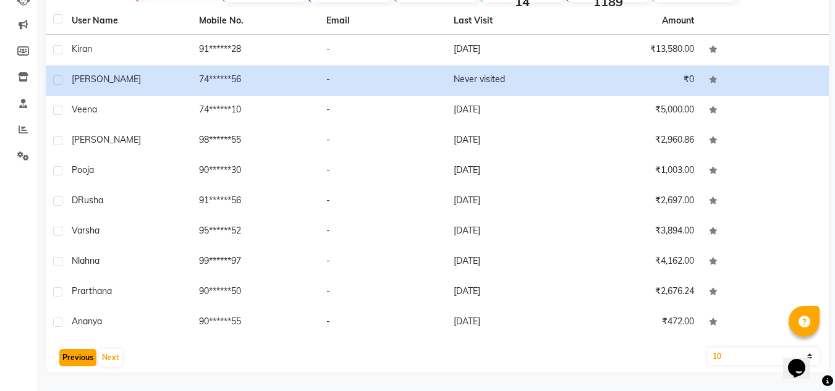
click at [84, 357] on button "Previous" at bounding box center [77, 357] width 37 height 17
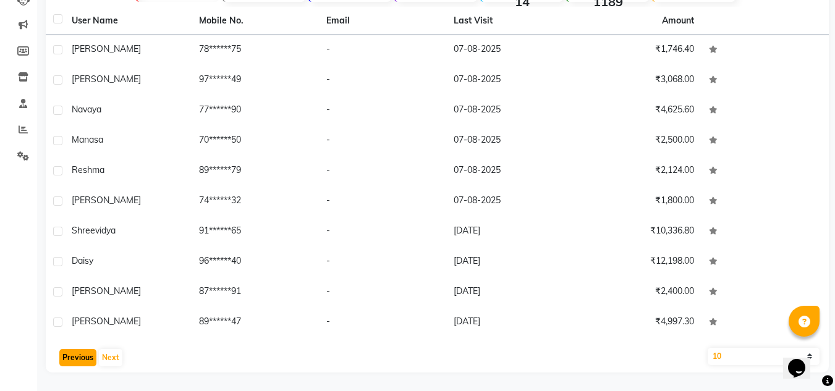
click at [84, 357] on button "Previous" at bounding box center [77, 357] width 37 height 17
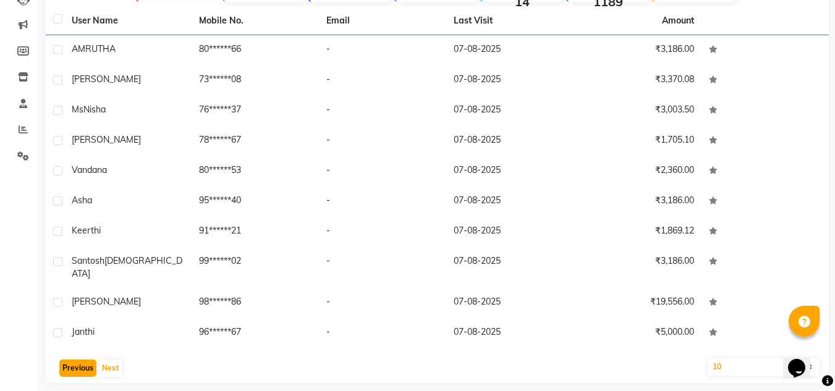
click at [84, 360] on button "Previous" at bounding box center [77, 368] width 37 height 17
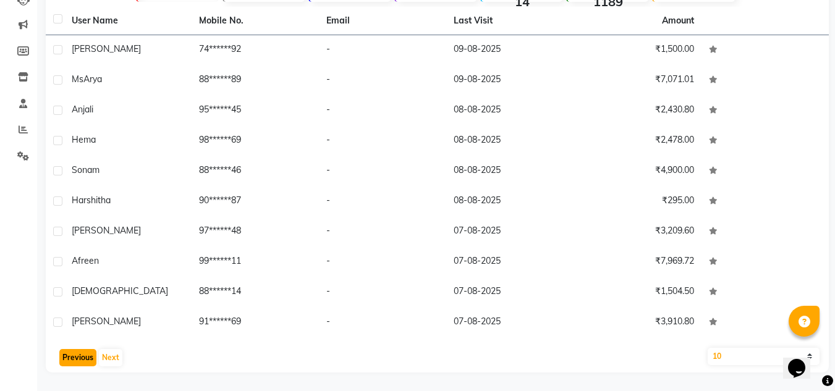
click at [84, 357] on button "Previous" at bounding box center [77, 357] width 37 height 17
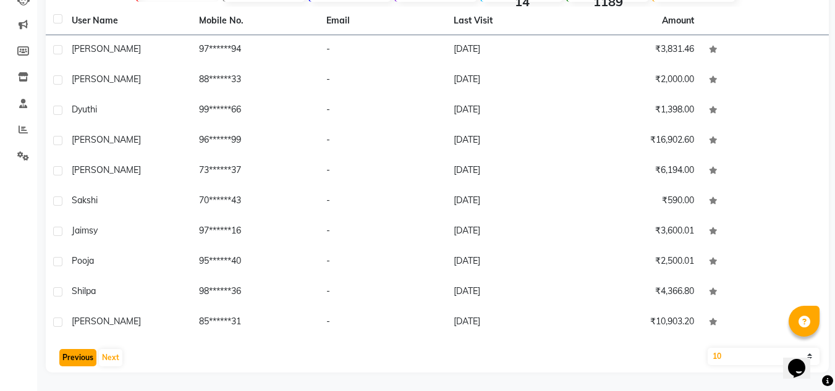
click at [84, 357] on button "Previous" at bounding box center [77, 357] width 37 height 17
